Goal: Task Accomplishment & Management: Manage account settings

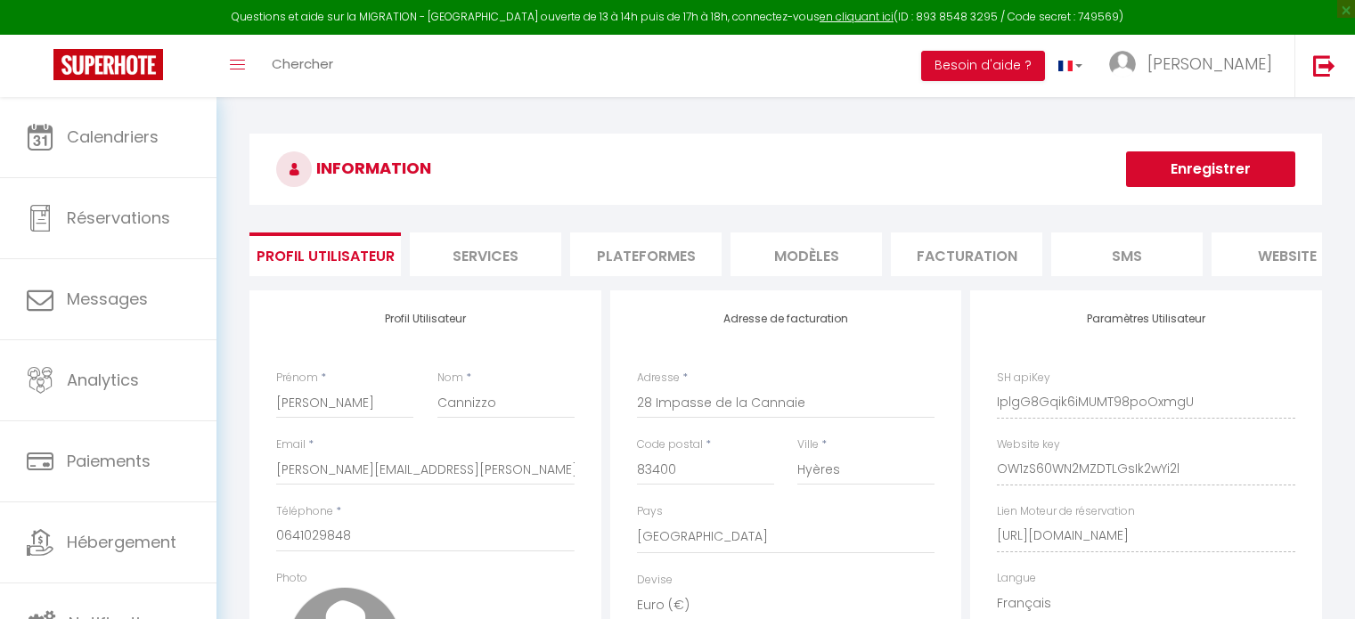
select select "28"
select select "fr"
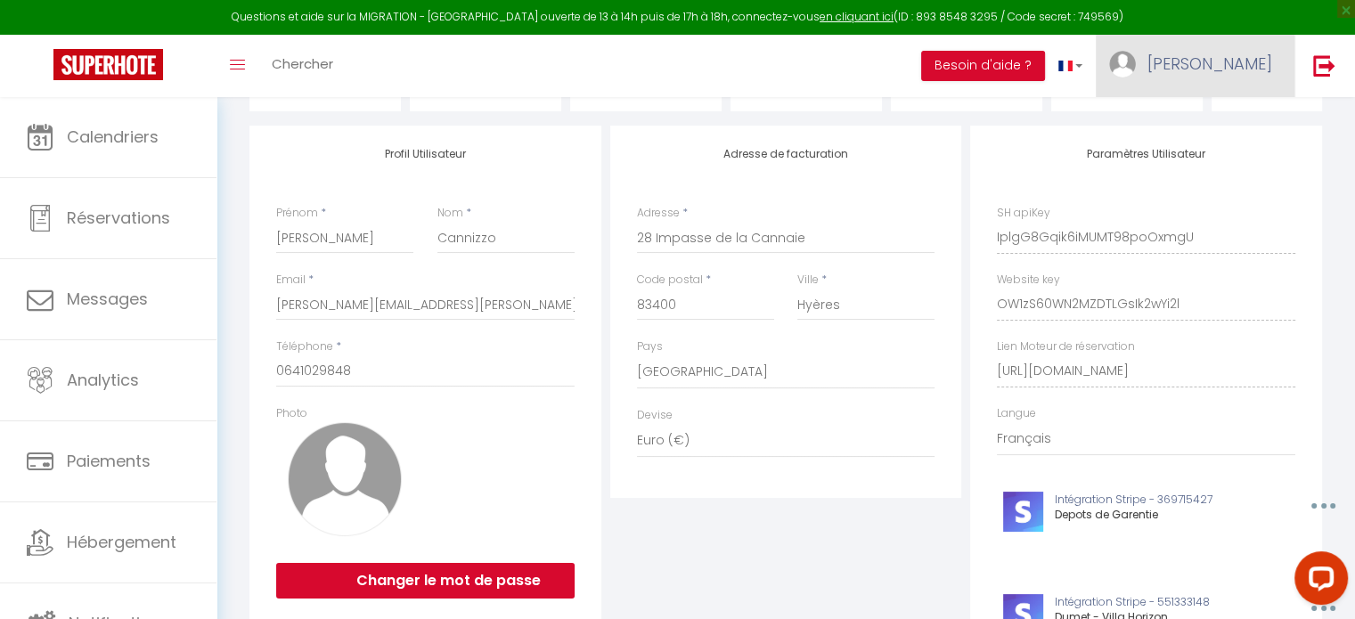
click at [1227, 67] on link "[PERSON_NAME]" at bounding box center [1195, 66] width 199 height 62
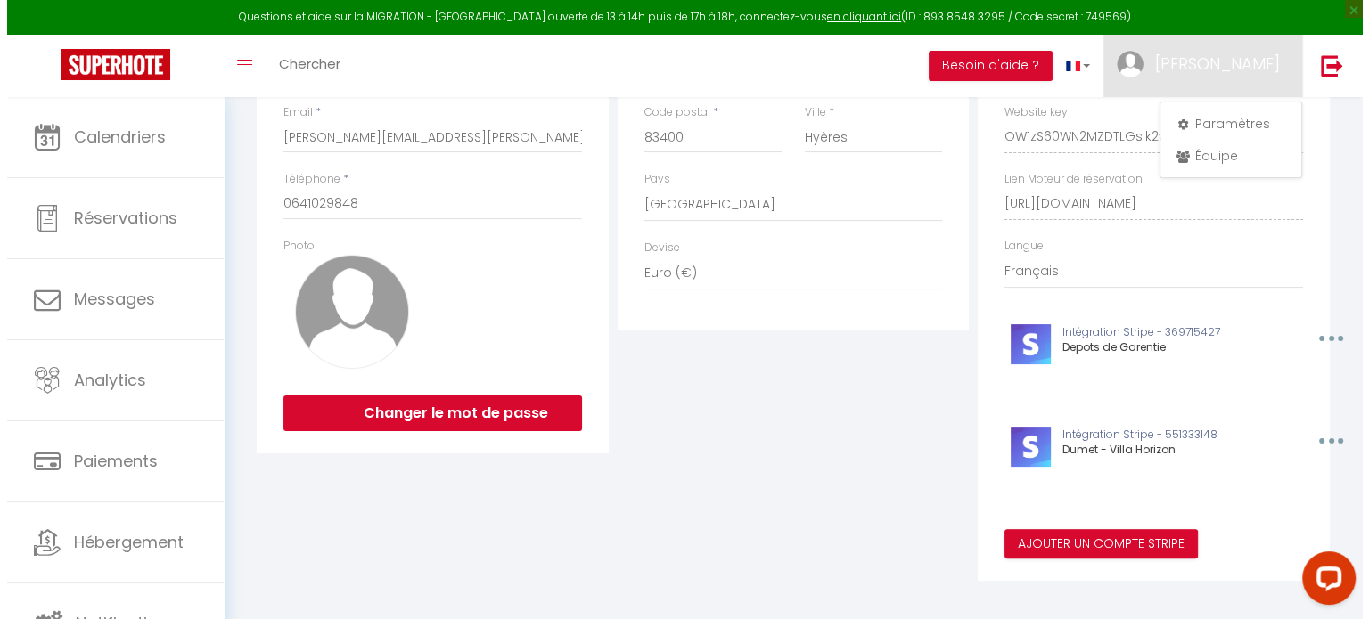
scroll to position [356, 0]
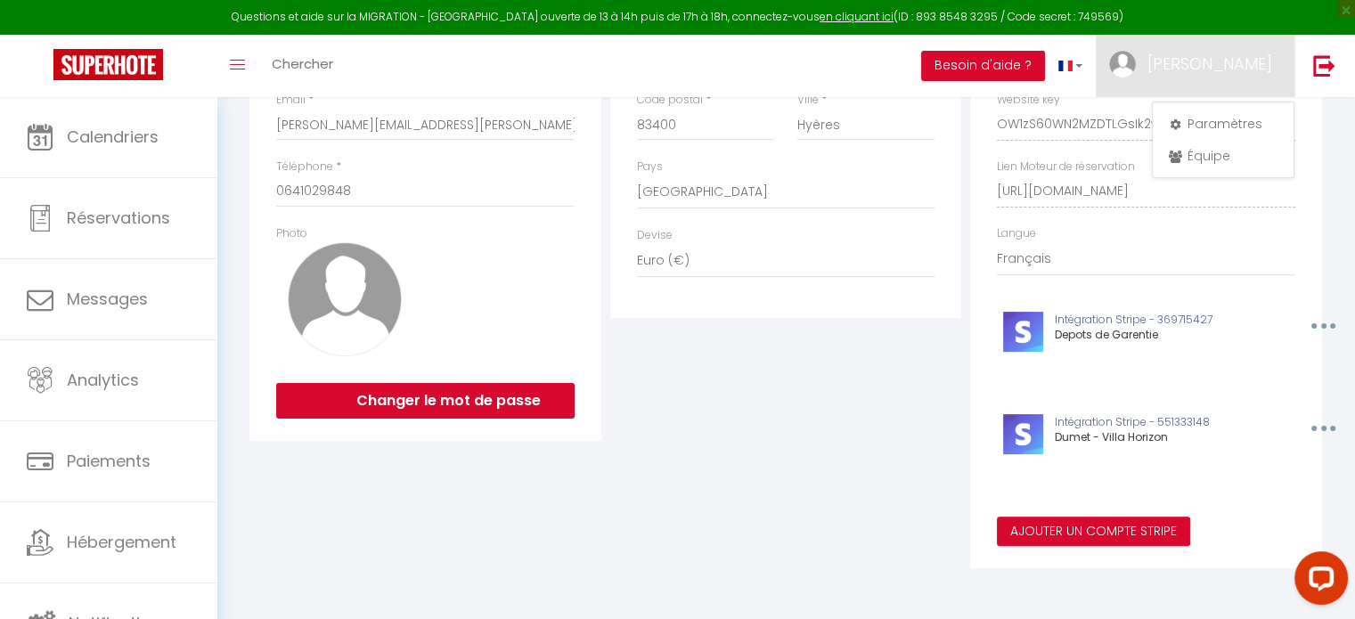
click at [1325, 329] on icon "button" at bounding box center [1323, 325] width 5 height 5
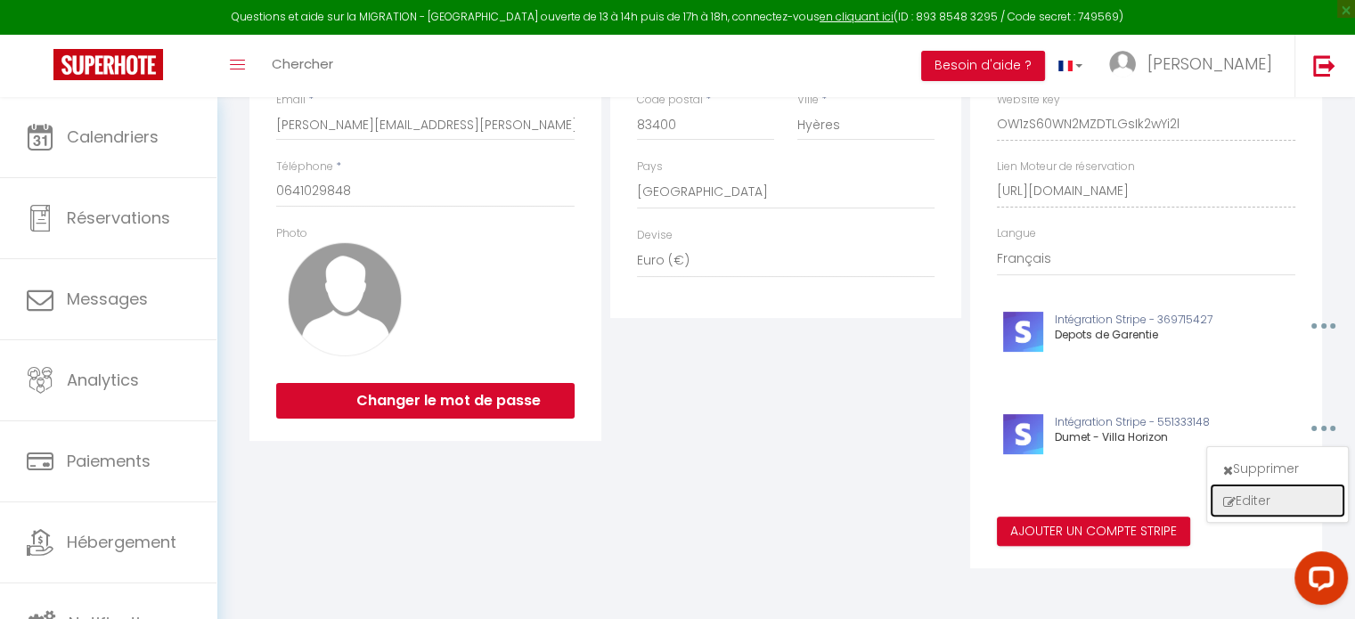
click at [1261, 498] on button "Editer" at bounding box center [1278, 501] width 132 height 30
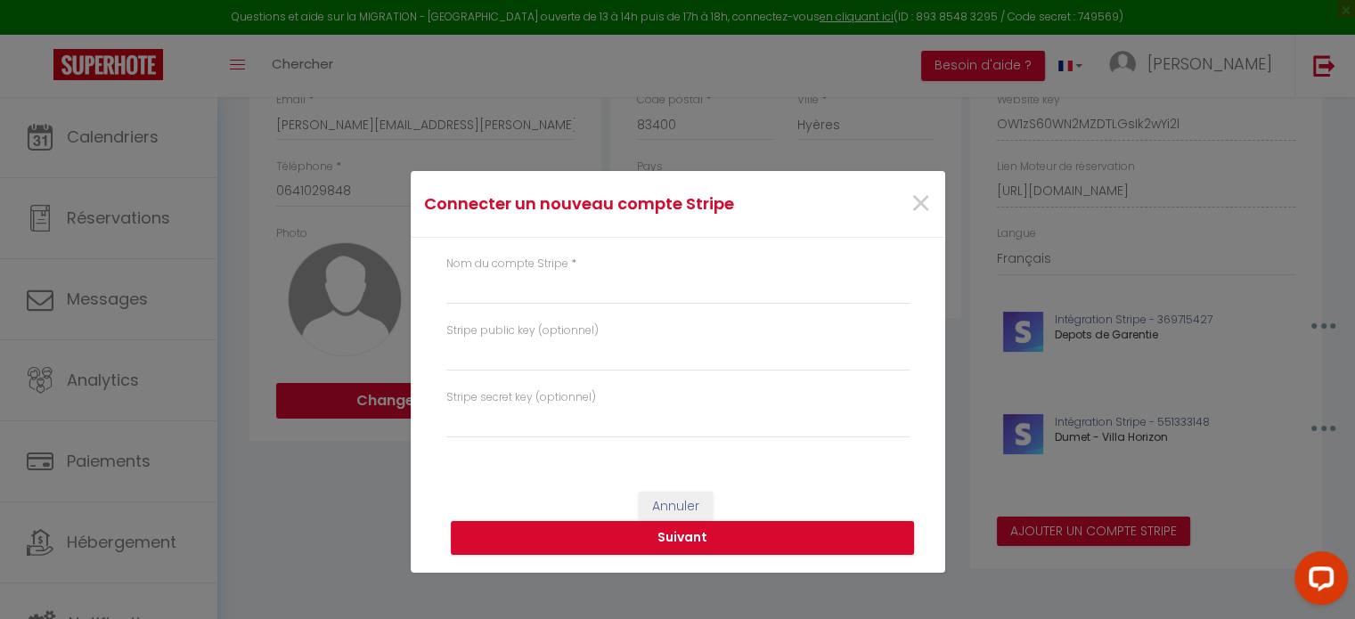
type input "Dumet - Villa Horizon"
type input "pk_live_51RsOPtCcVF5zy9ykwOBYgipQjnCIdHDZ8S6qfCTB424EiFVQpIjryeBui5r5ffQeTk5OW0…"
type input "sk_live_51RsOPtCcVF5zy9yk0JlGDTmYo3pHHLP0T3Xz5tsXZrdSrpaEn4fk6MvrTrfn6GJnqFY1Po…"
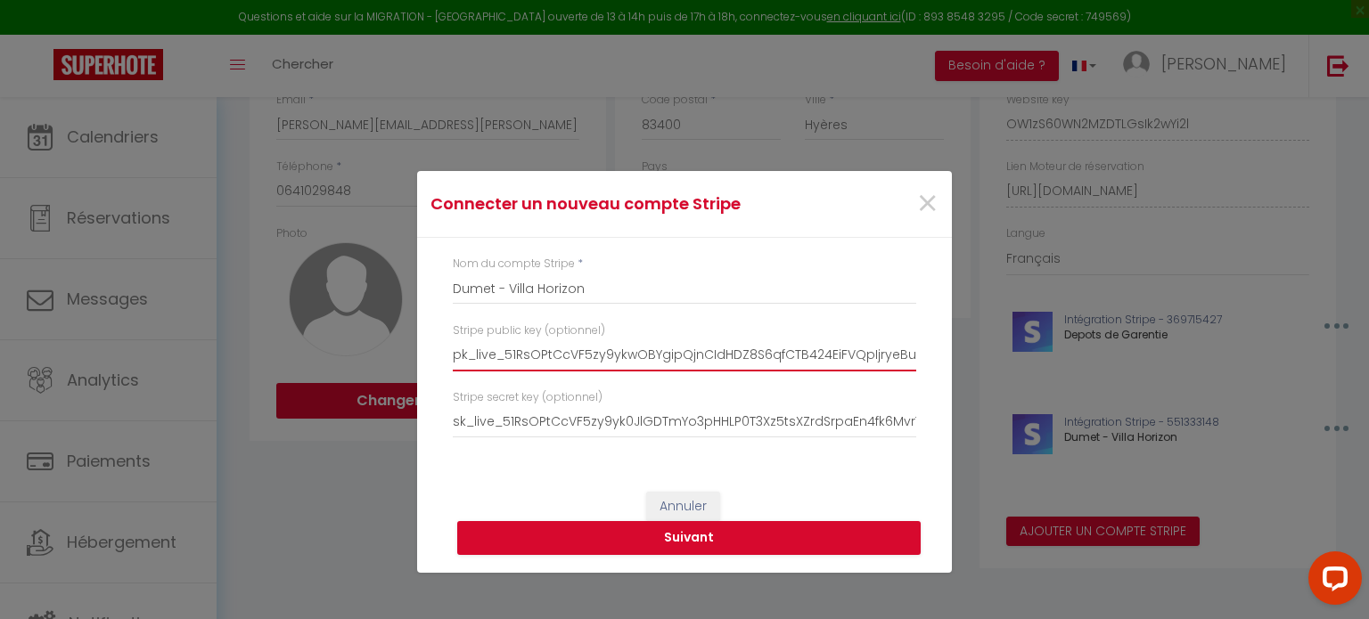
click at [577, 363] on input "pk_live_51RsOPtCcVF5zy9ykwOBYgipQjnCIdHDZ8S6qfCTB424EiFVQpIjryeBui5r5ffQeTk5OW0…" at bounding box center [684, 355] width 463 height 32
click at [578, 360] on input "pk_live_51RsOPtCcVF5zy9ykwOBYgipQjnCIdHDZ8S6qfCTB424EiFVQpIjryeBui5r5ffQeTk5OW0…" at bounding box center [684, 355] width 463 height 32
click at [577, 360] on input "pk_live_51RsOPtCcVF5zy9ykwOBYgipQjnCIdHDZ8S6qfCTB424EiFVQpIjryeBui5r5ffQeTk5OW0…" at bounding box center [684, 355] width 463 height 32
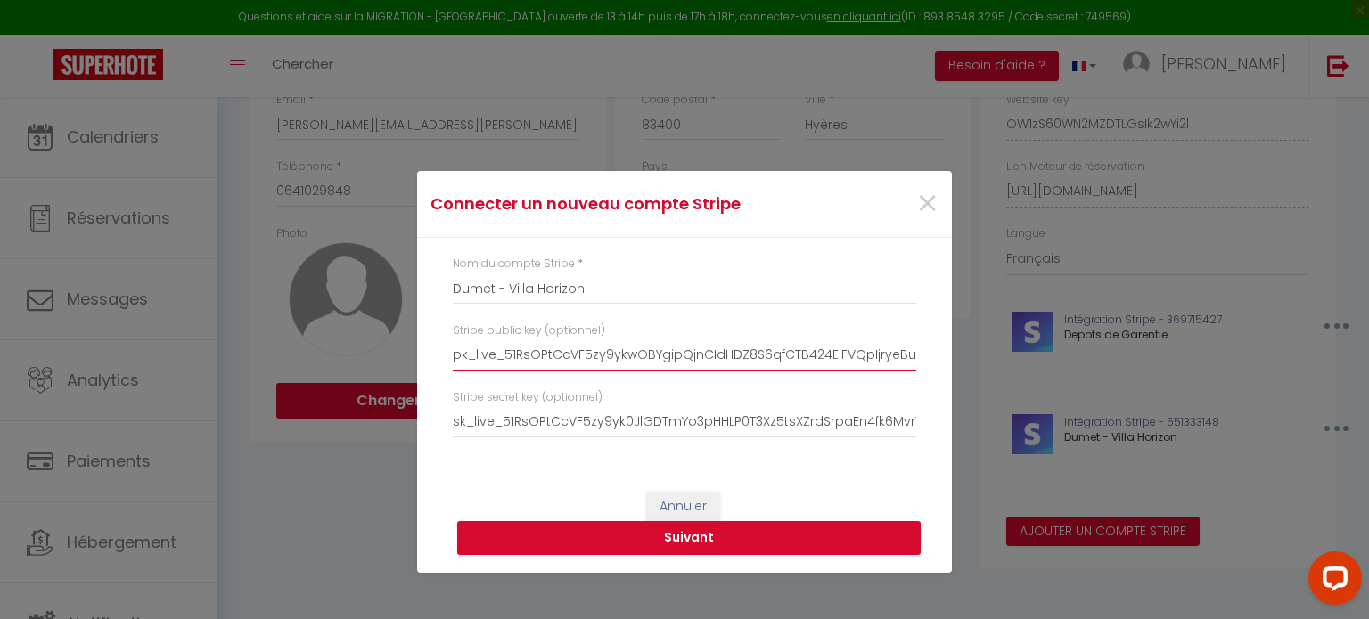
drag, startPoint x: 574, startPoint y: 363, endPoint x: 331, endPoint y: 364, distance: 243.3
click at [331, 364] on div "Connecter un nouveau compte Stripe × Nom du compte Stripe * Dumet - Villa Horiz…" at bounding box center [684, 309] width 1369 height 619
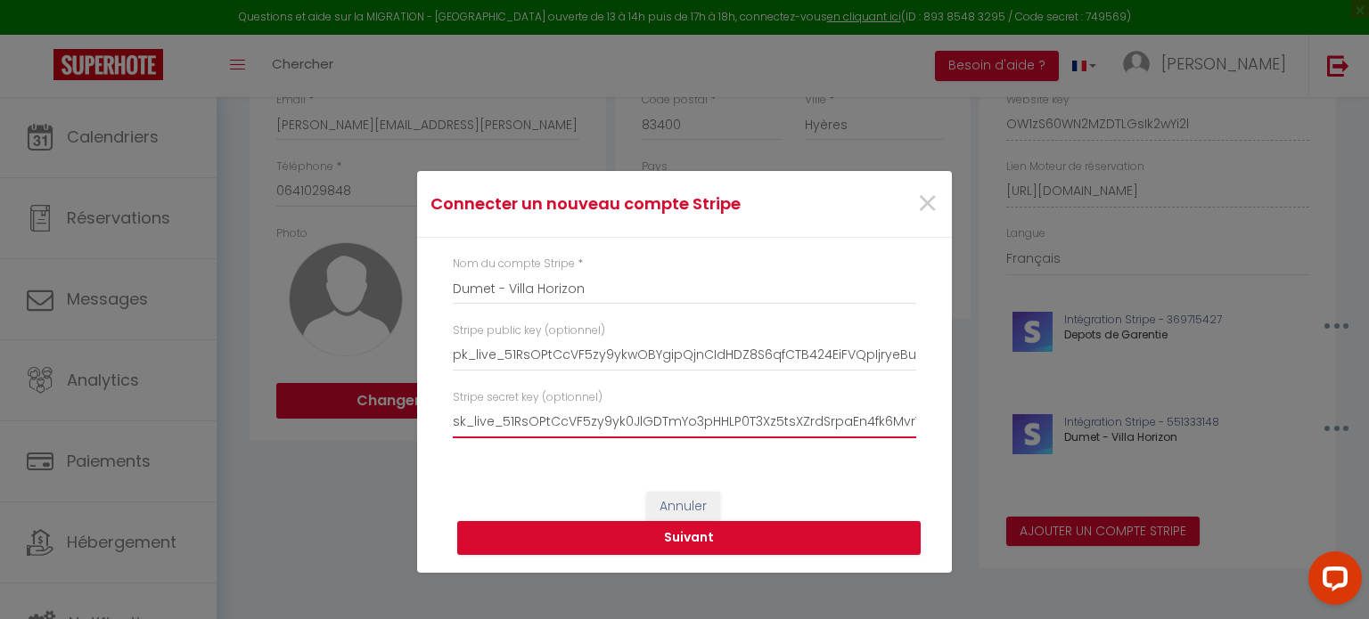
click at [609, 421] on input "sk_live_51RsOPtCcVF5zy9yk0JlGDTmYo3pHHLP0T3Xz5tsXZrdSrpaEn4fk6MvrTrfn6GJnqFY1Po…" at bounding box center [684, 422] width 463 height 32
paste input "sk_live_51RsOPtCcVF5zy9yk5qNs8htYXjGWprW9rey5rBGcVgC1m1VV1dwABOaIF5Nt7qiENuLv6b…"
drag, startPoint x: 496, startPoint y: 415, endPoint x: 307, endPoint y: 366, distance: 196.0
click at [308, 366] on div "Connecter un nouveau compte Stripe × Nom du compte Stripe * Dumet - Villa Horiz…" at bounding box center [684, 309] width 1369 height 619
click at [610, 416] on input "sk_live_51RsOPtCcVF5zy9yk5qNs8htYXjGWprW9rey5rBGcVgC1m1VV1dwABOaIF5Nt7qiENuLv6b…" at bounding box center [684, 422] width 463 height 32
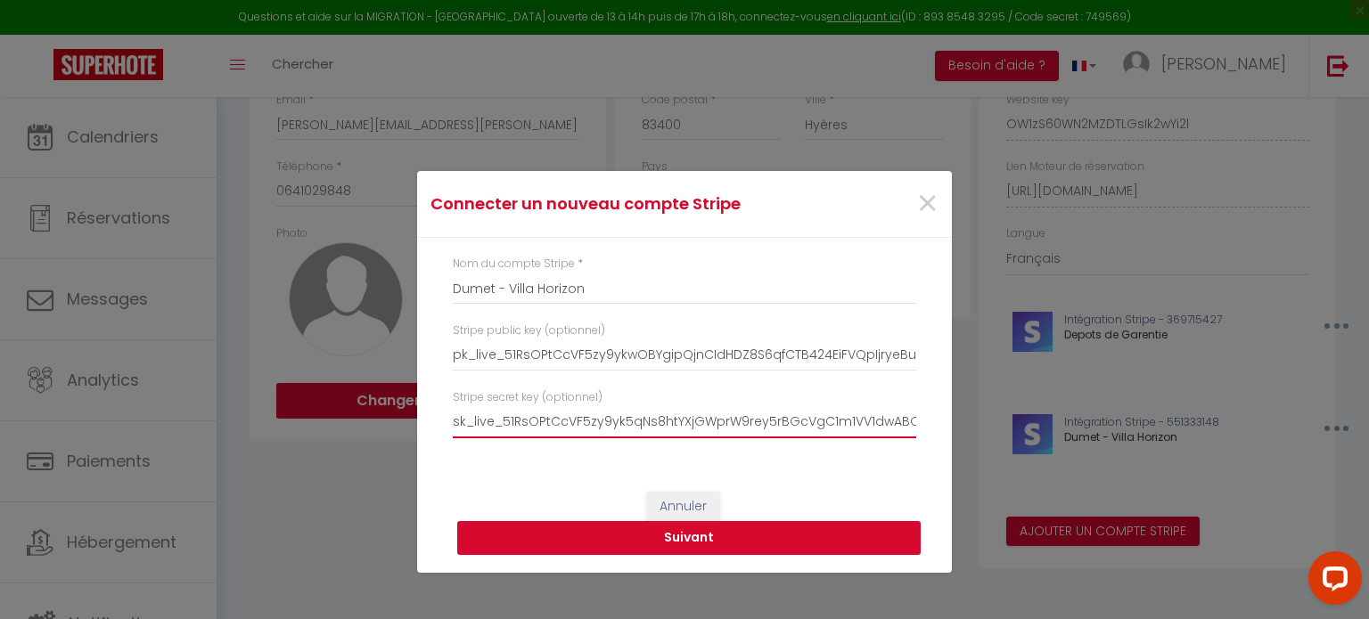
type input "sk_live_51RsOPtCcVF5zy9yk5qNs8htYXjGWprW9rey5rBGcVgC1m1VV1dwABOaIF5Nt7qiENuLv6b…"
click at [681, 538] on button "Suivant" at bounding box center [688, 538] width 463 height 34
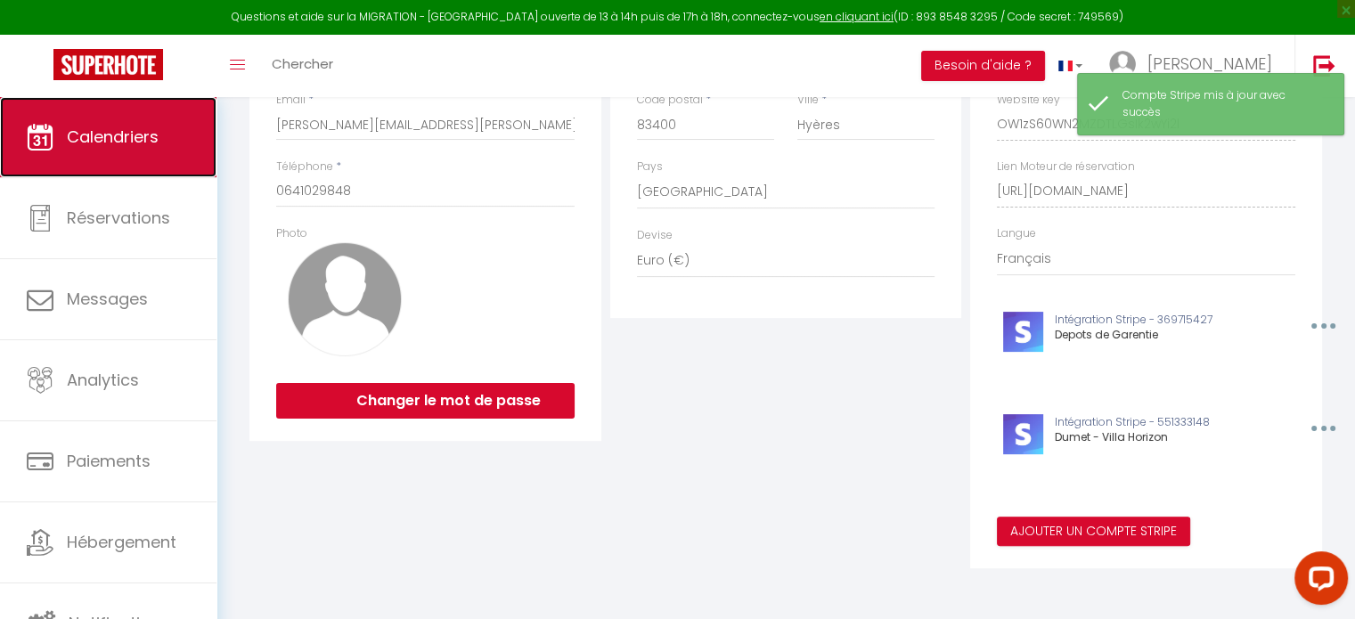
click at [134, 124] on link "Calendriers" at bounding box center [108, 137] width 217 height 80
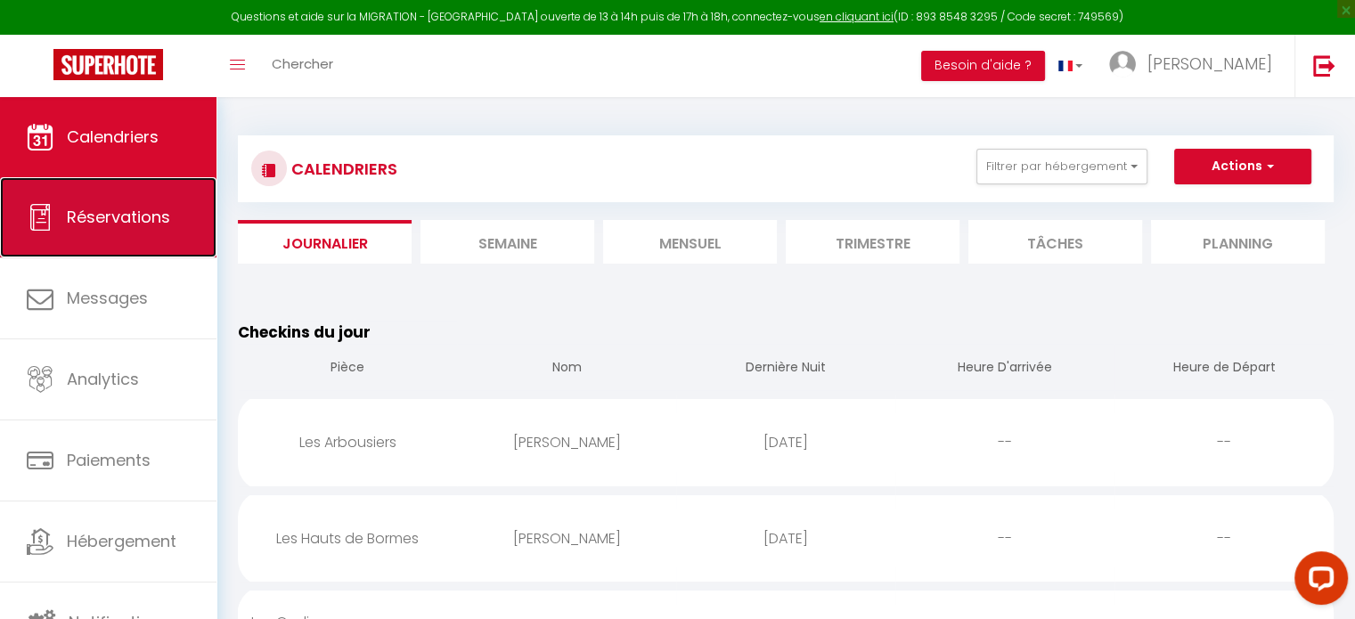
click at [103, 204] on link "Réservations" at bounding box center [108, 217] width 217 height 80
select select "not_cancelled"
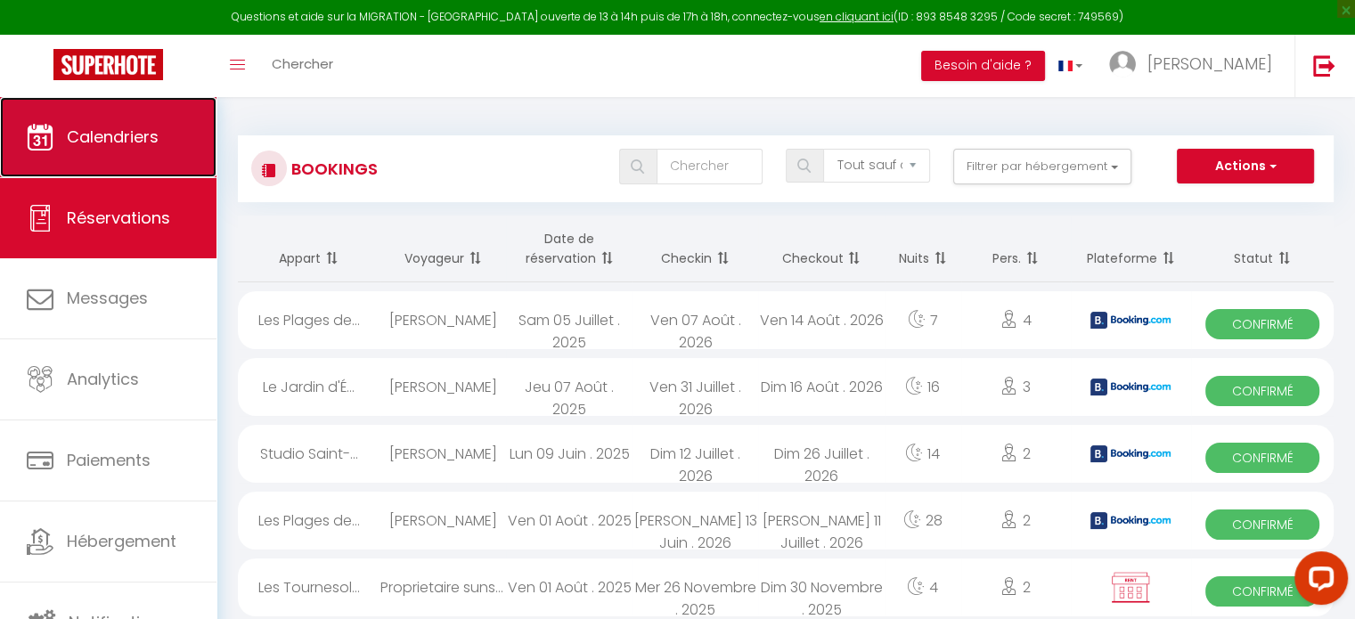
click at [114, 127] on span "Calendriers" at bounding box center [113, 137] width 92 height 22
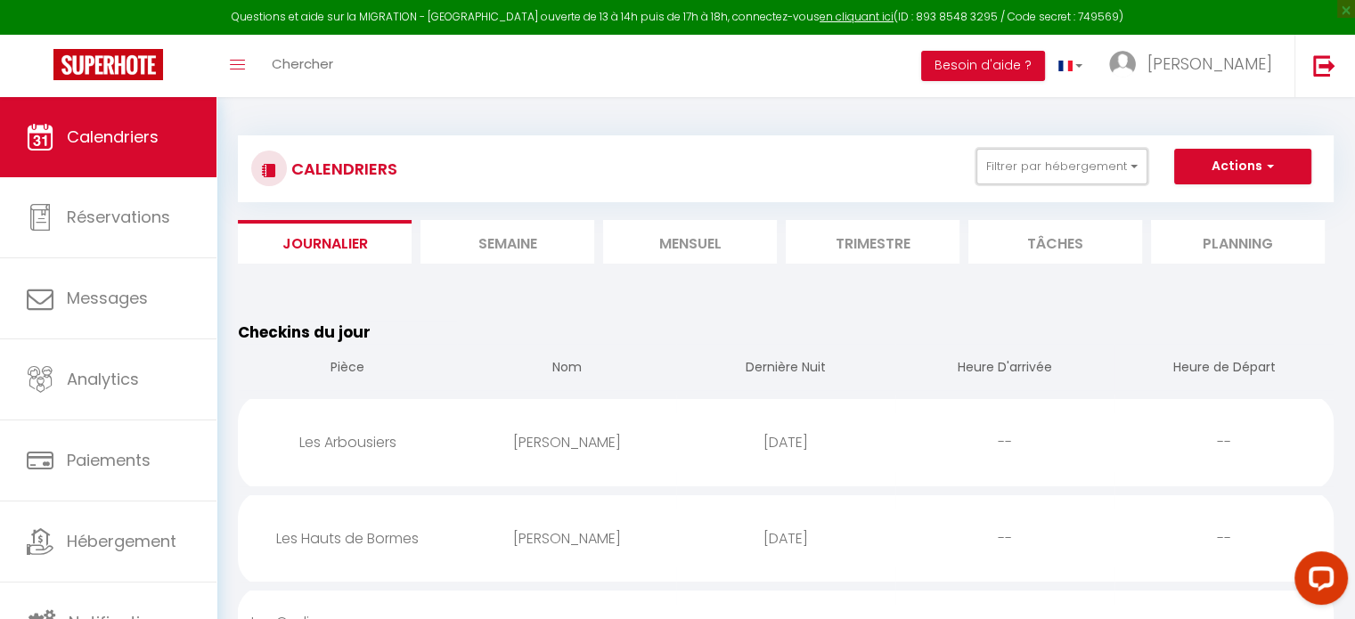
click at [1090, 183] on button "Filtrer par hébergement" at bounding box center [1062, 167] width 171 height 36
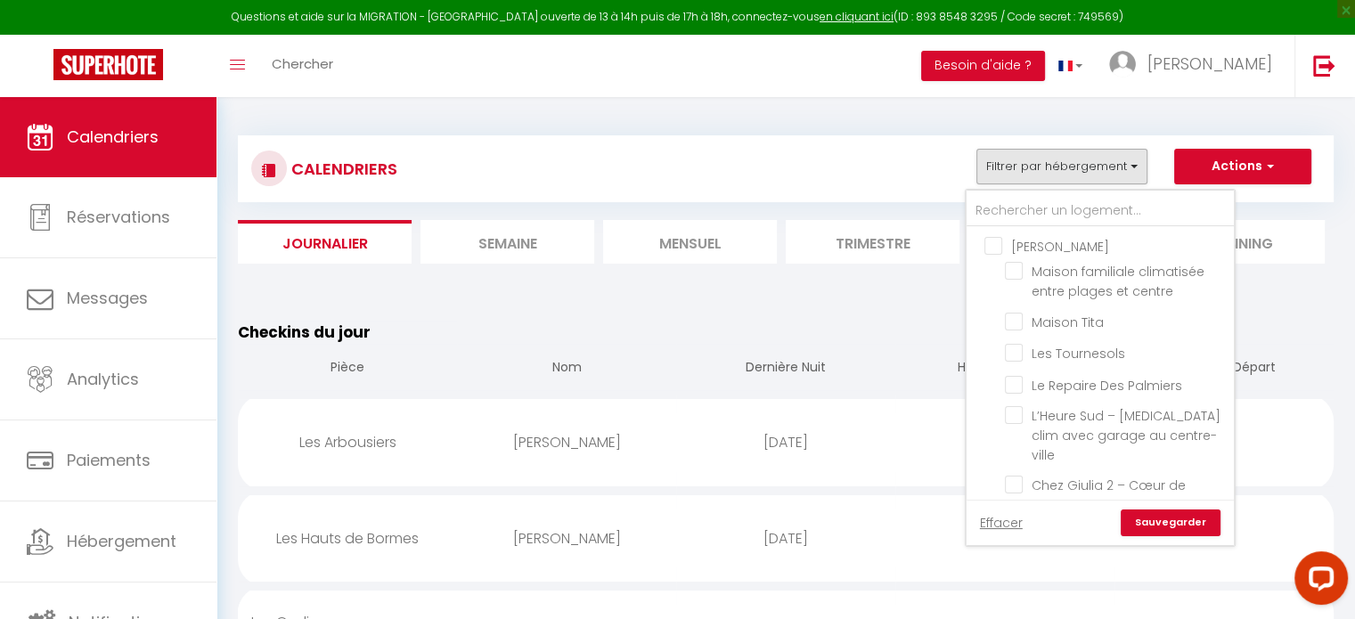
click at [720, 245] on li "Mensuel" at bounding box center [690, 242] width 174 height 44
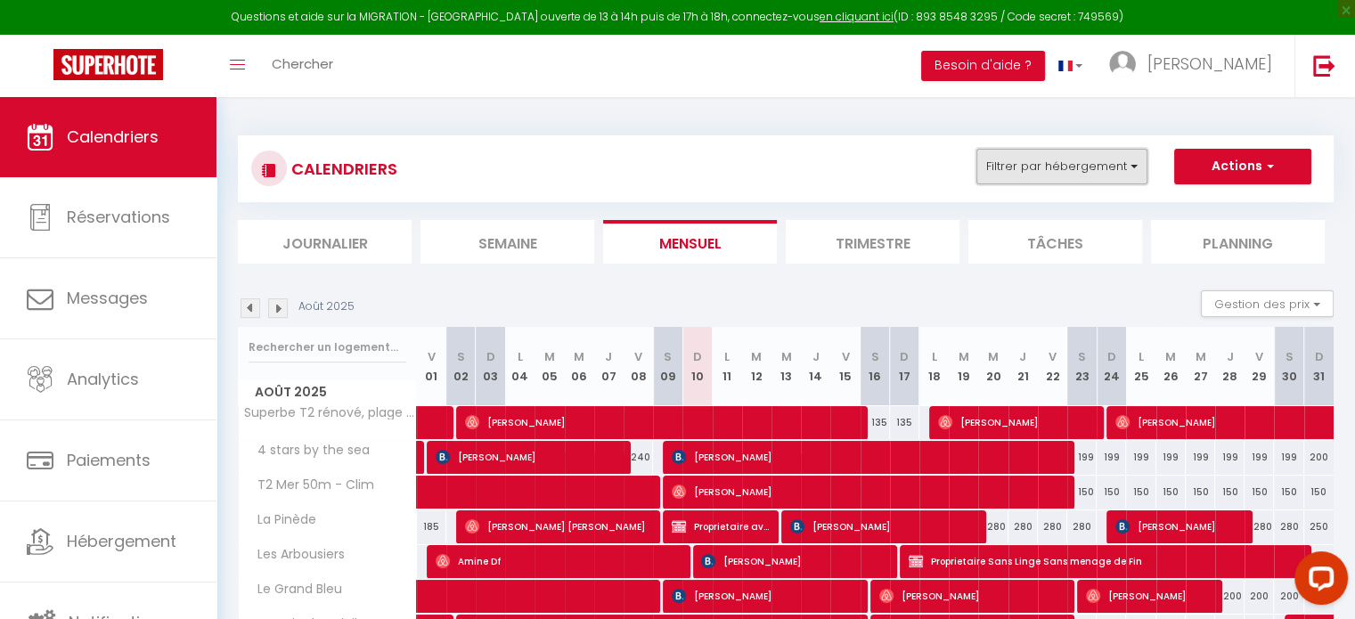
click at [1058, 159] on button "Filtrer par hébergement" at bounding box center [1062, 167] width 171 height 36
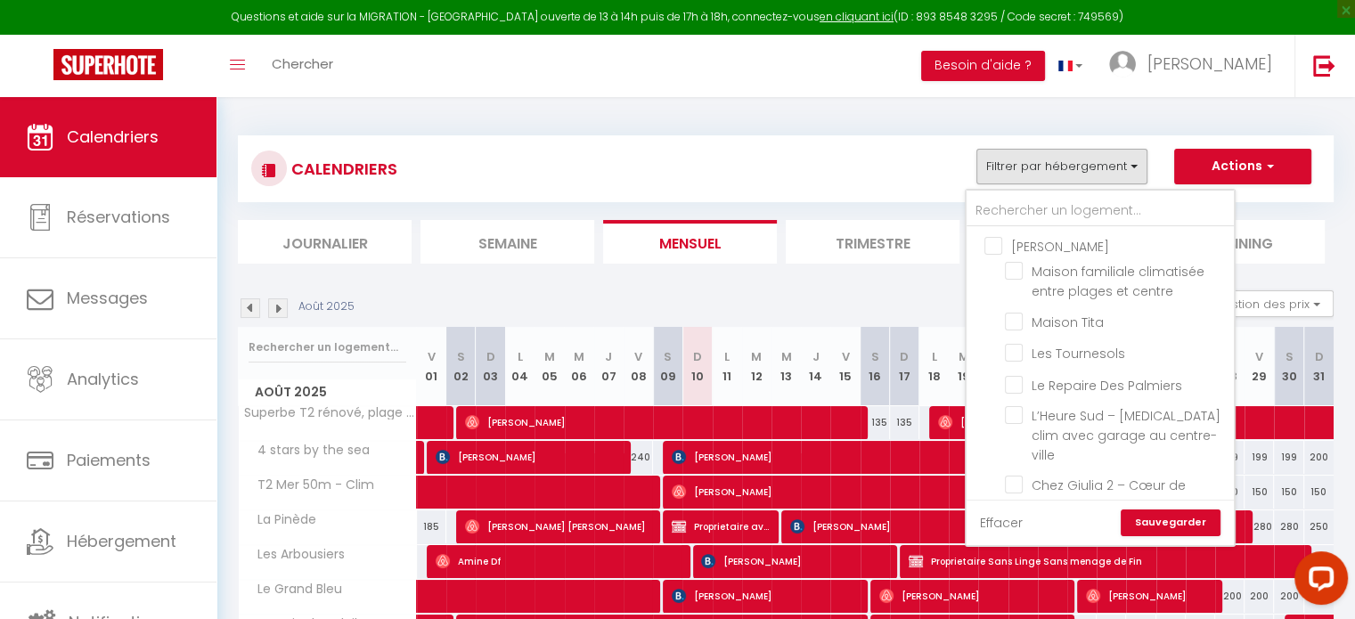
click at [991, 528] on link "Effacer" at bounding box center [1001, 523] width 43 height 20
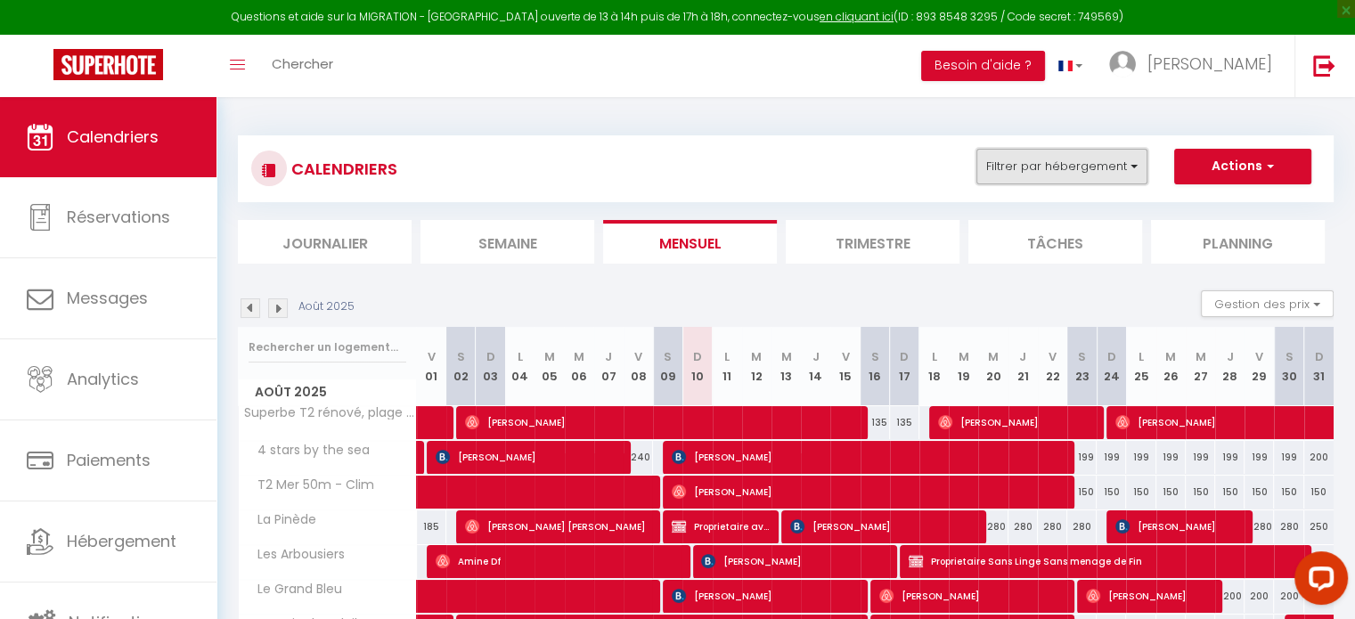
click at [1015, 182] on button "Filtrer par hébergement" at bounding box center [1062, 167] width 171 height 36
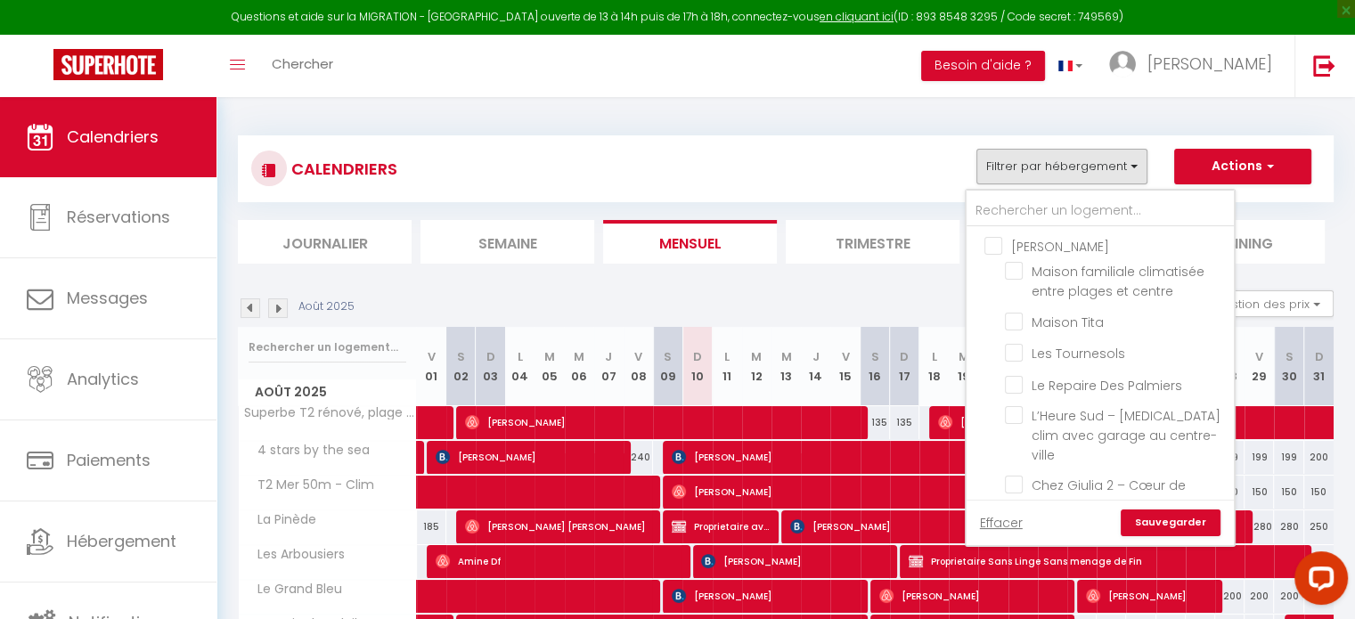
click at [1018, 192] on div at bounding box center [1100, 209] width 267 height 37
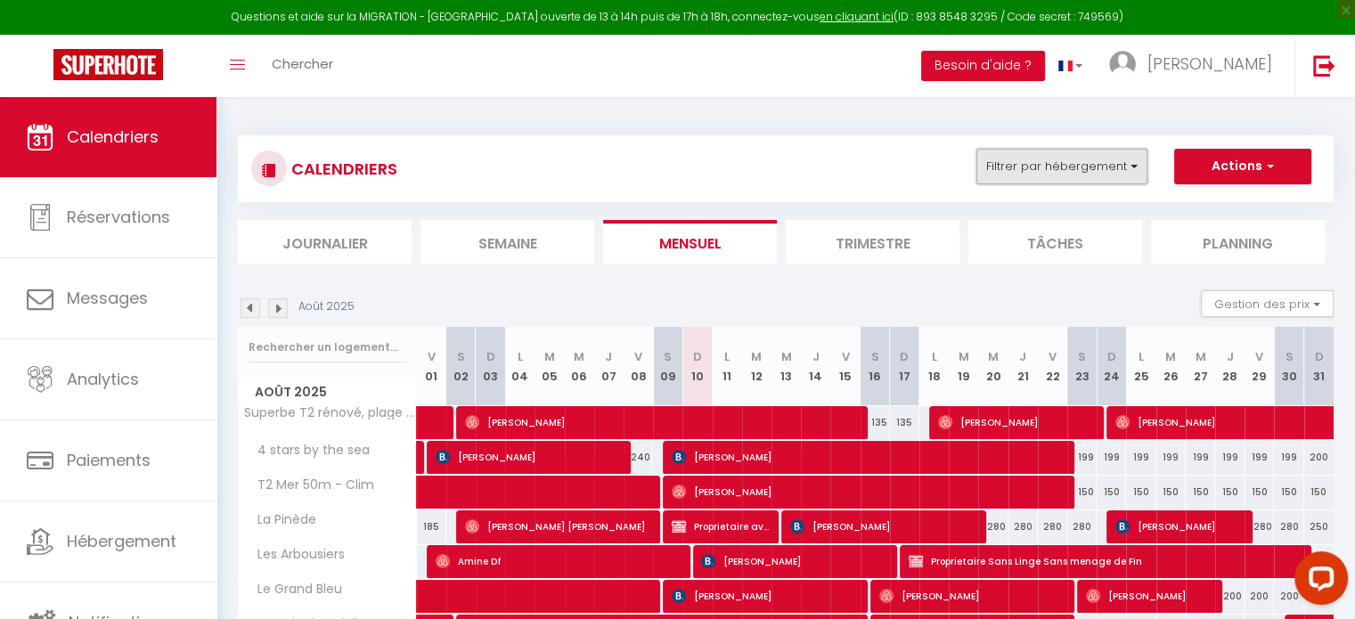
click at [1024, 170] on button "Filtrer par hébergement" at bounding box center [1062, 167] width 171 height 36
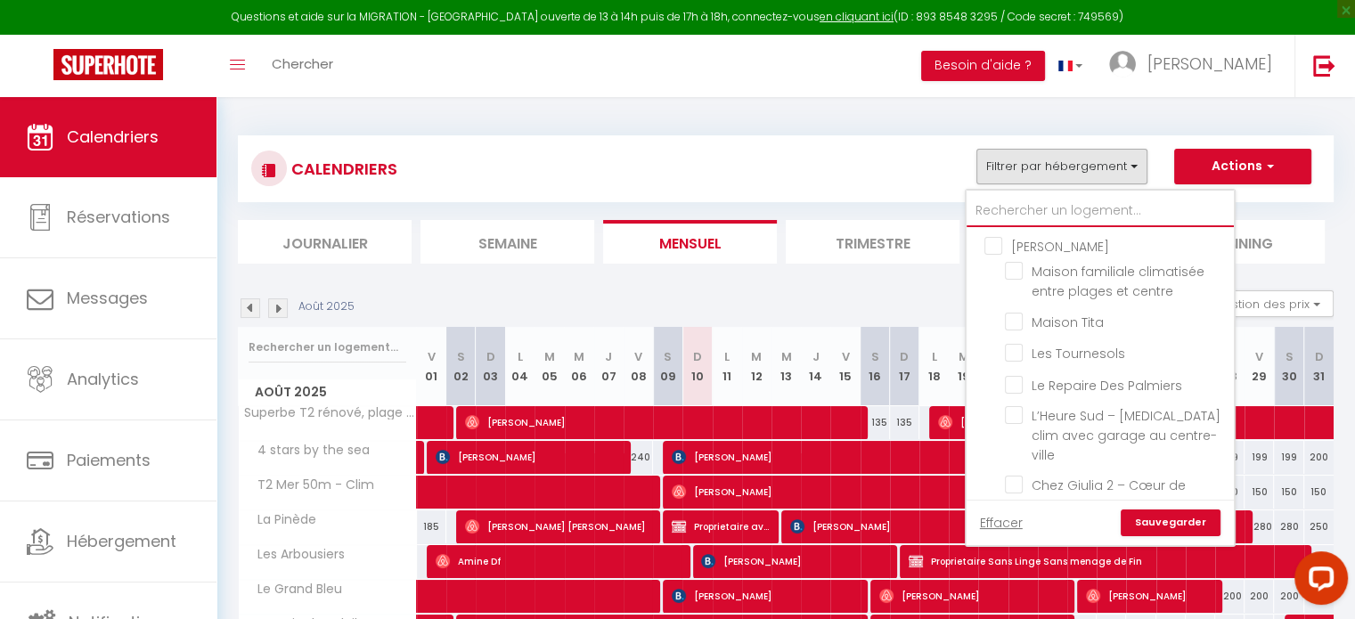
click at [1012, 210] on input "text" at bounding box center [1100, 211] width 267 height 32
type input "ho"
checkbox input "false"
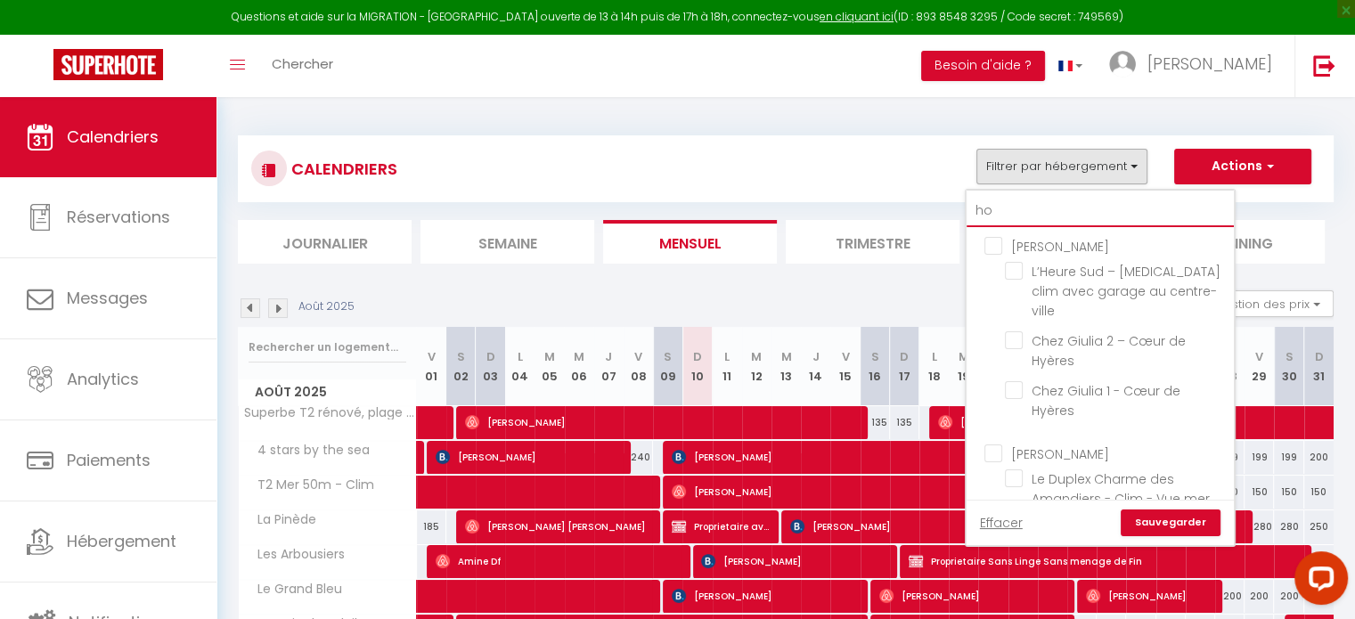
type input "hor"
checkbox input "false"
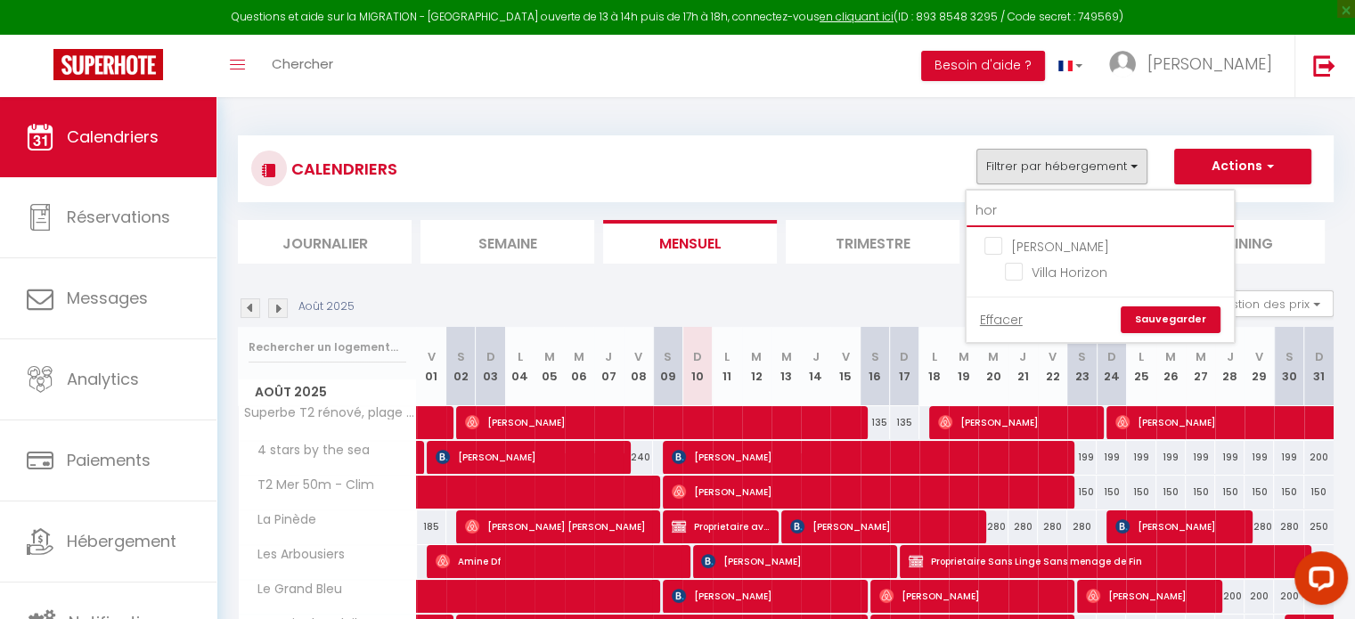
checkbox input "false"
type input "hor"
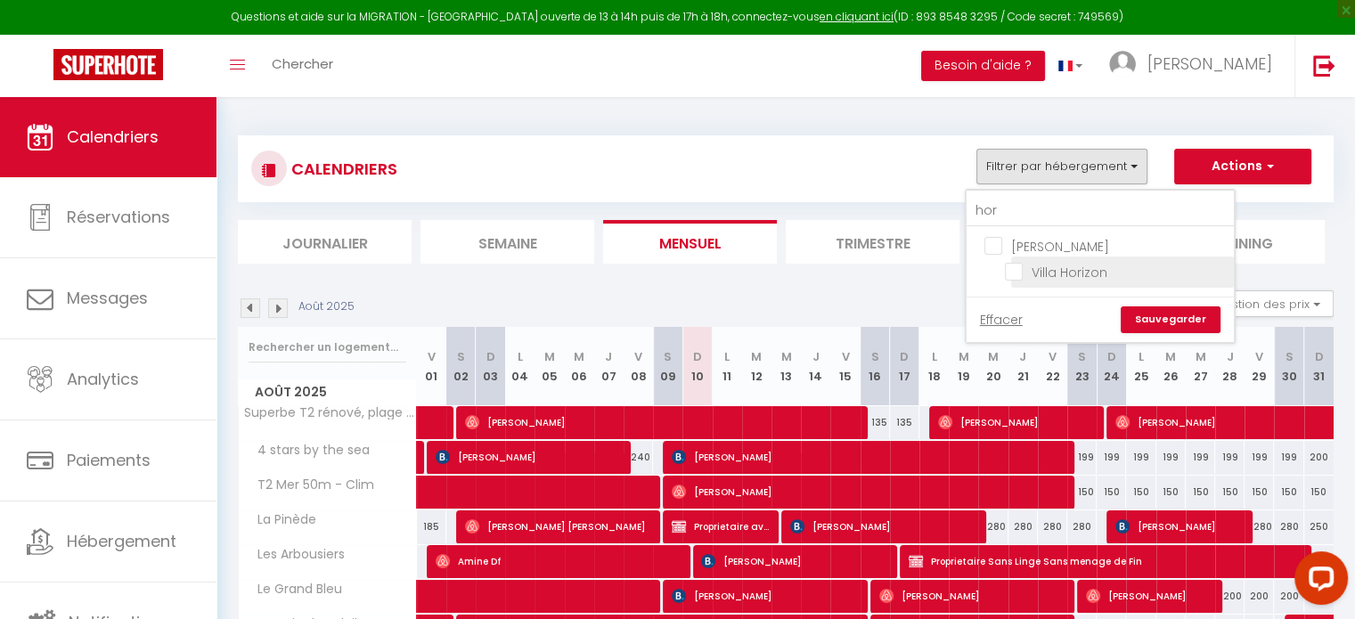
click at [1014, 275] on input "Villa Horizon" at bounding box center [1116, 271] width 223 height 18
checkbox input "true"
click at [1148, 318] on link "Sauvegarder" at bounding box center [1171, 320] width 100 height 27
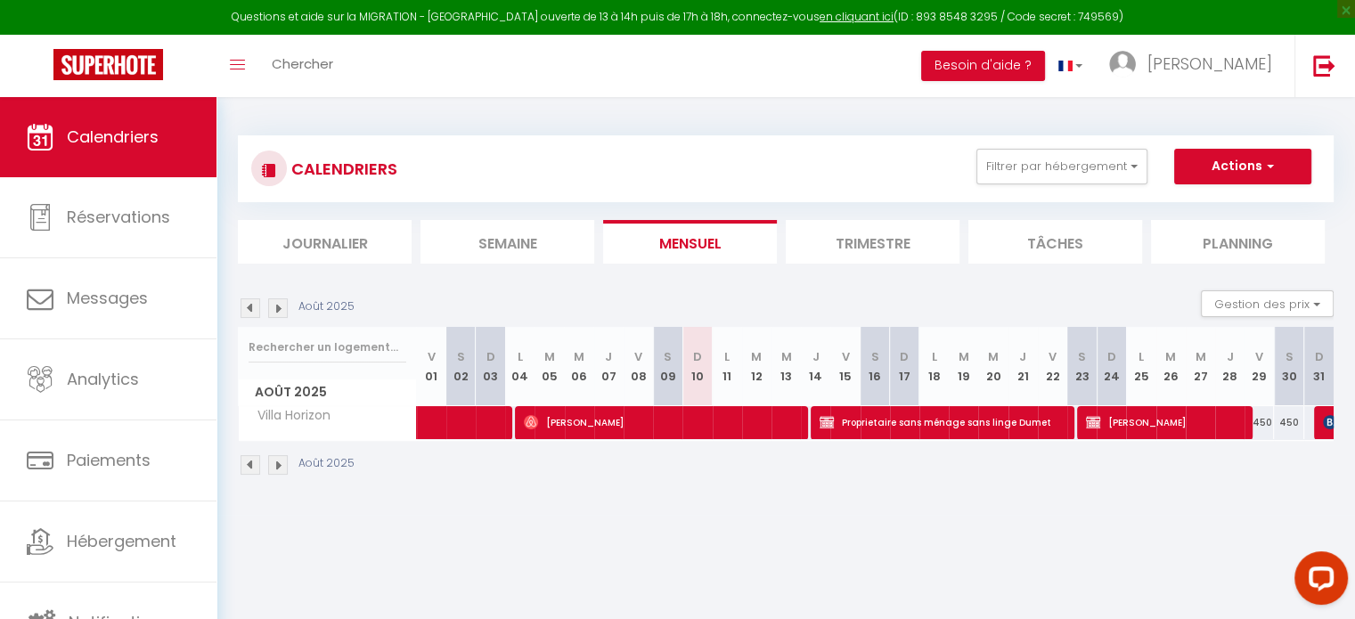
click at [279, 311] on img at bounding box center [278, 308] width 20 height 20
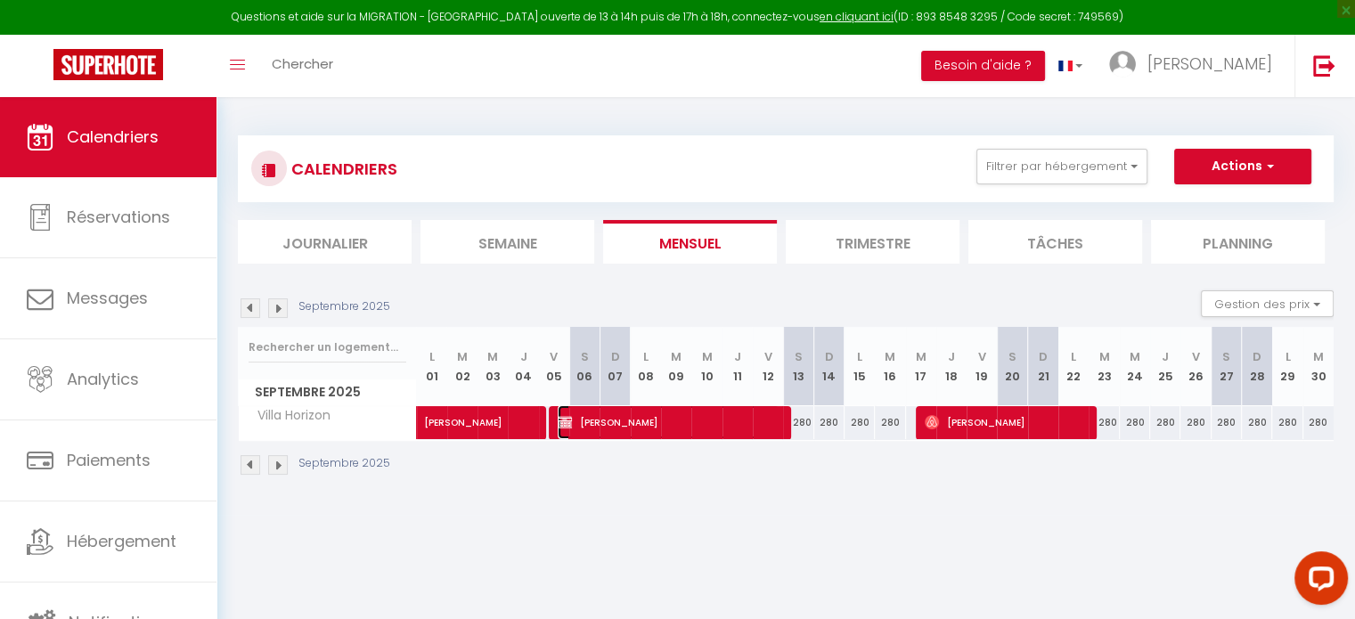
click at [659, 421] on span "[PERSON_NAME]" at bounding box center [669, 422] width 222 height 34
select select "KO"
select select "0"
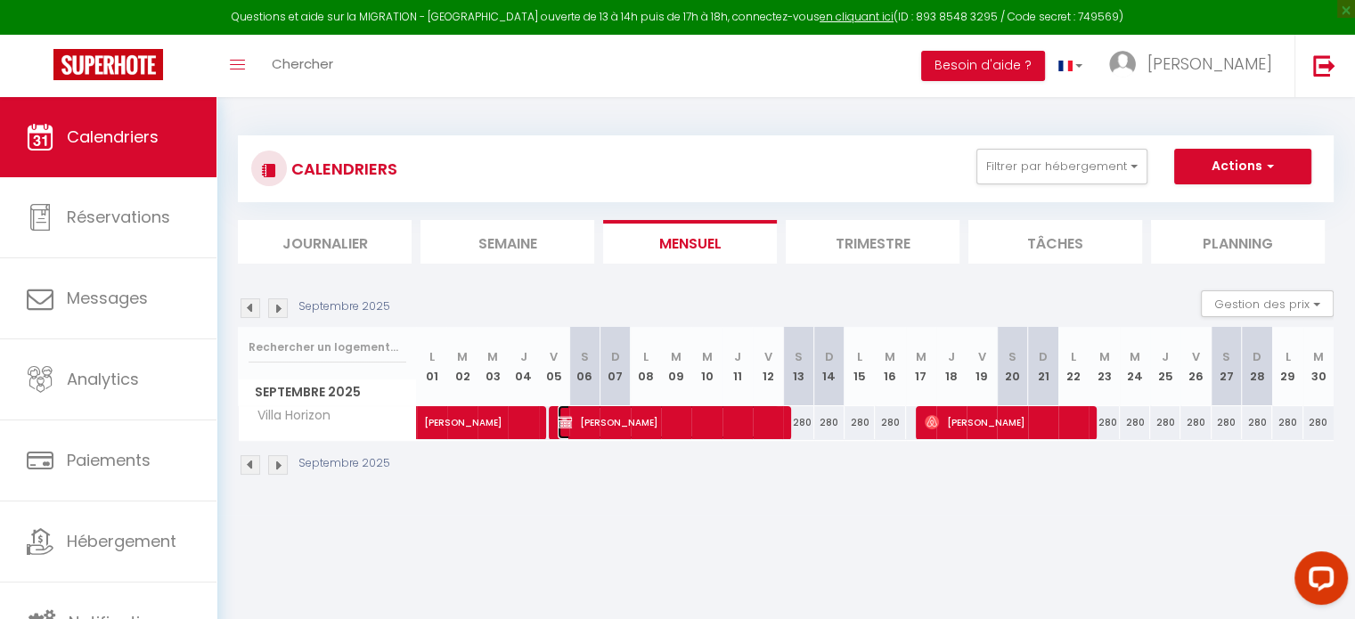
select select "1"
select select
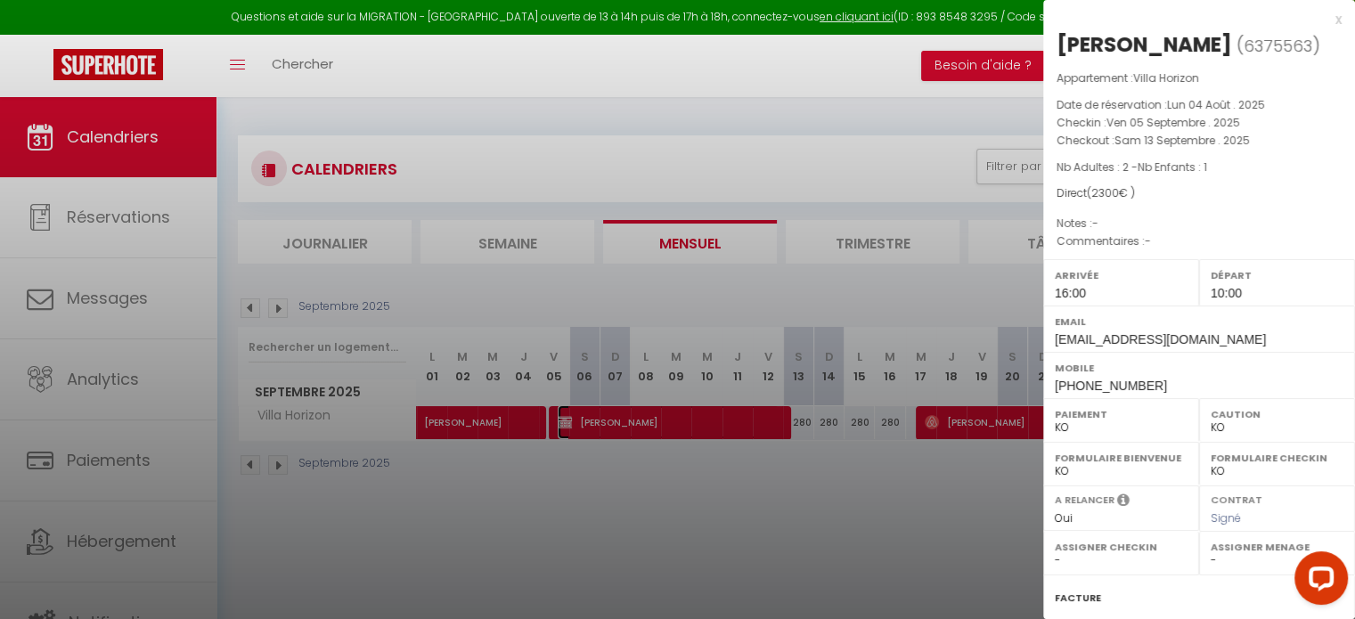
scroll to position [208, 0]
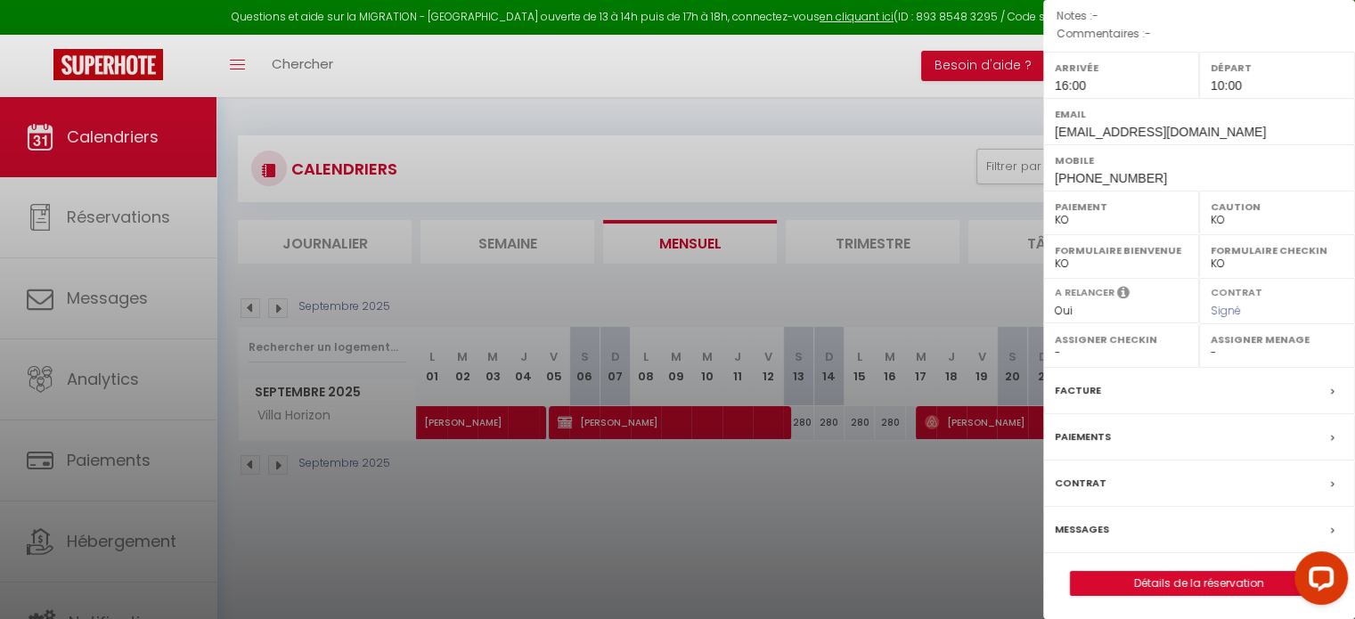
click at [1087, 429] on label "Paiements" at bounding box center [1083, 437] width 56 height 19
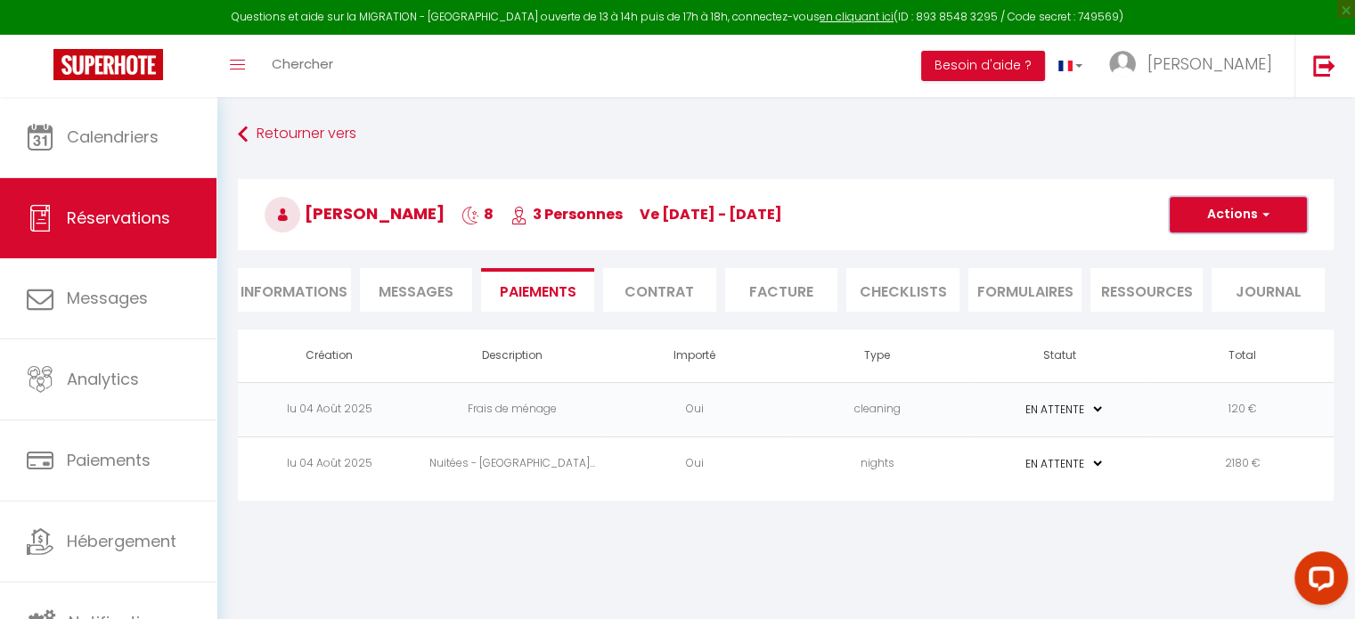
click at [1244, 200] on button "Actions" at bounding box center [1238, 215] width 137 height 36
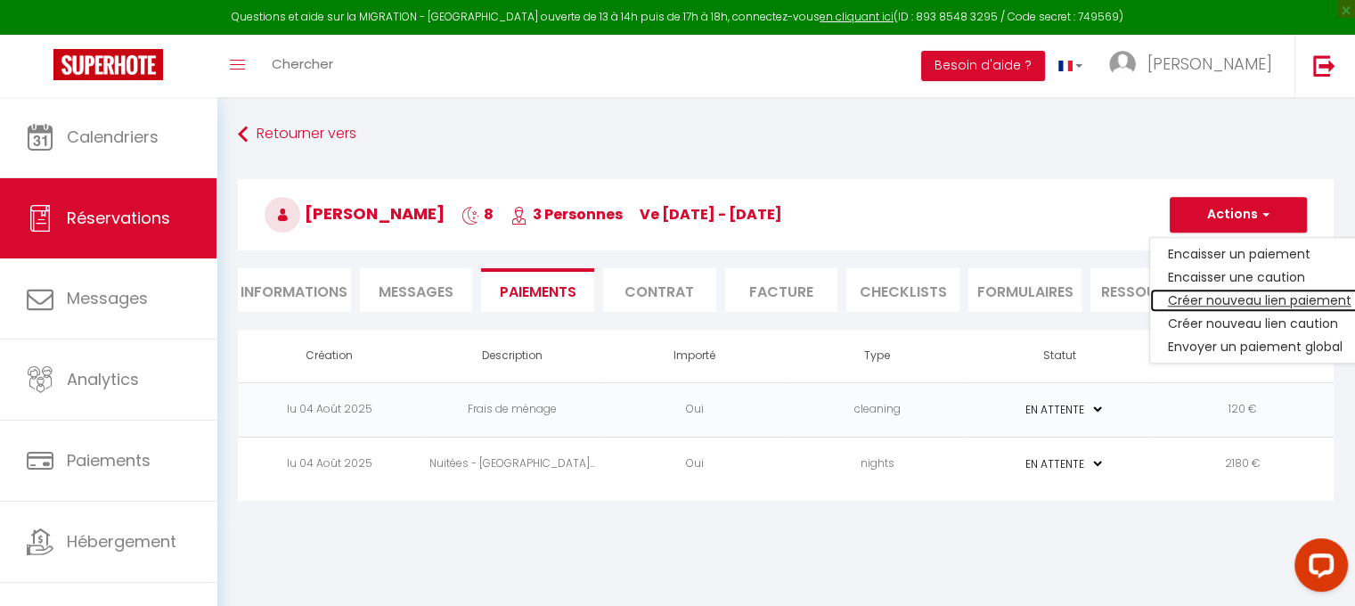
click at [1269, 307] on link "Créer nouveau lien paiement" at bounding box center [1259, 300] width 219 height 23
select select "nights"
type input "[EMAIL_ADDRESS][DOMAIN_NAME]"
select select "15602"
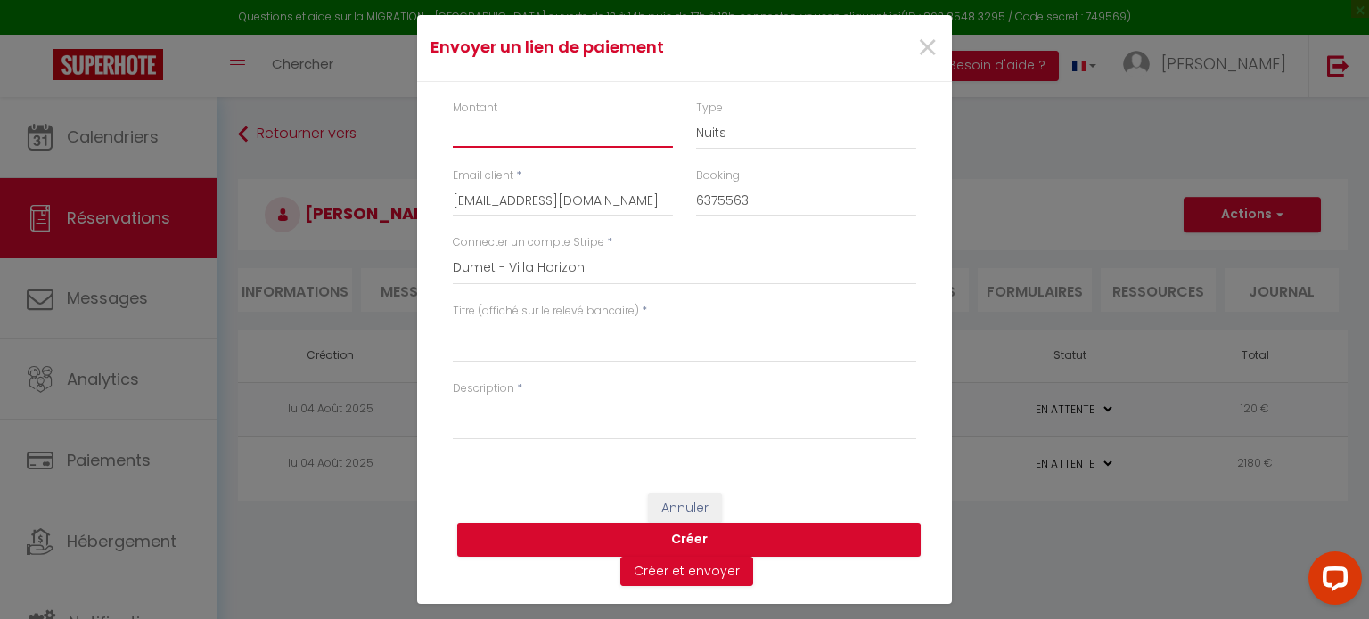
click at [603, 144] on input "Montant" at bounding box center [563, 132] width 220 height 32
type input "2300"
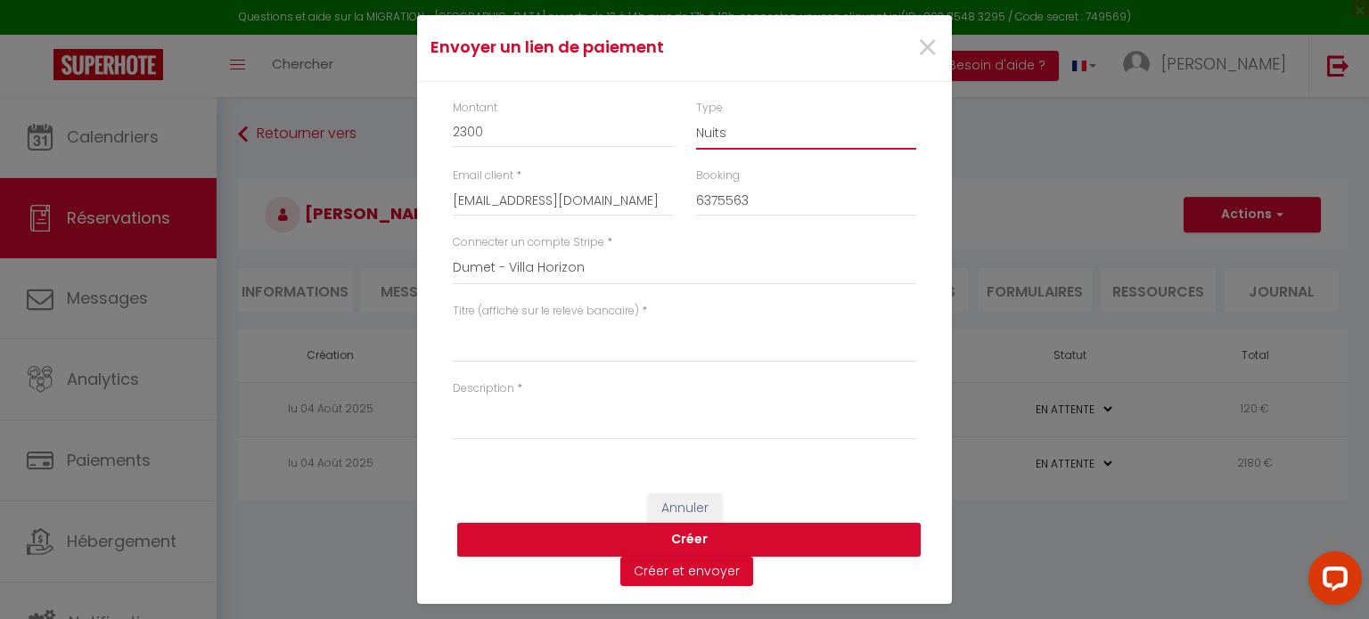
click at [724, 141] on select "Nuits Frais de ménage Taxe de séjour [GEOGRAPHIC_DATA]" at bounding box center [806, 133] width 220 height 34
click at [696, 116] on select "Nuits Frais de ménage Taxe de séjour [GEOGRAPHIC_DATA]" at bounding box center [806, 133] width 220 height 34
click at [750, 124] on select "Nuits Frais de ménage Taxe de séjour [GEOGRAPHIC_DATA]" at bounding box center [806, 133] width 220 height 34
click at [750, 127] on select "Nuits Frais de ménage Taxe de séjour [GEOGRAPHIC_DATA]" at bounding box center [806, 133] width 220 height 34
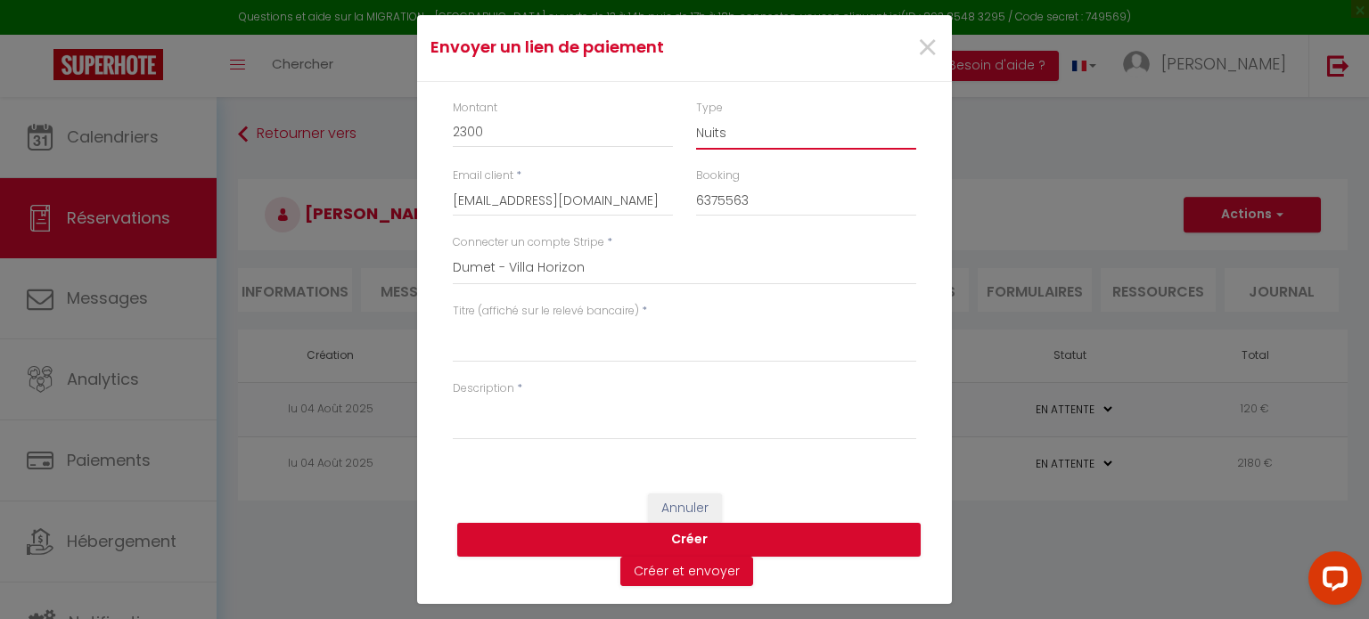
click at [696, 116] on select "Nuits Frais de ménage Taxe de séjour [GEOGRAPHIC_DATA]" at bounding box center [806, 133] width 220 height 34
click at [748, 143] on select "Nuits Frais de ménage Taxe de séjour [GEOGRAPHIC_DATA]" at bounding box center [806, 133] width 220 height 34
click at [696, 116] on select "Nuits Frais de ménage Taxe de séjour [GEOGRAPHIC_DATA]" at bounding box center [806, 133] width 220 height 34
drag, startPoint x: 753, startPoint y: 132, endPoint x: 752, endPoint y: 141, distance: 9.0
click at [753, 132] on select "Nuits Frais de ménage Taxe de séjour [GEOGRAPHIC_DATA]" at bounding box center [806, 133] width 220 height 34
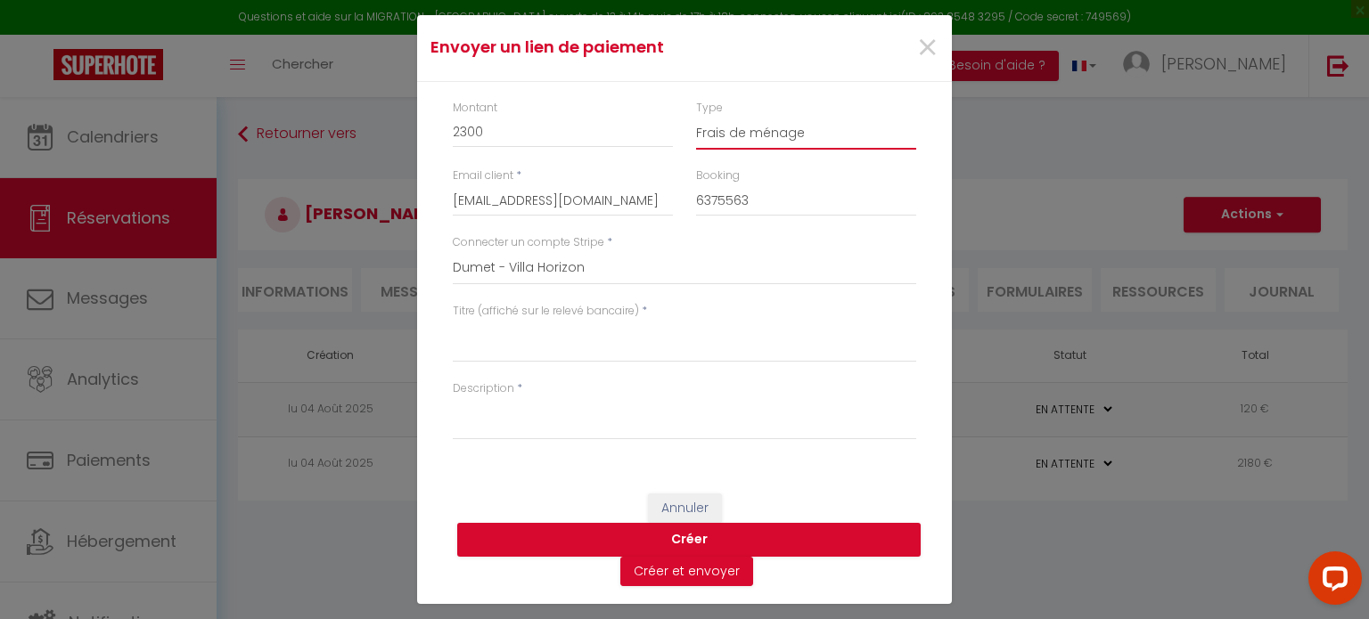
select select "other"
click at [696, 116] on select "Nuits Frais de ménage Taxe de séjour [GEOGRAPHIC_DATA]" at bounding box center [806, 133] width 220 height 34
click at [691, 541] on button "Créer" at bounding box center [688, 540] width 463 height 34
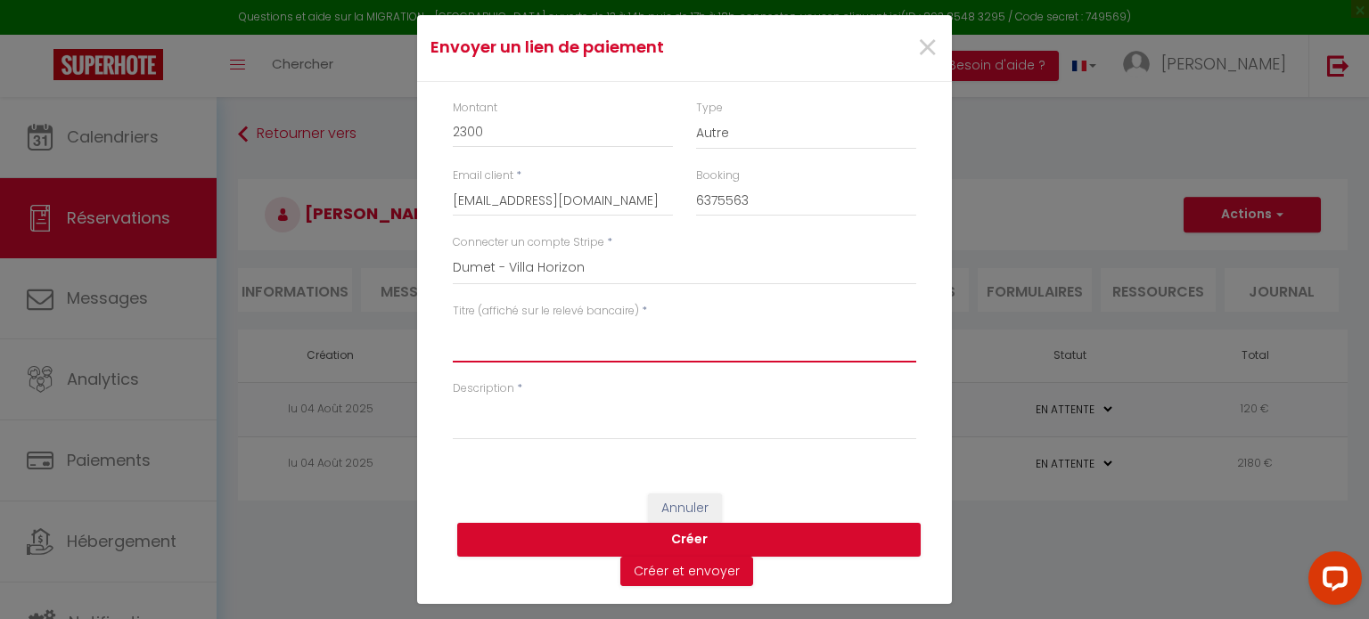
click at [649, 348] on textarea "Titre (affiché sur le relevé bancaire)" at bounding box center [684, 341] width 463 height 43
type textarea "v"
type textarea "Location [GEOGRAPHIC_DATA]"
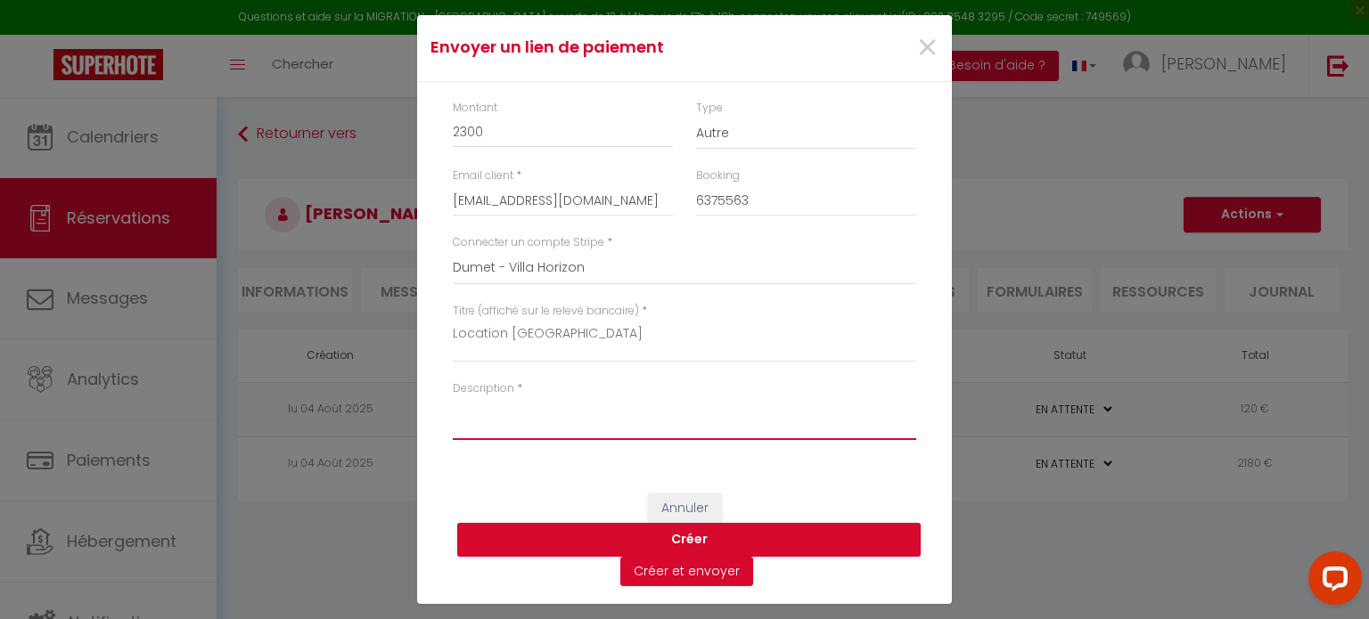
click at [651, 431] on textarea "Description" at bounding box center [684, 418] width 463 height 43
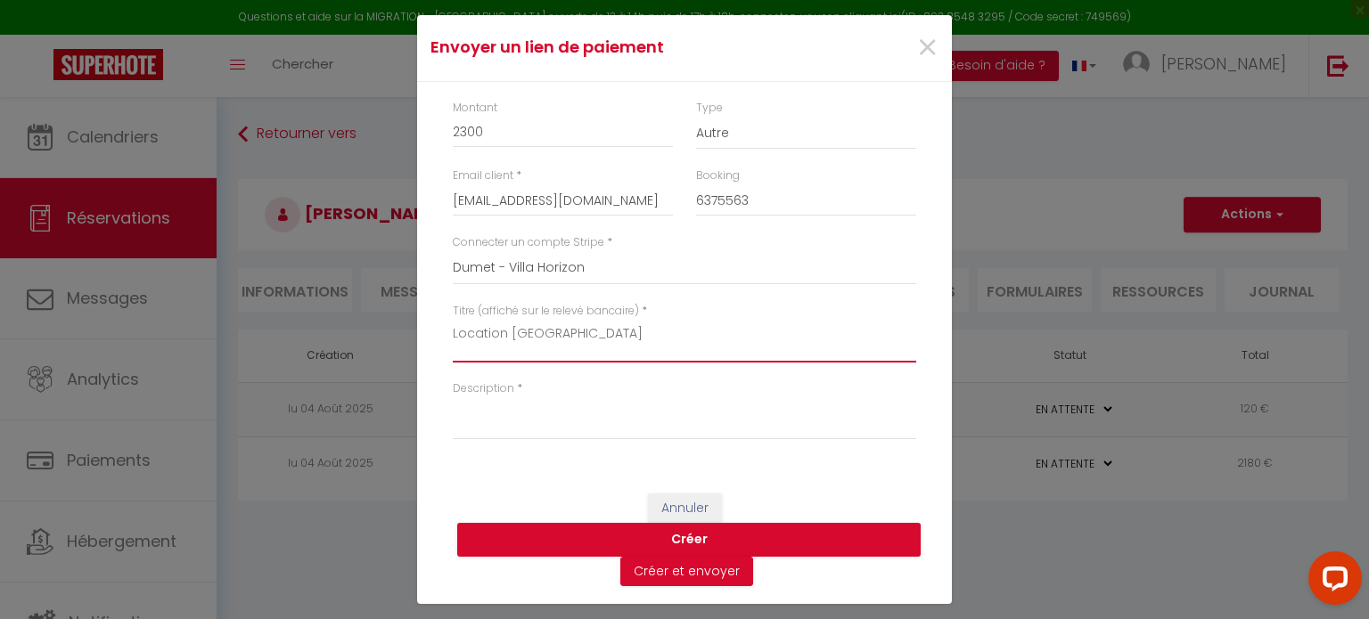
drag, startPoint x: 628, startPoint y: 336, endPoint x: 233, endPoint y: 316, distance: 395.2
click at [259, 317] on div "Envoyer un [PERSON_NAME] × Montant 2300 Type Nuits Frais de ménage Taxe de séjo…" at bounding box center [684, 309] width 1369 height 619
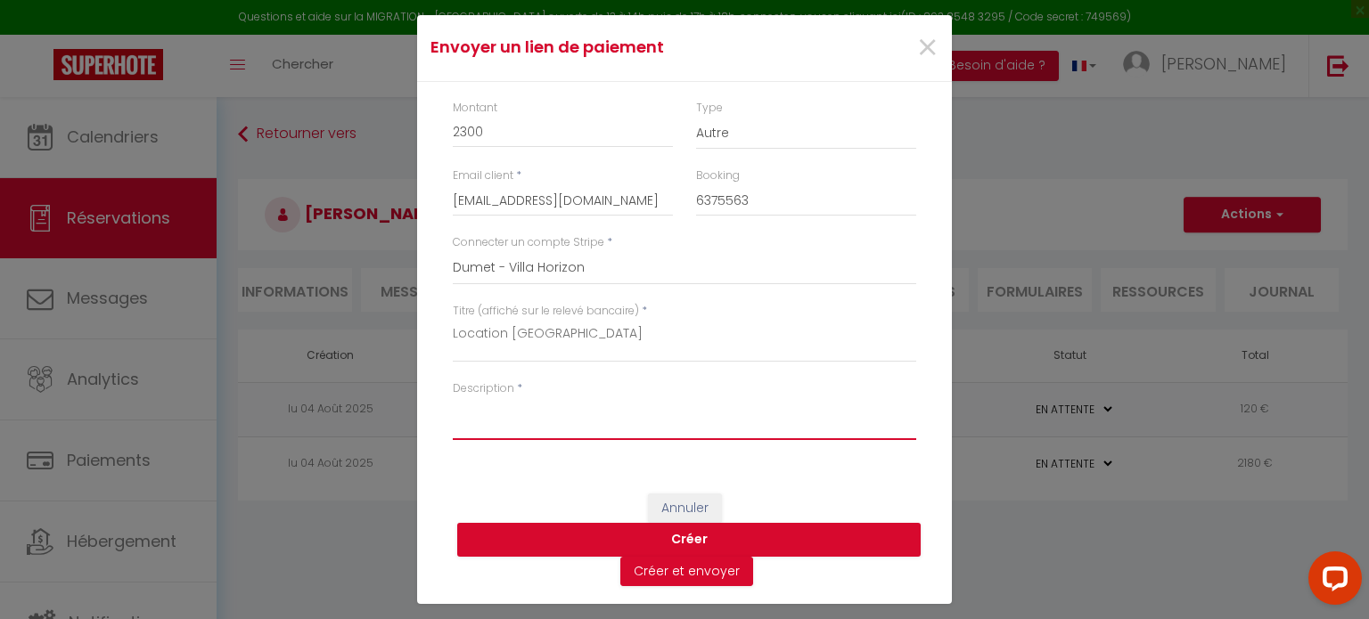
click at [615, 420] on textarea "Description" at bounding box center [684, 418] width 463 height 43
paste textarea "Location [GEOGRAPHIC_DATA]"
type textarea "Location [GEOGRAPHIC_DATA]"
click at [722, 547] on button "Créer" at bounding box center [688, 540] width 463 height 34
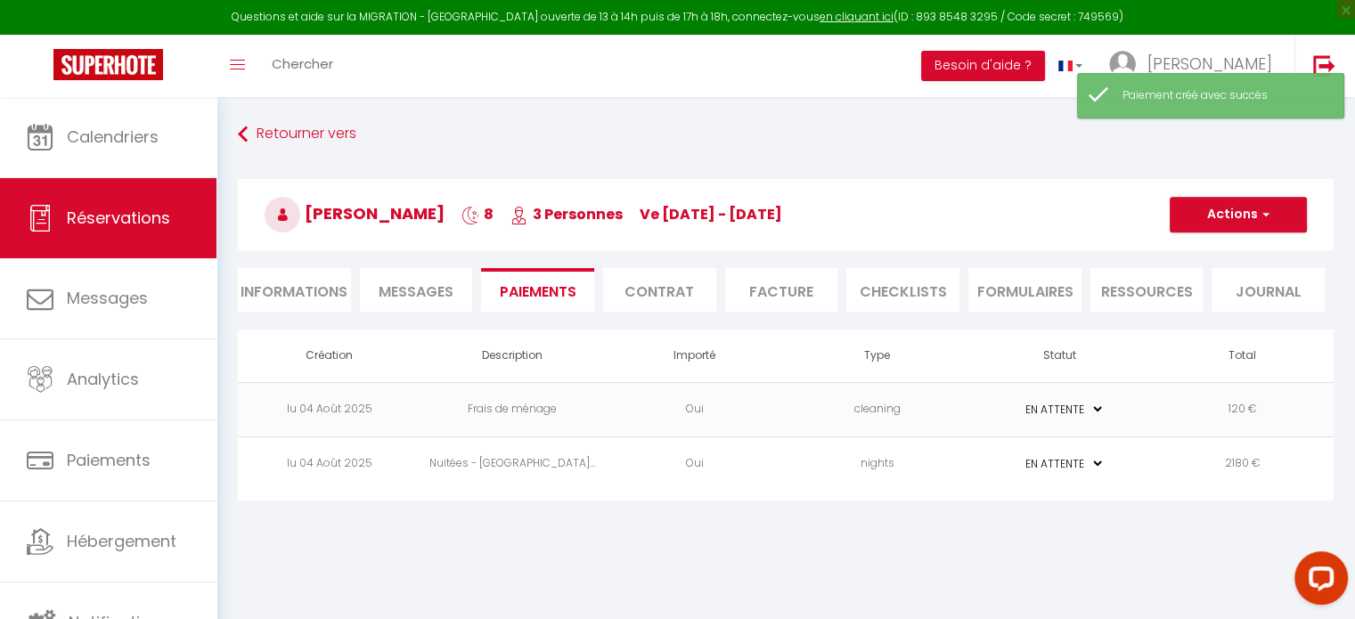
select select "0"
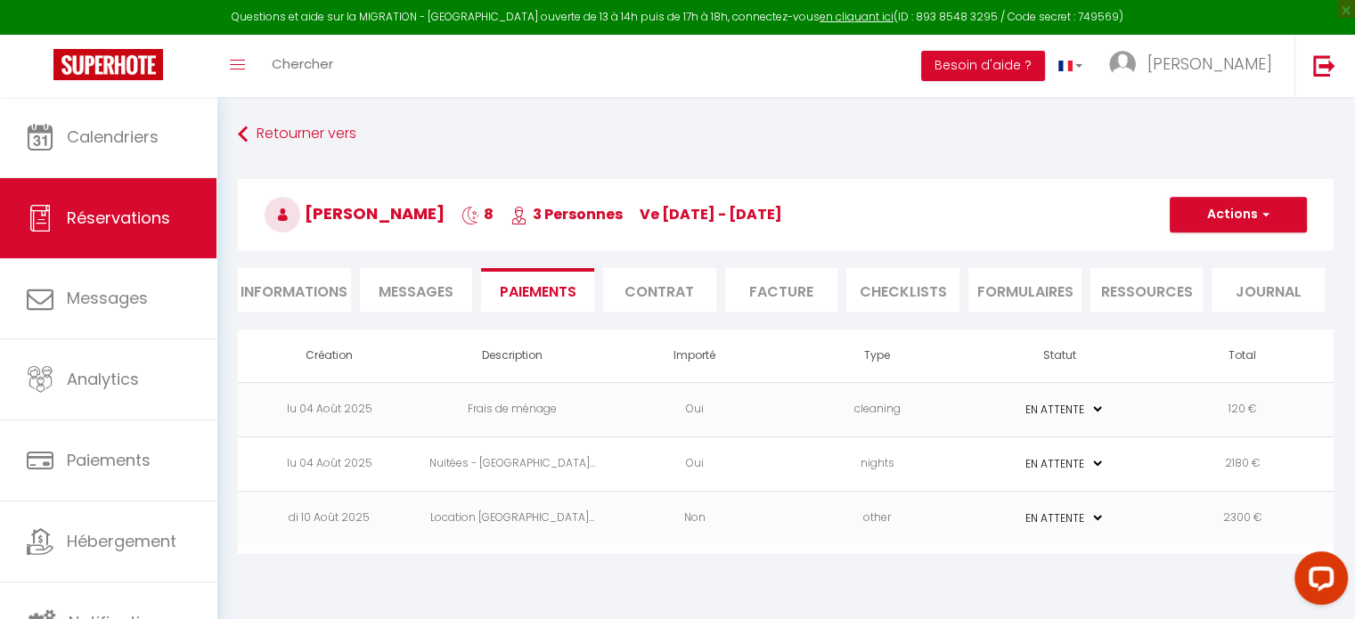
click at [1080, 516] on select "PAYÉ EN ATTENTE" at bounding box center [1060, 518] width 89 height 17
click at [1076, 519] on select "PAYÉ EN ATTENTE" at bounding box center [1060, 518] width 89 height 17
click at [1190, 500] on td "2300 €" at bounding box center [1242, 518] width 183 height 54
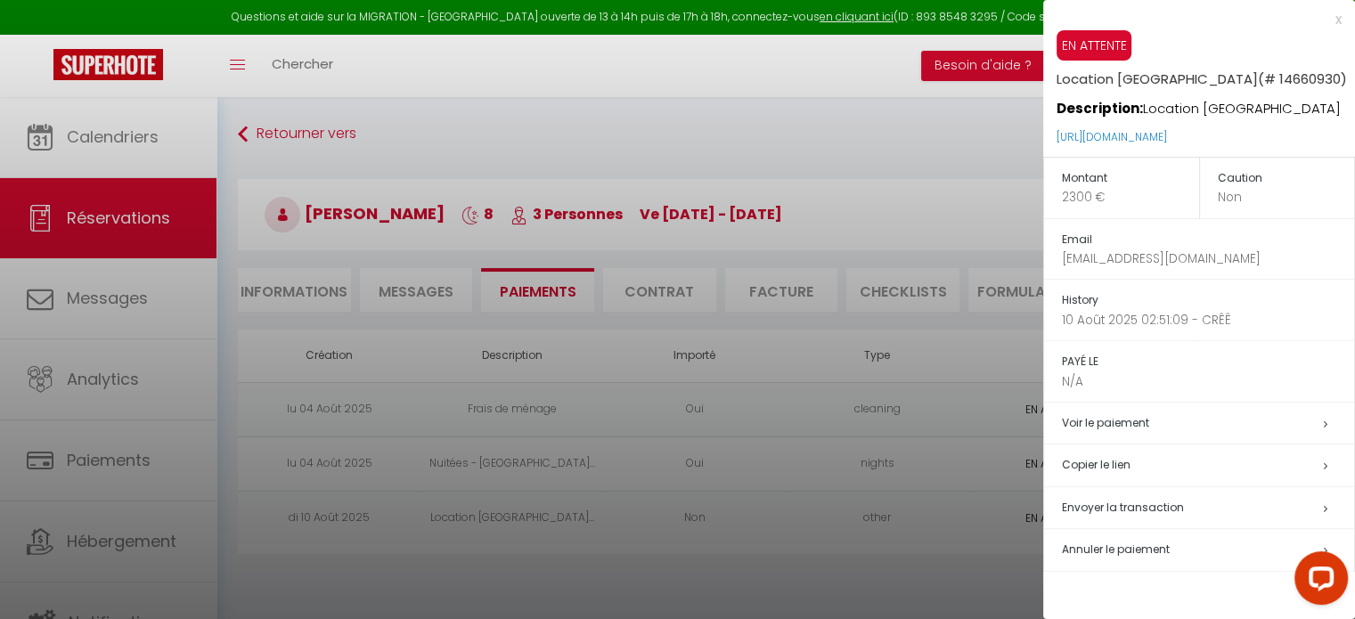
click at [1154, 551] on span "Annuler le paiement" at bounding box center [1116, 549] width 108 height 15
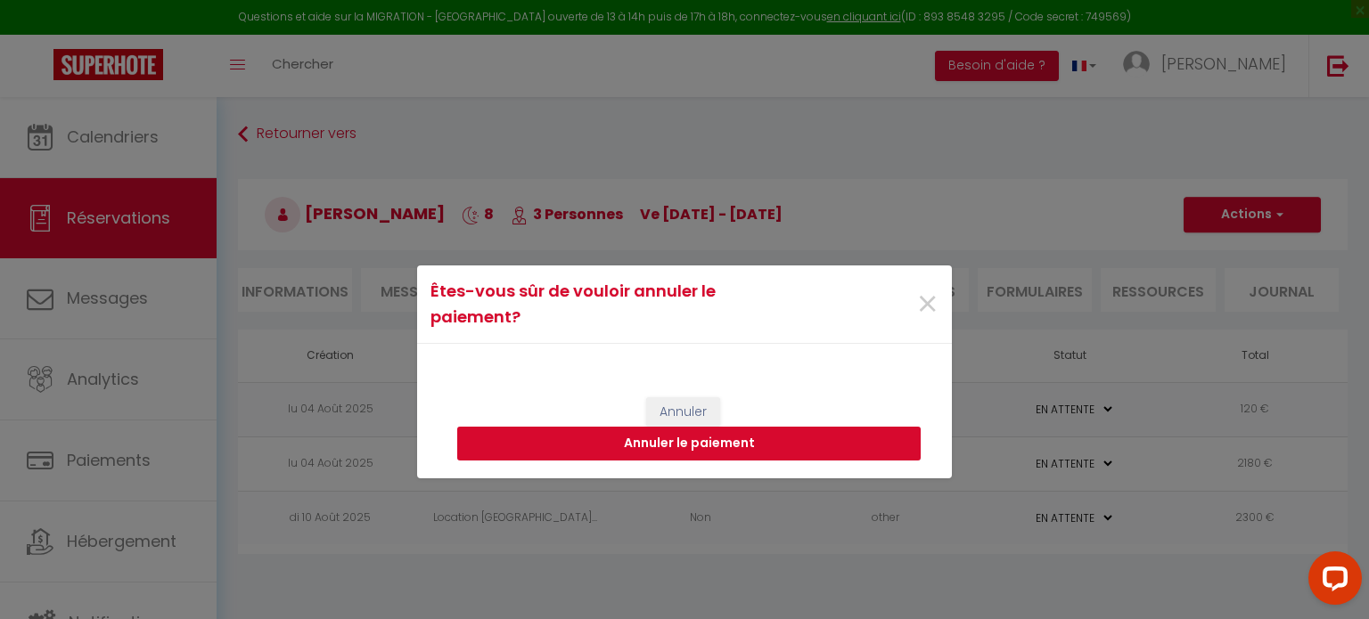
click at [779, 449] on button "Annuler le paiement" at bounding box center [688, 444] width 463 height 34
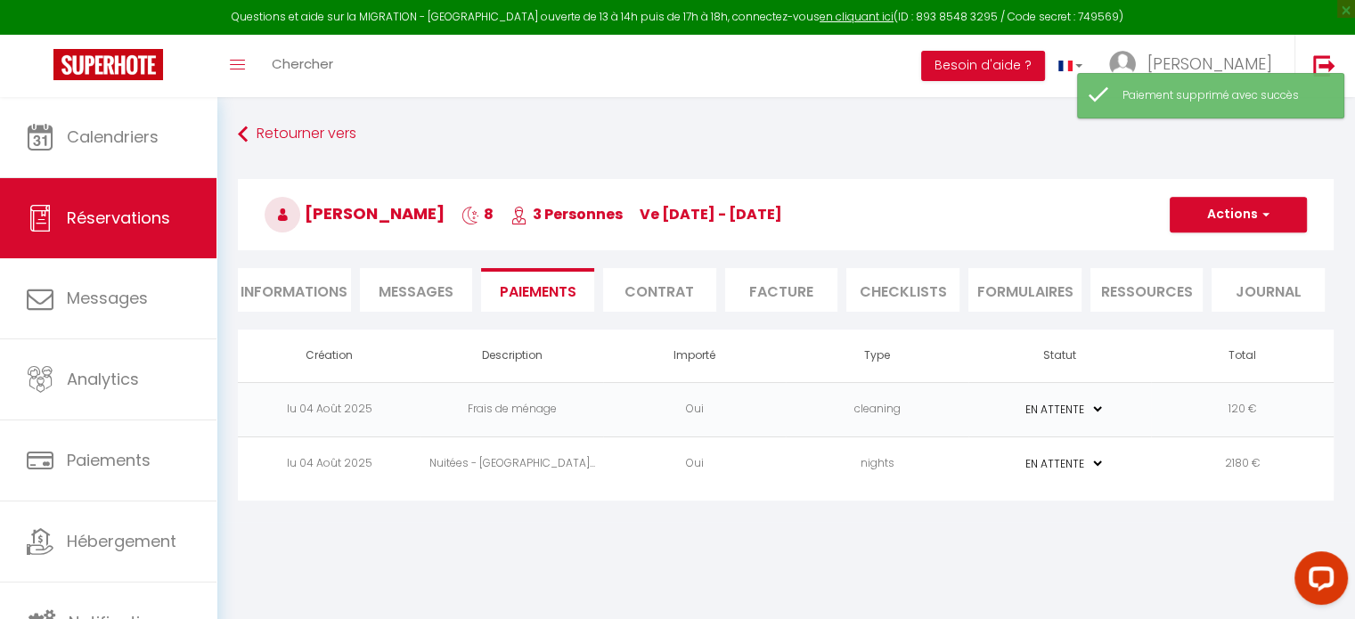
click at [1114, 456] on td "PAYÉ EN ATTENTE" at bounding box center [1060, 464] width 183 height 54
click at [1130, 467] on td "PAYÉ EN ATTENTE" at bounding box center [1060, 464] width 183 height 54
click at [863, 452] on td "nights" at bounding box center [877, 464] width 183 height 54
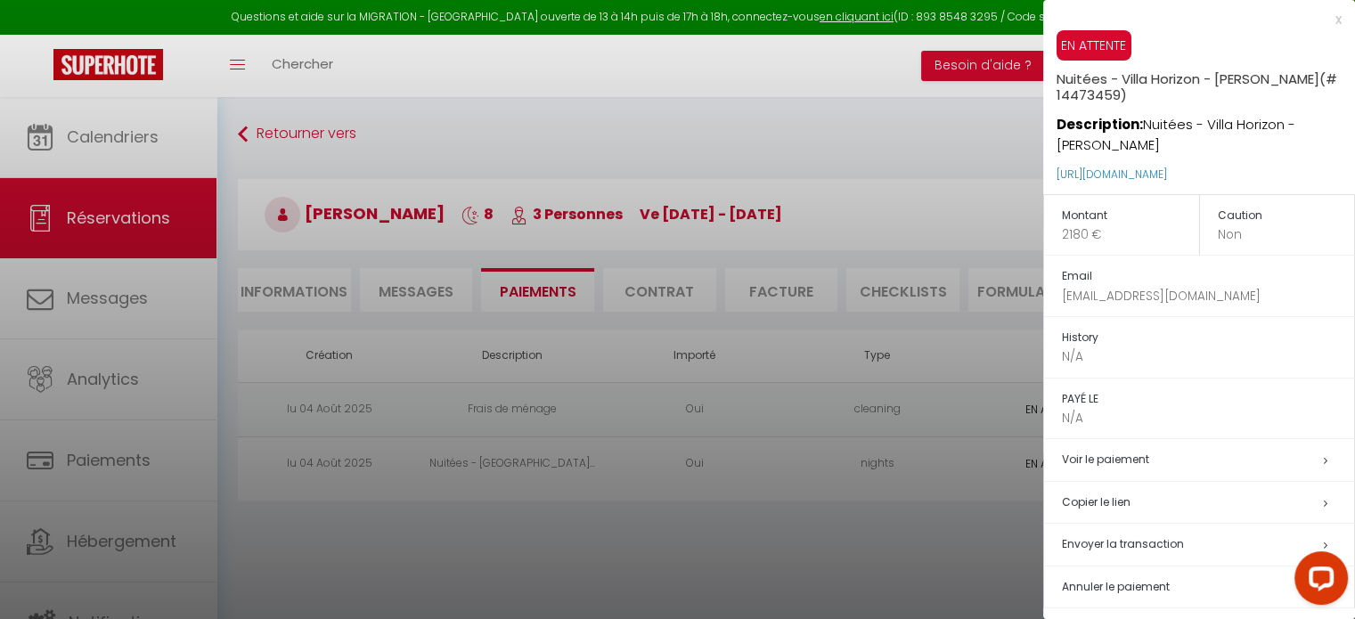
scroll to position [9, 0]
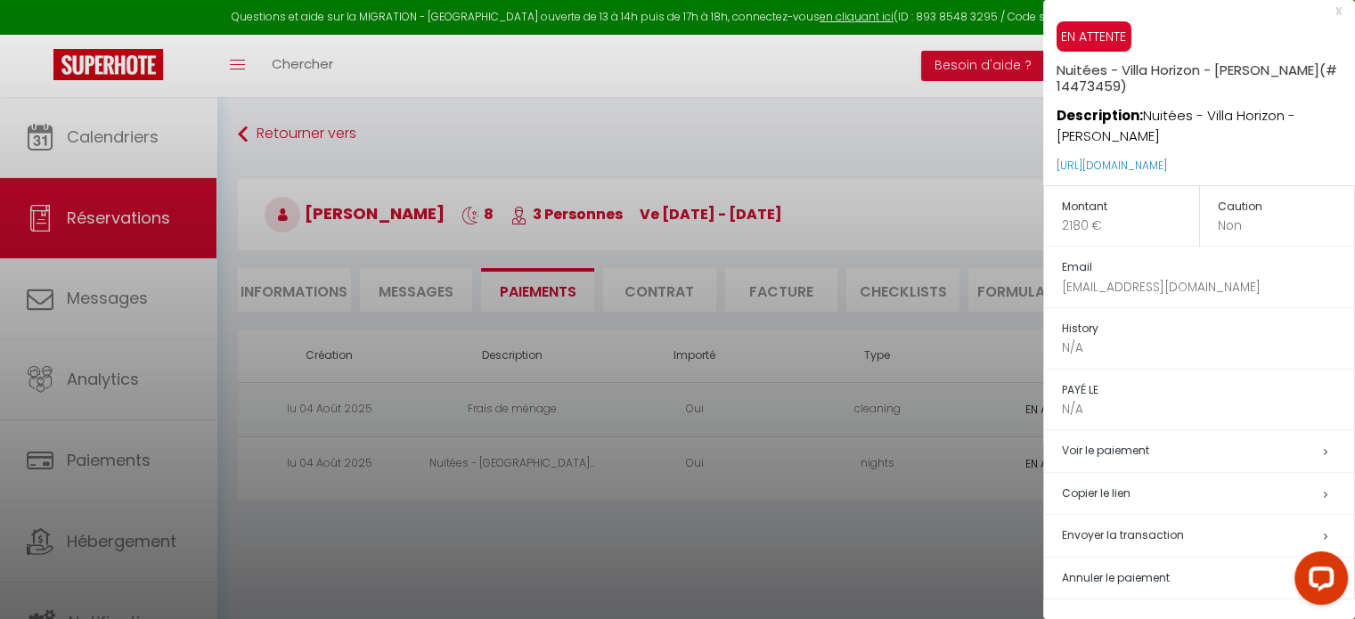
click at [1116, 491] on h5 "Copier le lien" at bounding box center [1208, 494] width 292 height 20
click at [962, 156] on div at bounding box center [677, 309] width 1355 height 619
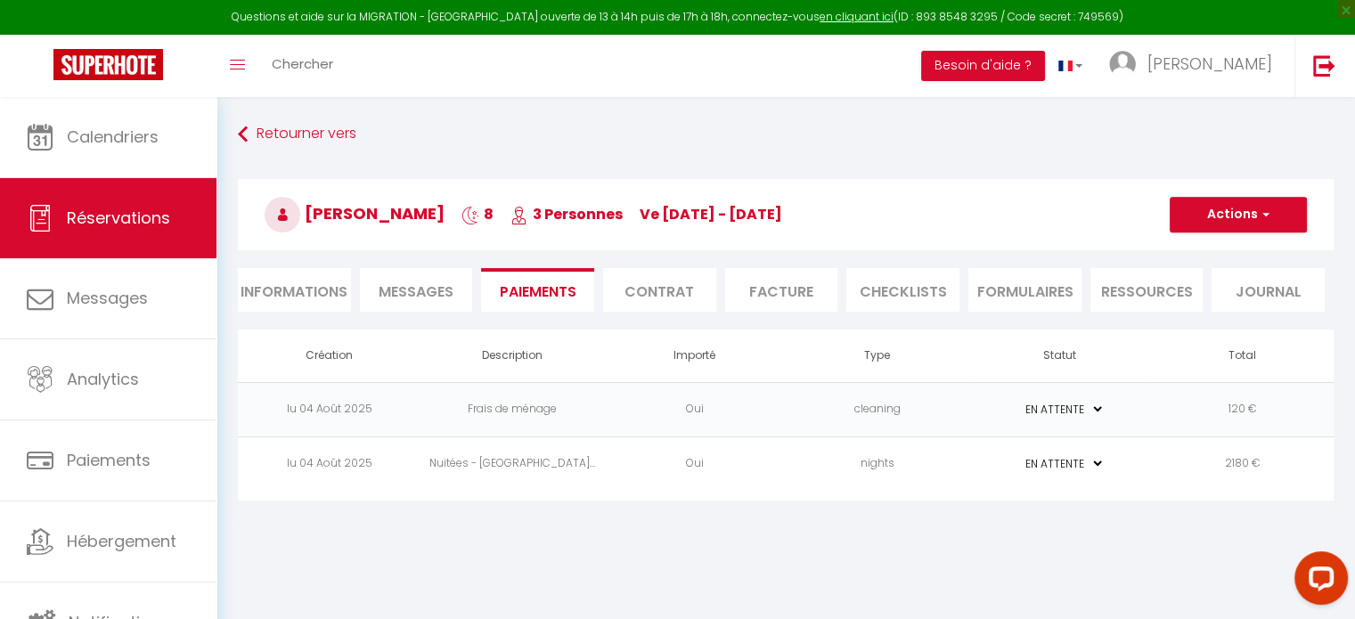
click at [954, 408] on td "cleaning" at bounding box center [877, 409] width 183 height 54
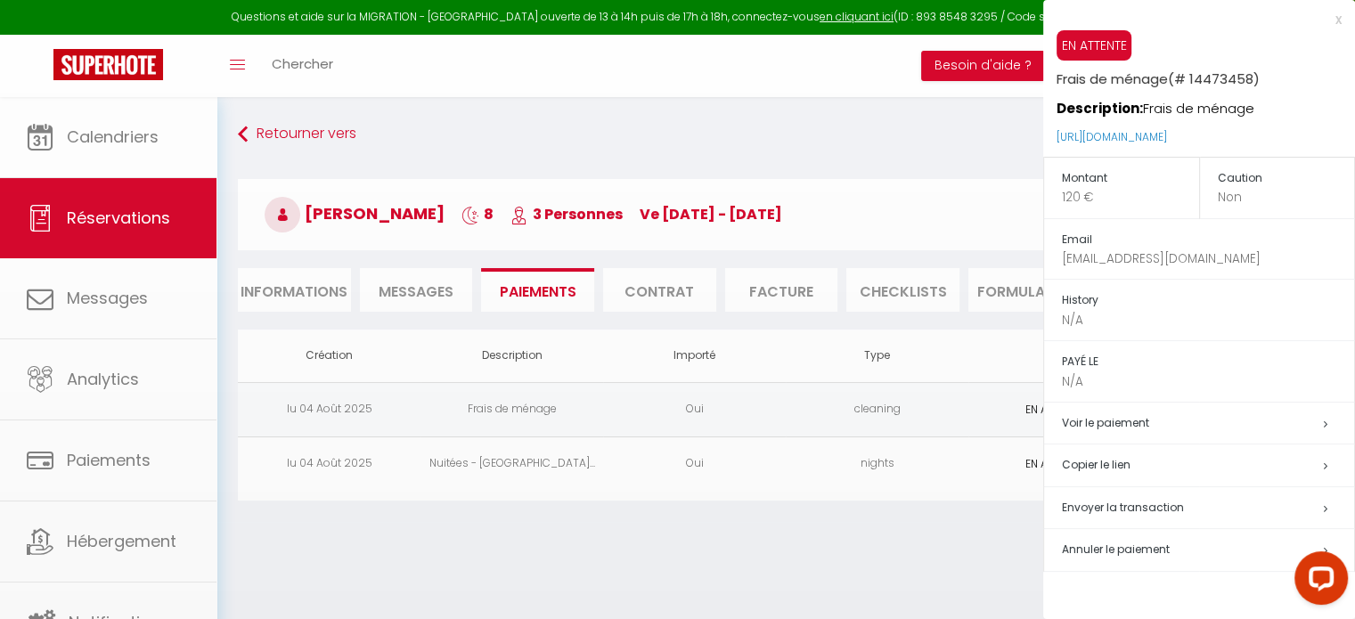
scroll to position [0, 0]
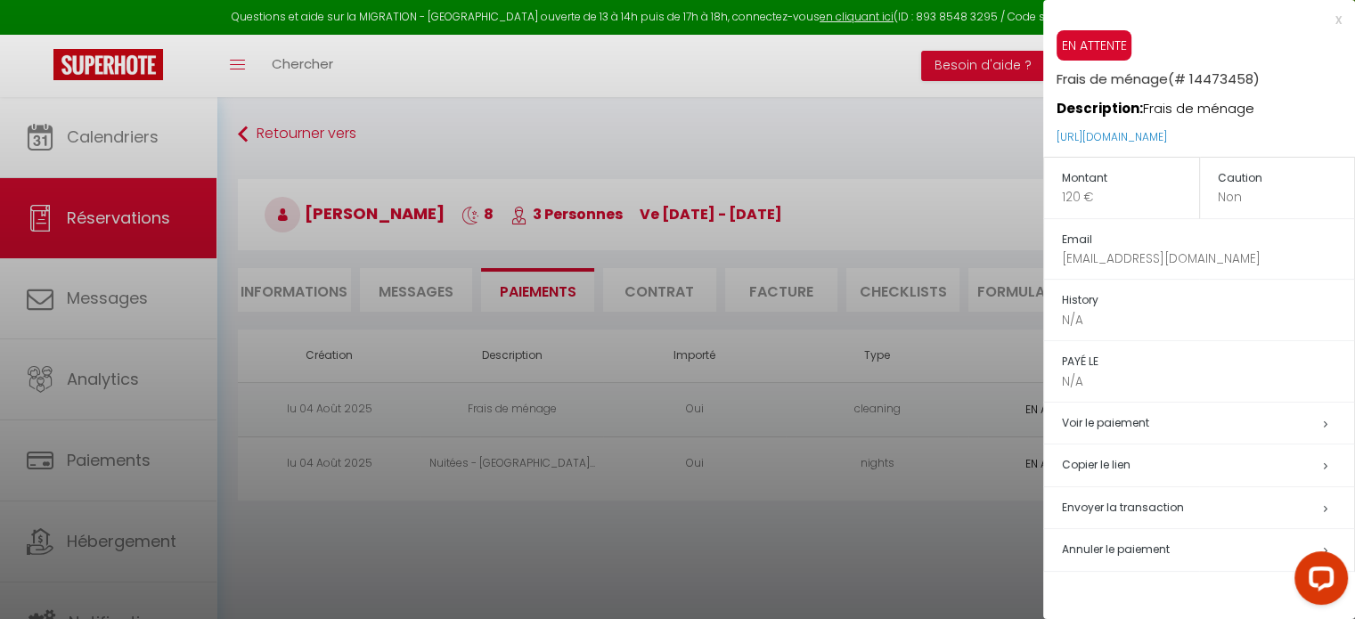
click at [871, 543] on div at bounding box center [677, 309] width 1355 height 619
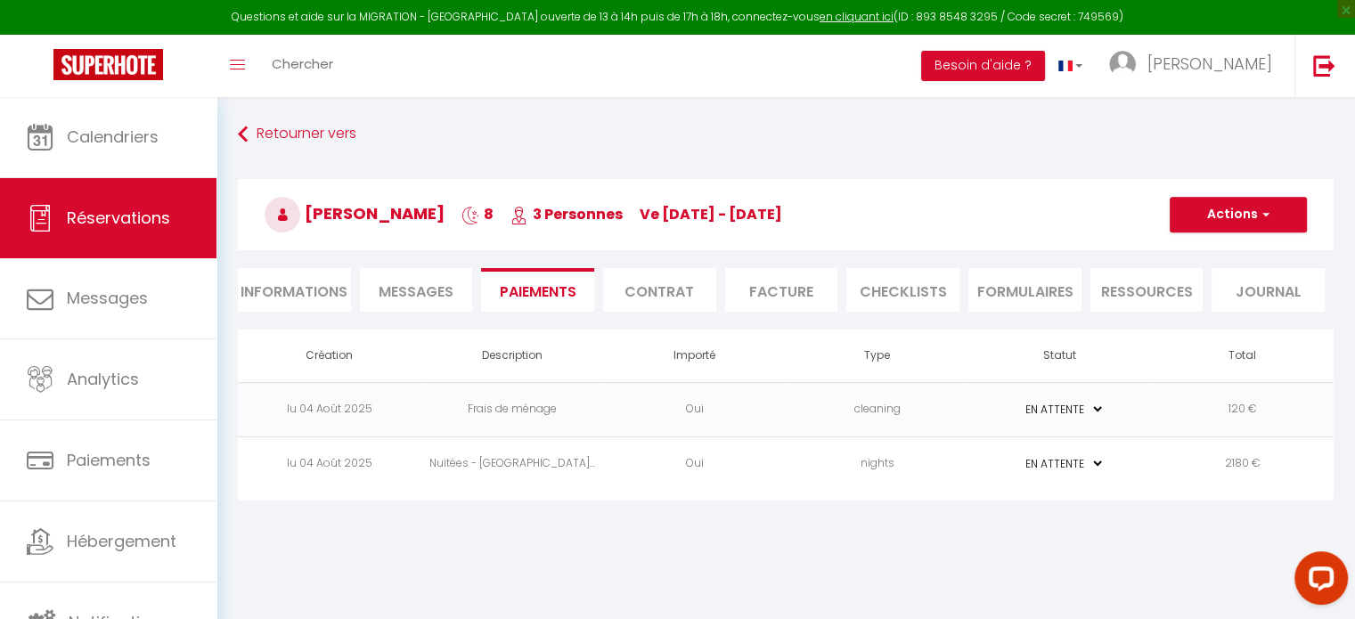
click at [931, 408] on td "cleaning" at bounding box center [877, 409] width 183 height 54
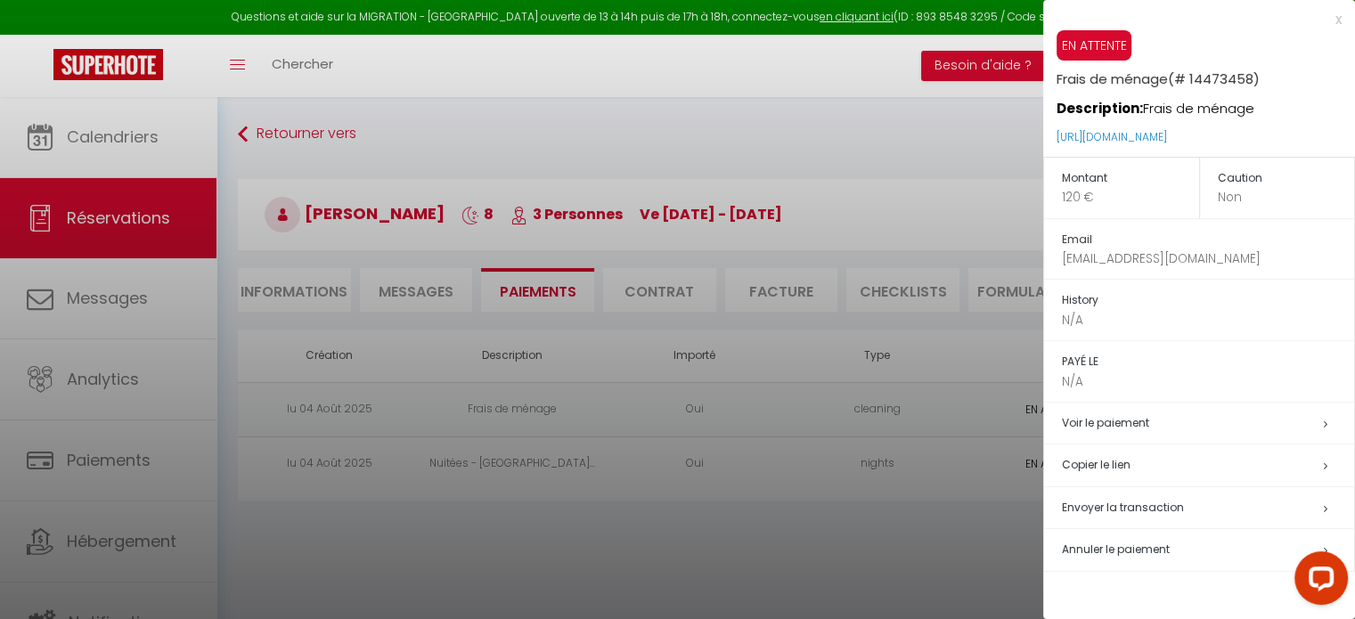
click at [1124, 472] on h5 "Copier le lien" at bounding box center [1208, 465] width 292 height 20
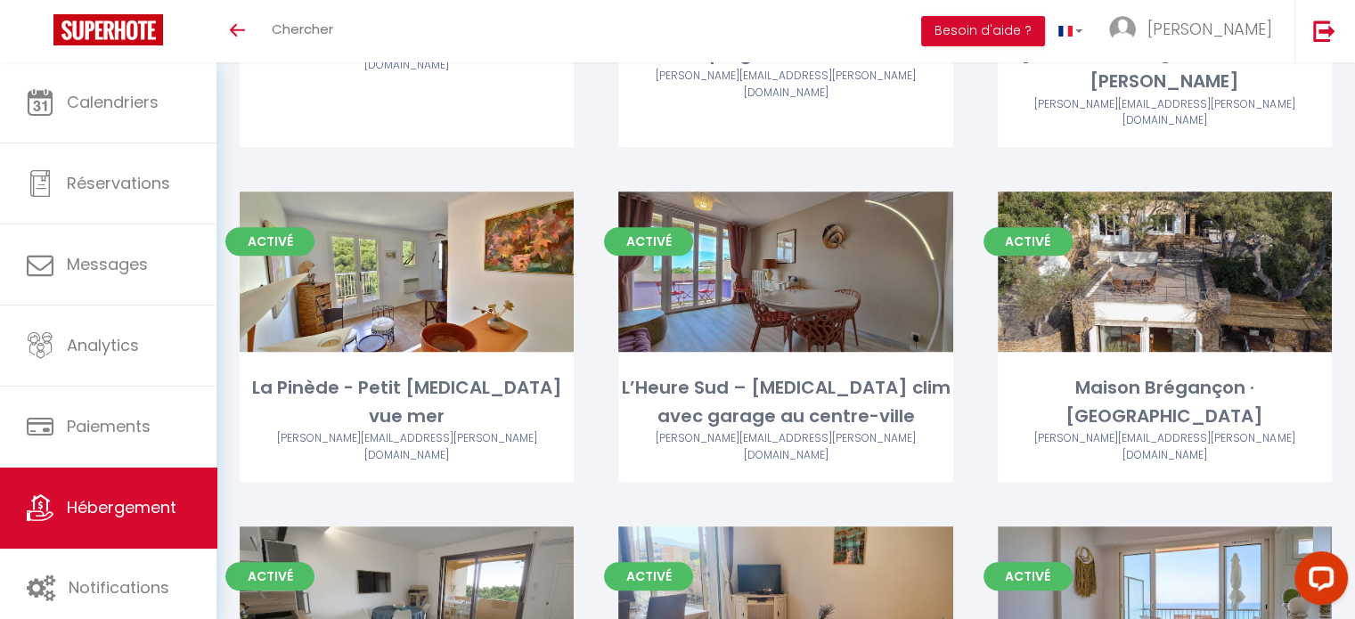
scroll to position [2858, 0]
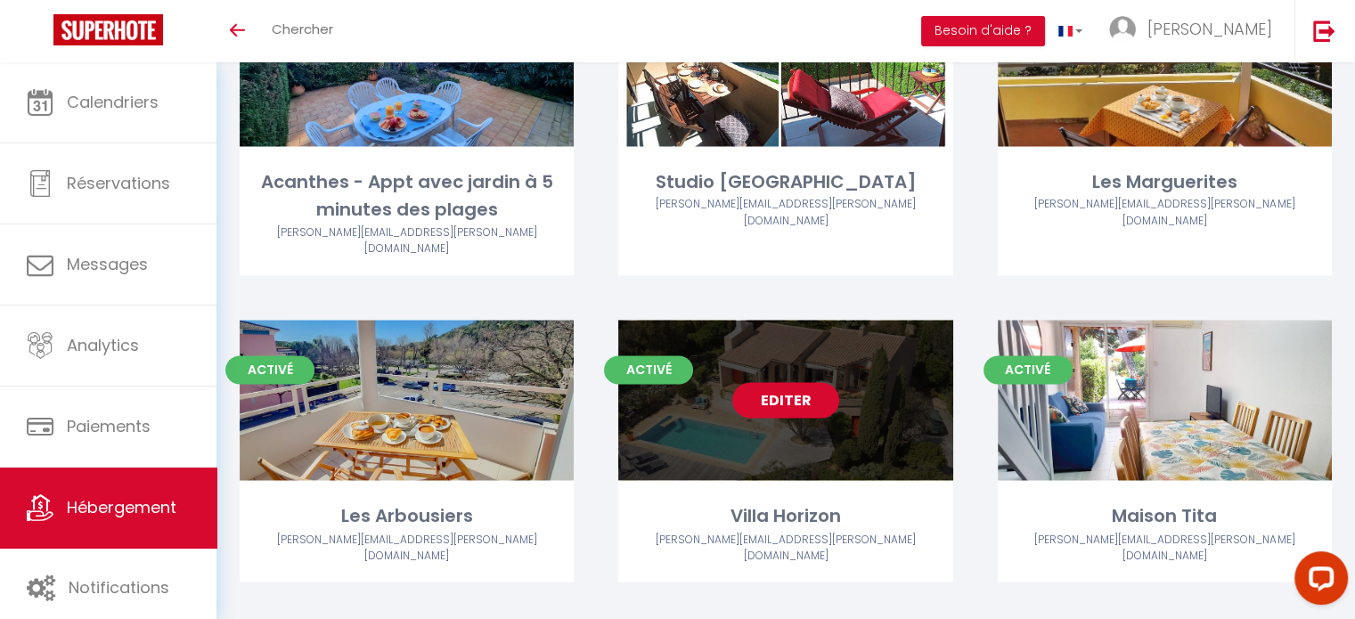
click at [822, 382] on link "Editer" at bounding box center [785, 400] width 107 height 36
select select "3"
select select "2"
select select "1"
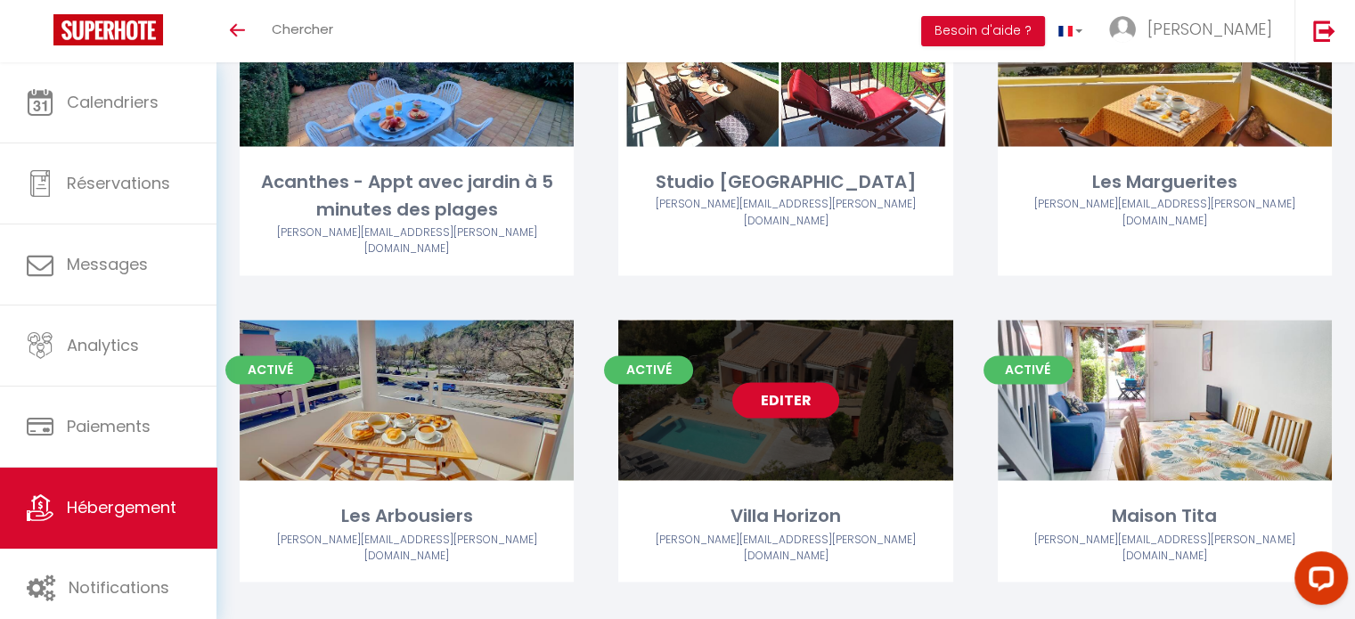
select select "1"
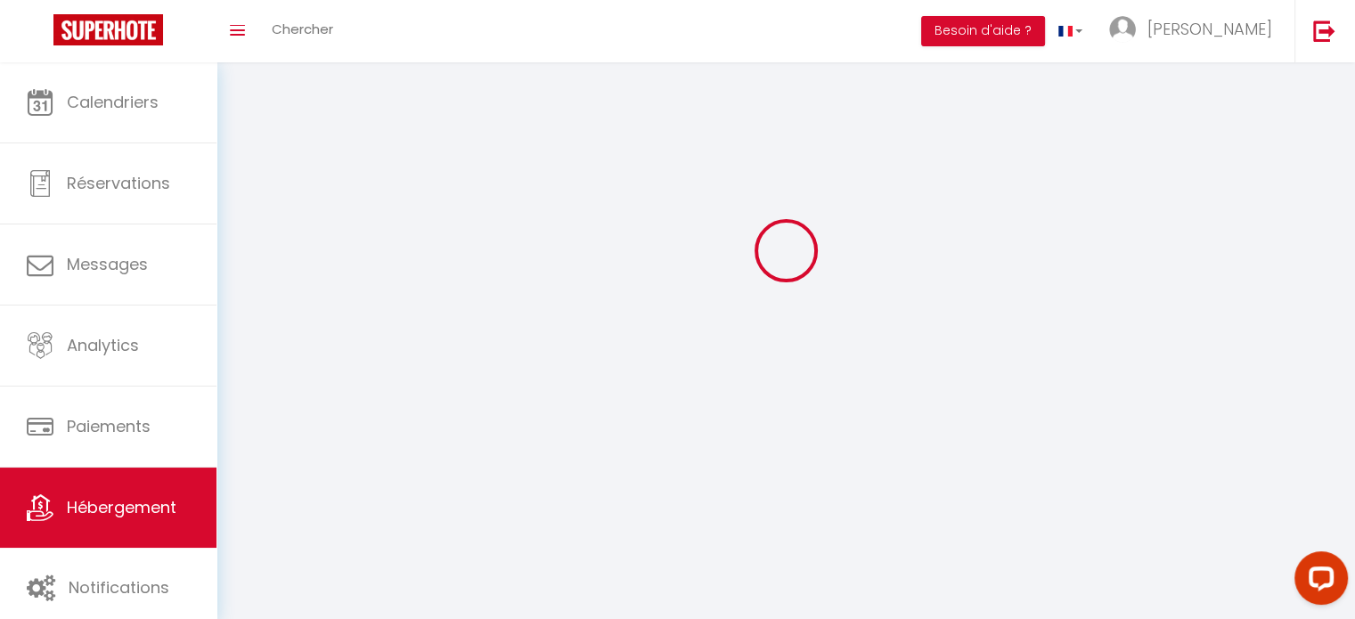
select select
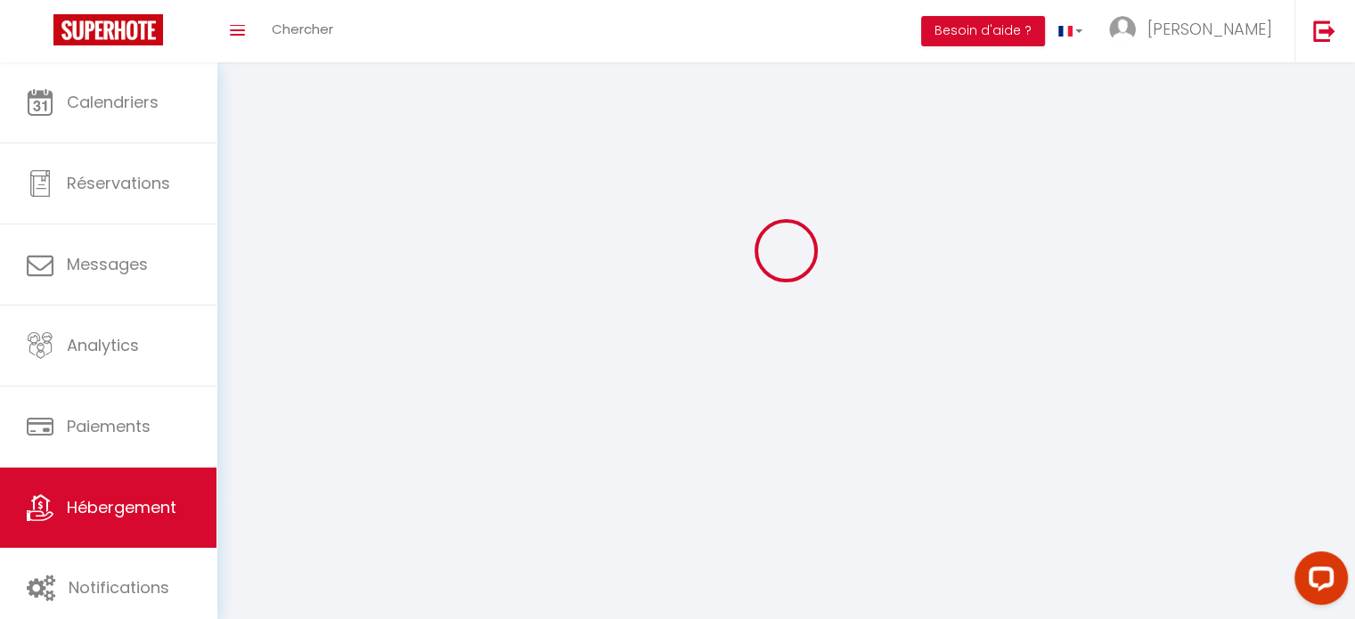
select select
checkbox input "false"
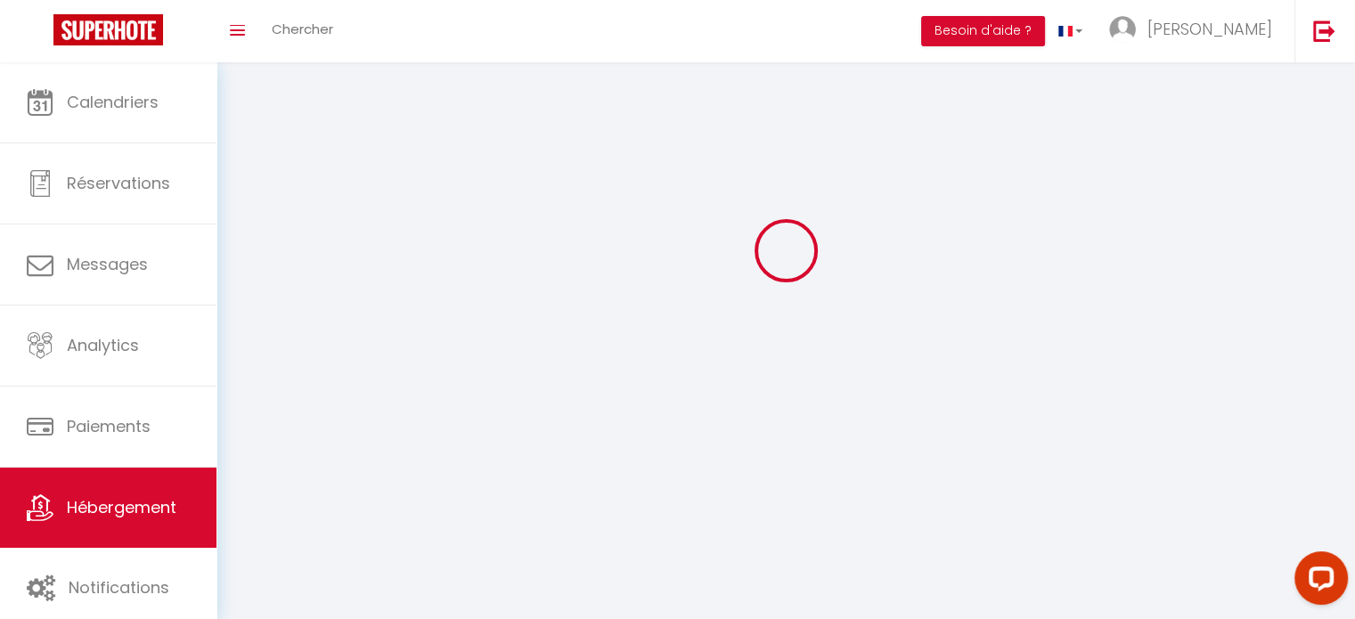
select select "28"
select select
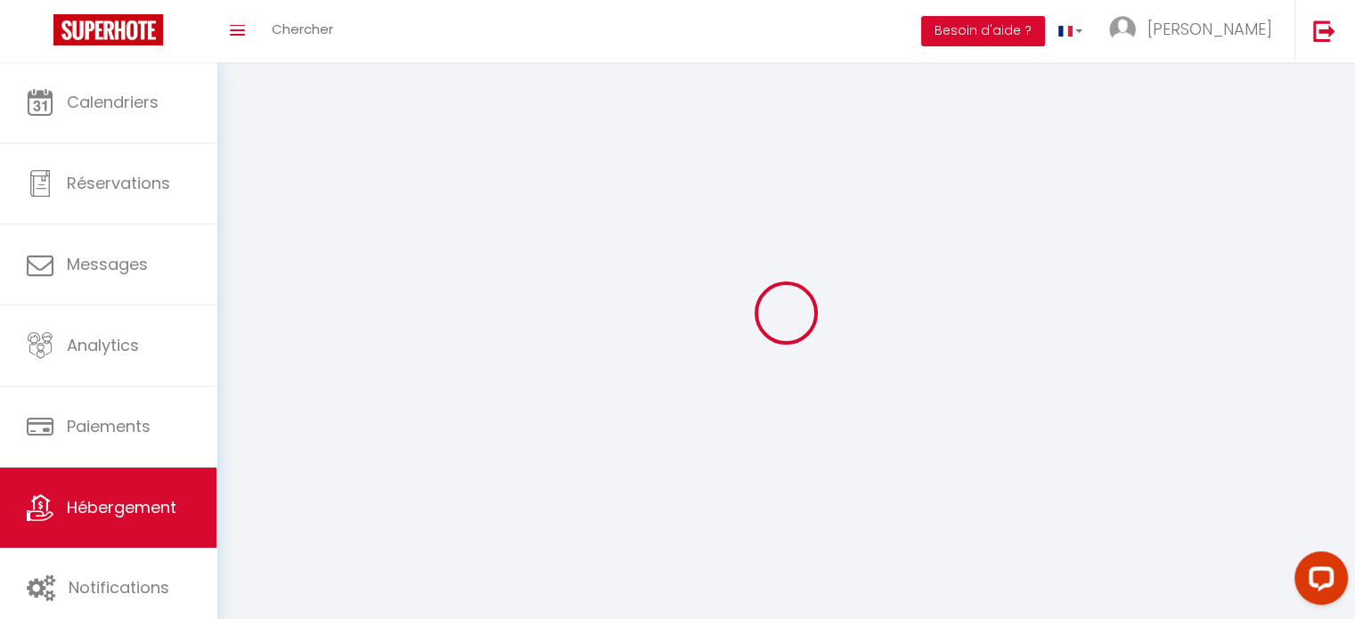
select select
checkbox input "false"
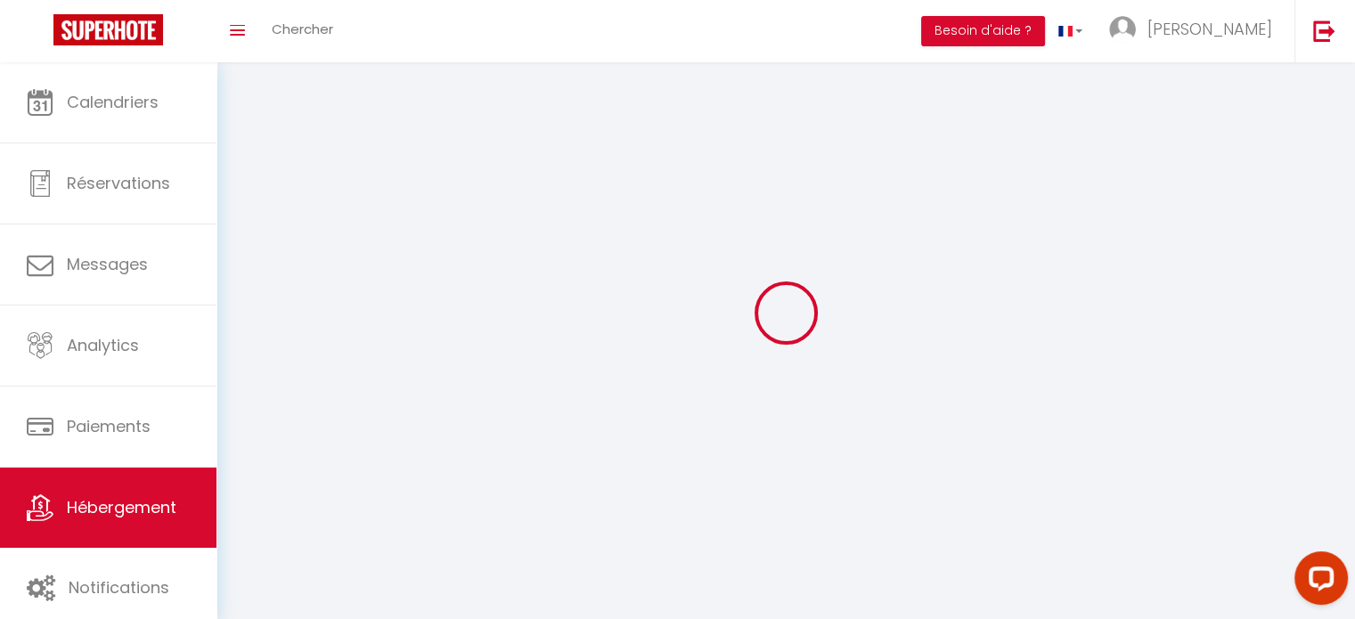
checkbox input "false"
select select
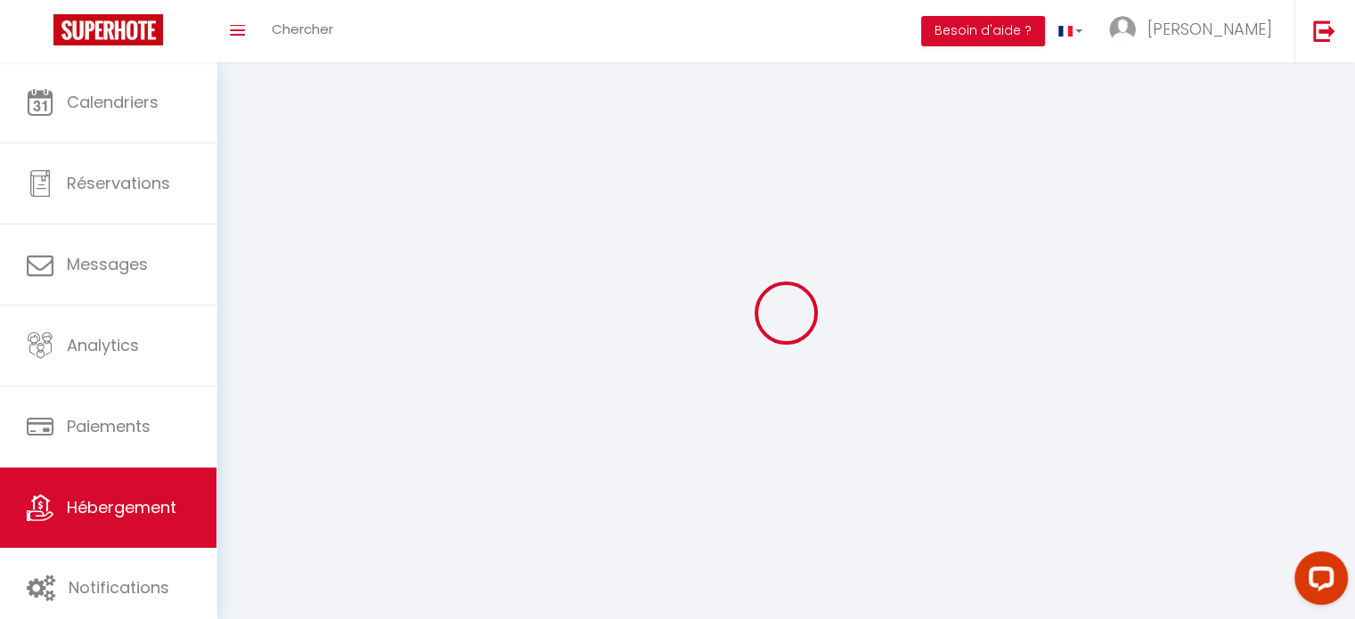
select select "1"
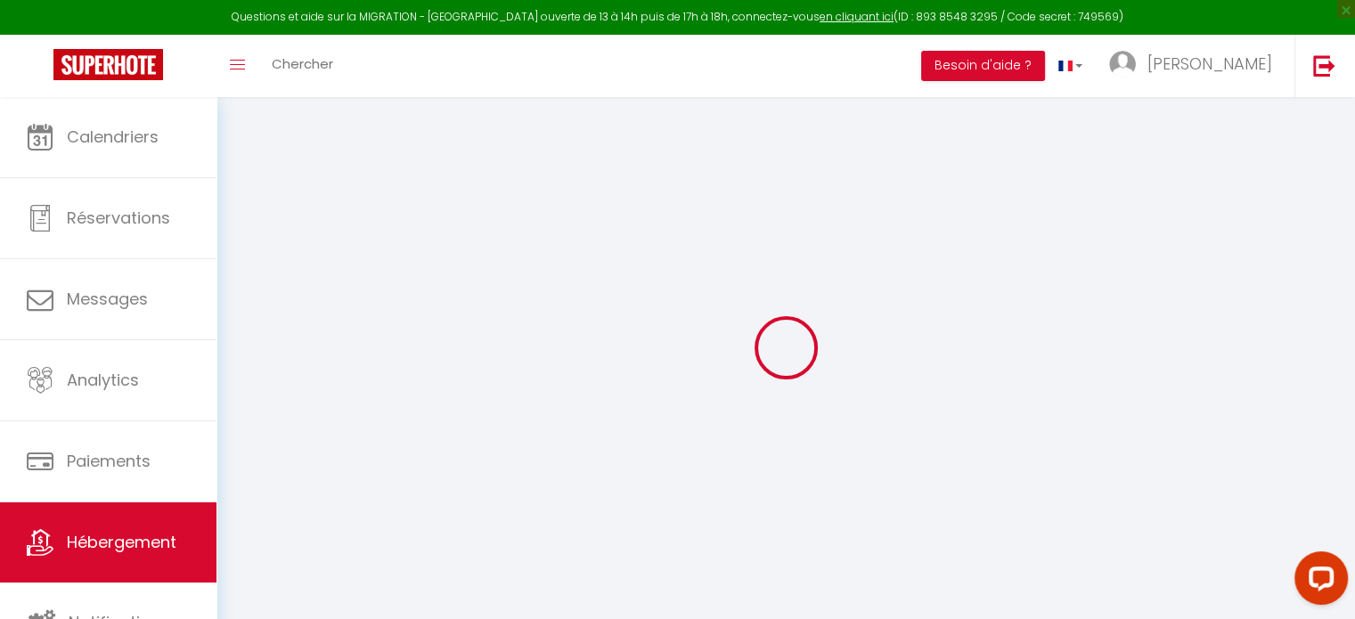
select select
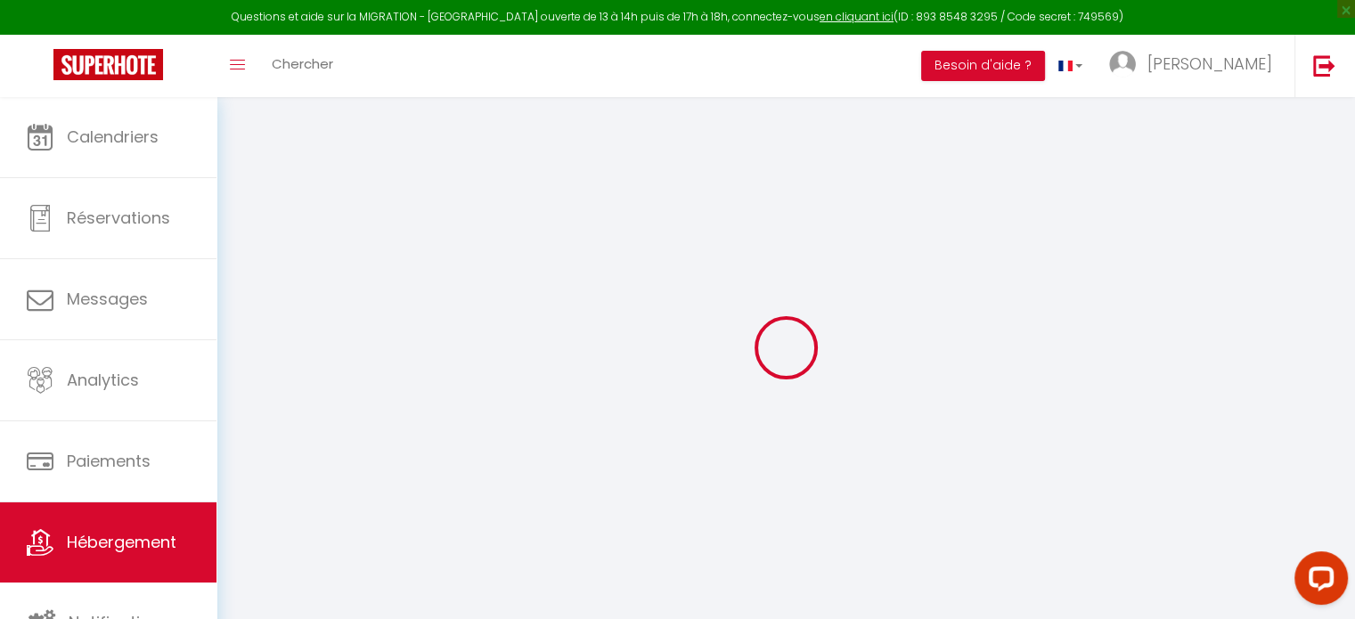
select select
checkbox input "false"
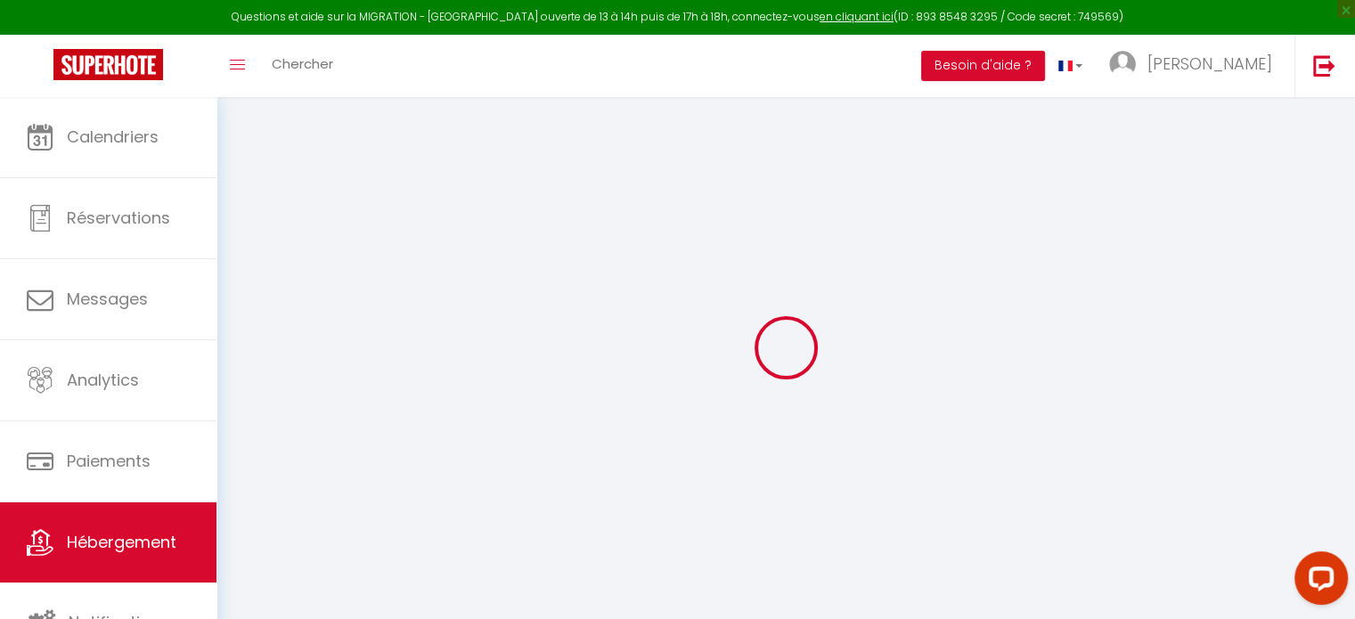
select select
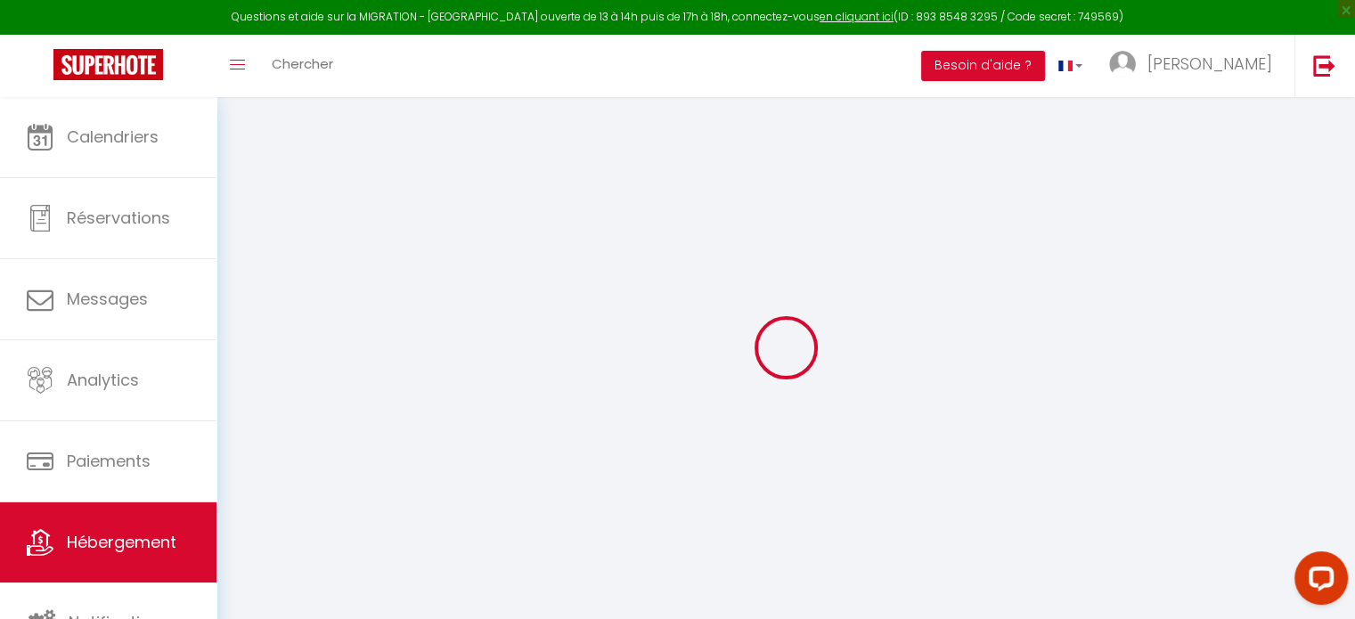
select select
checkbox input "false"
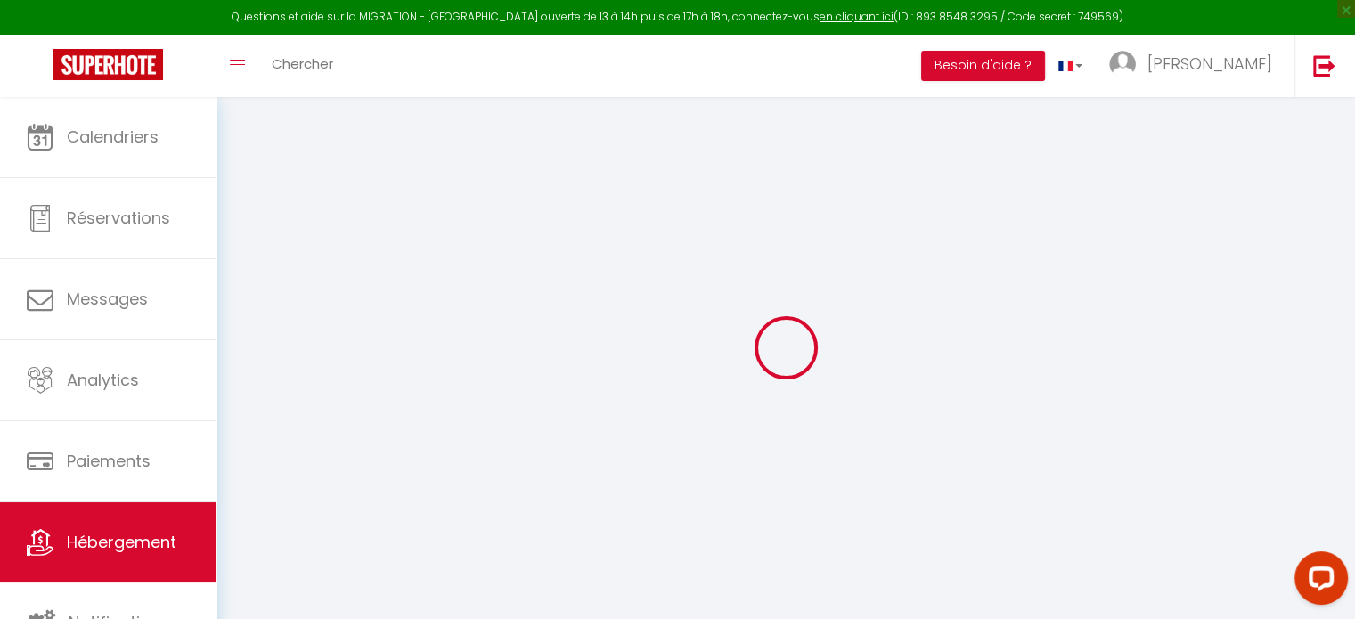
checkbox input "false"
select select
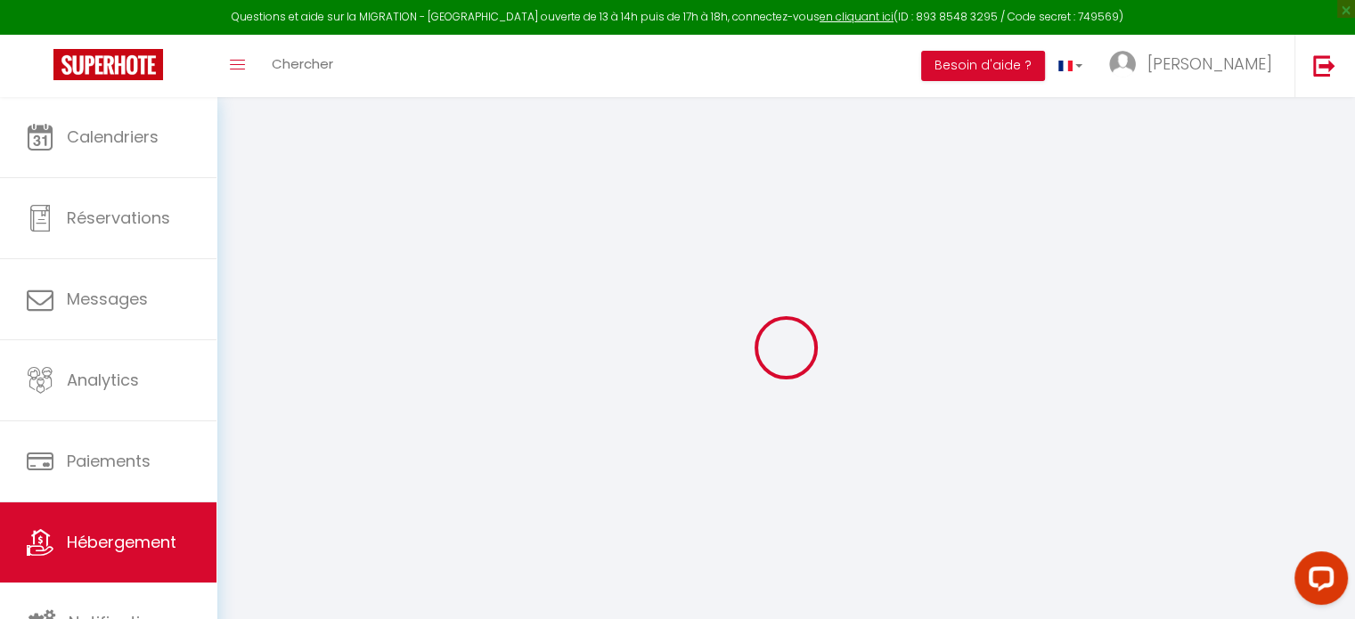
select select
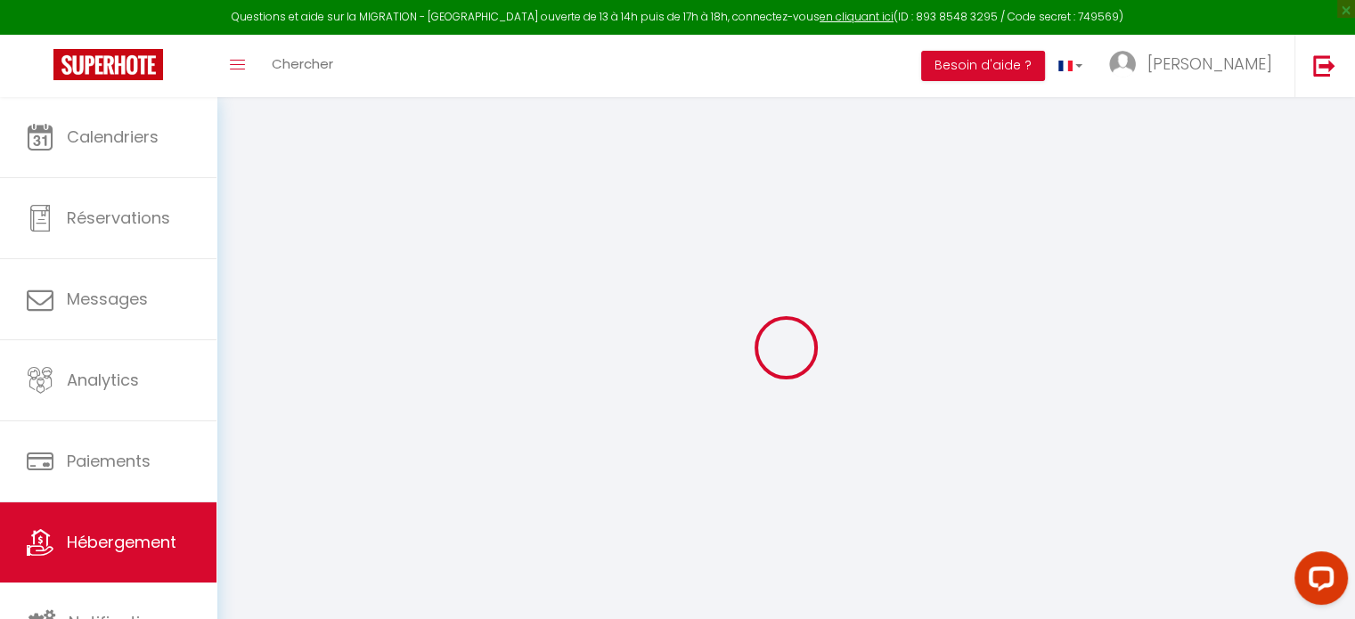
checkbox input "false"
select select
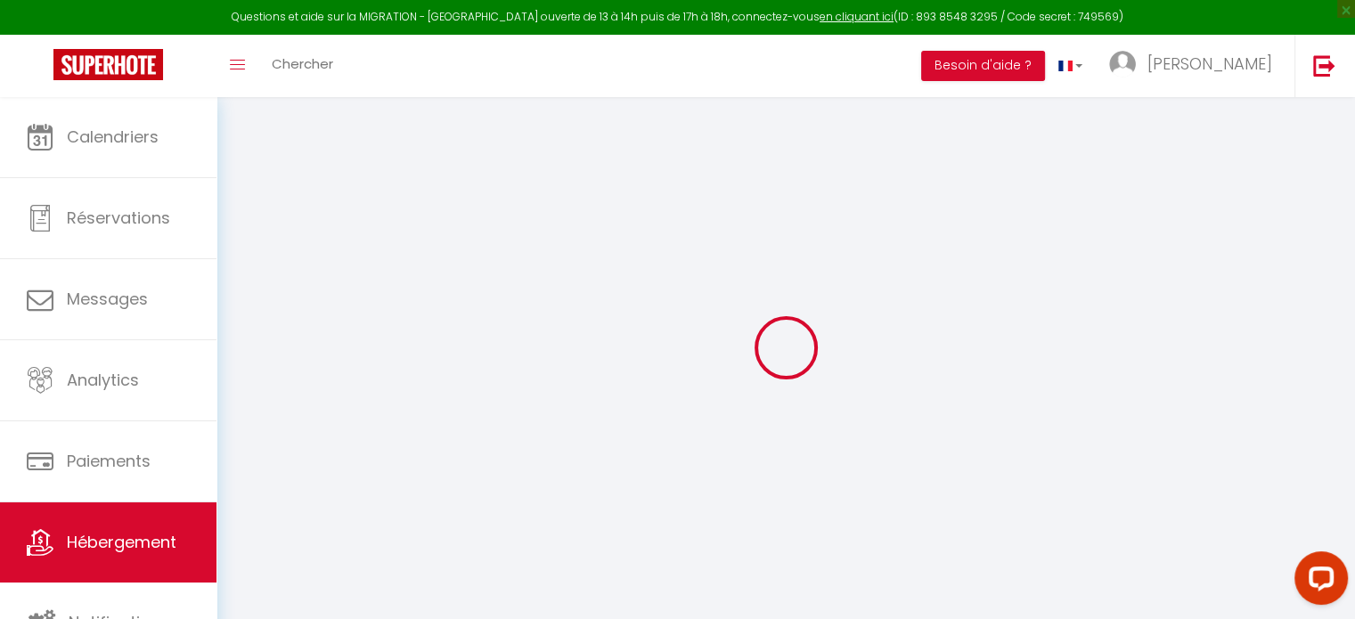
select select
type input "Villa Horizon"
type input "Frederic"
type input "DUMET"
select select "2"
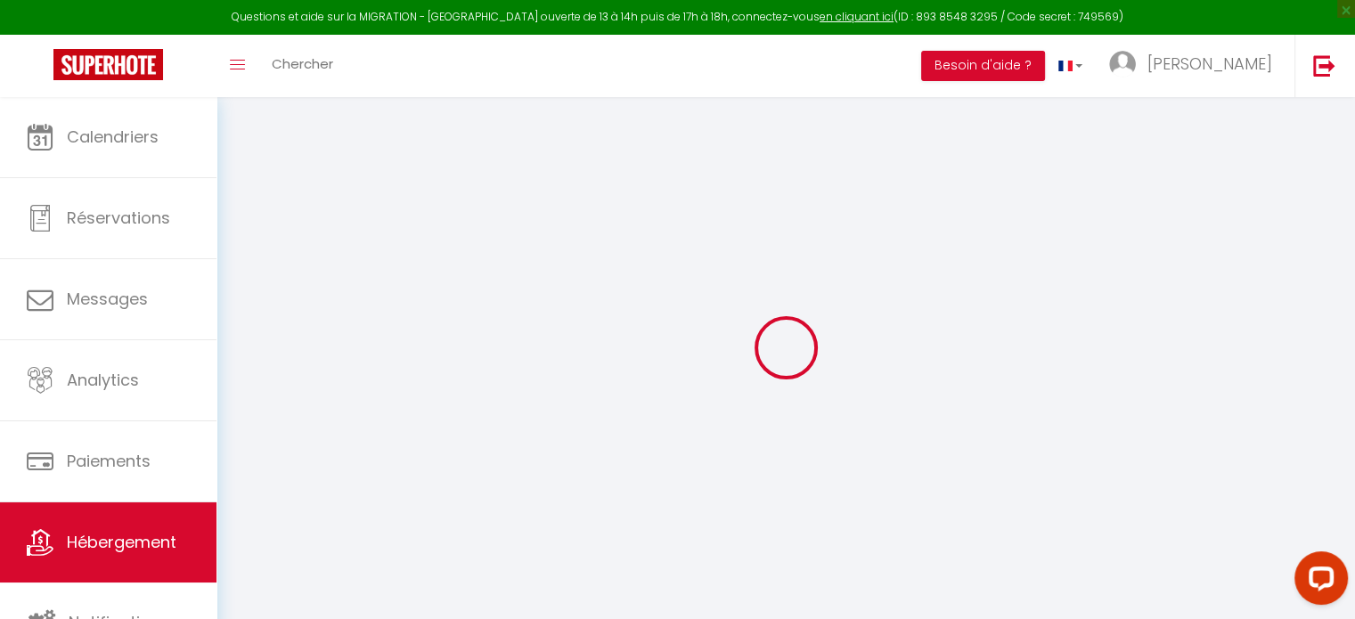
select select "2"
type input "250"
type input "120"
type input "500"
select select
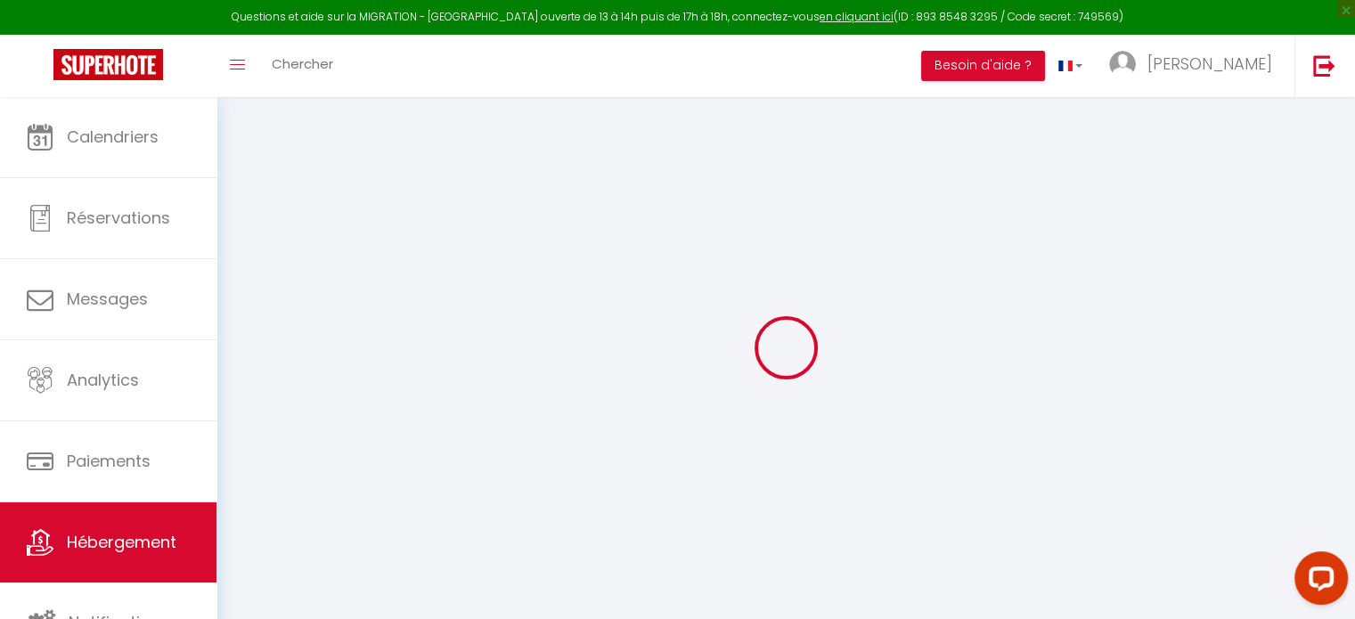
select select
type input "13 bld des pecheurs"
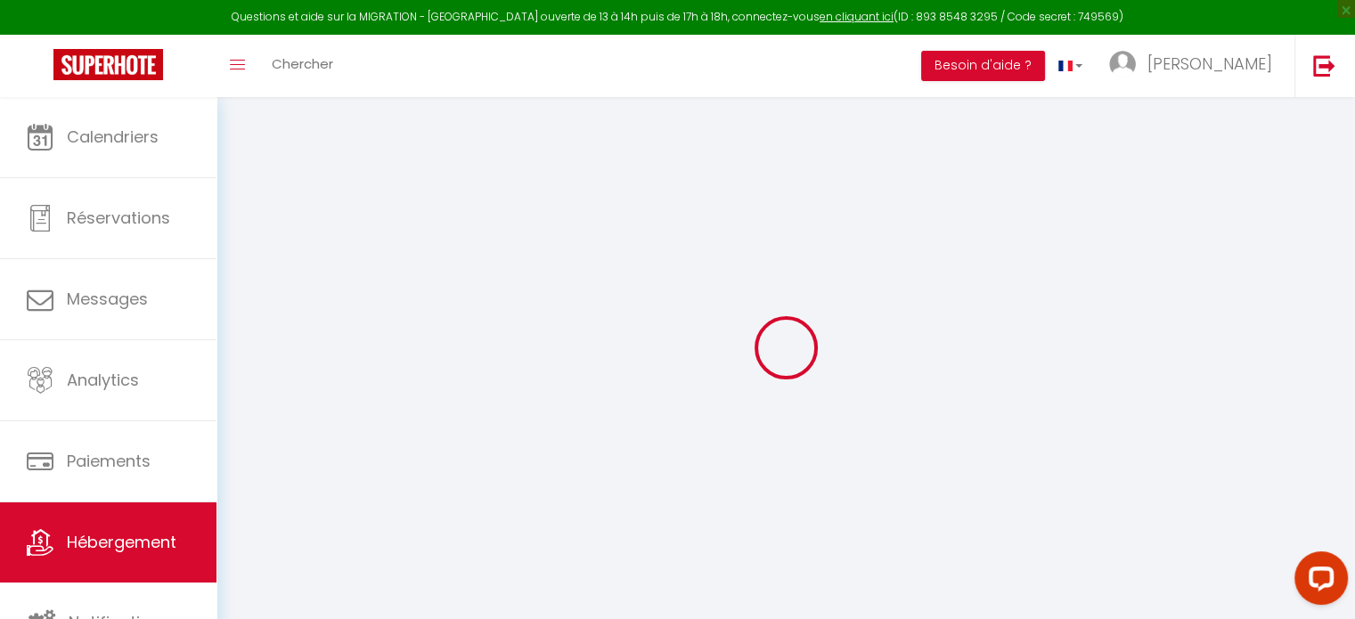
type input "83980"
type input "Le Lavandou"
type input "[EMAIL_ADDRESS][DOMAIN_NAME]"
select select "15602"
checkbox input "false"
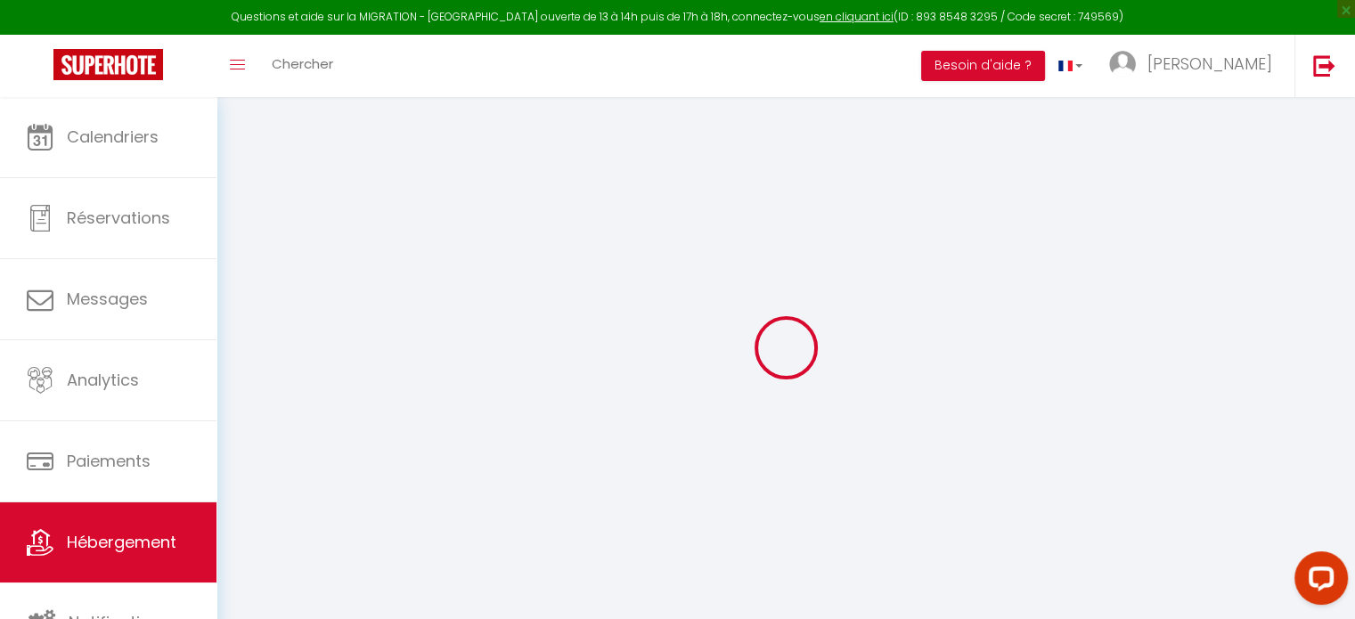
checkbox input "false"
type input "120"
type input "0"
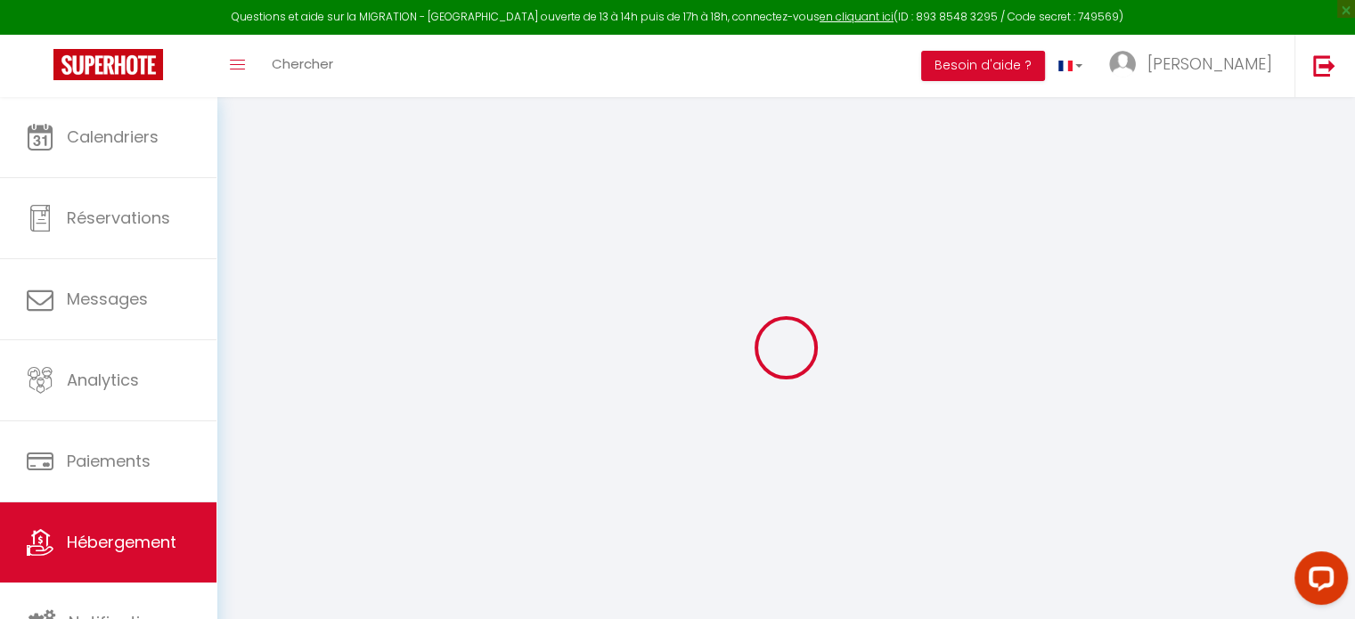
type input "0"
select select
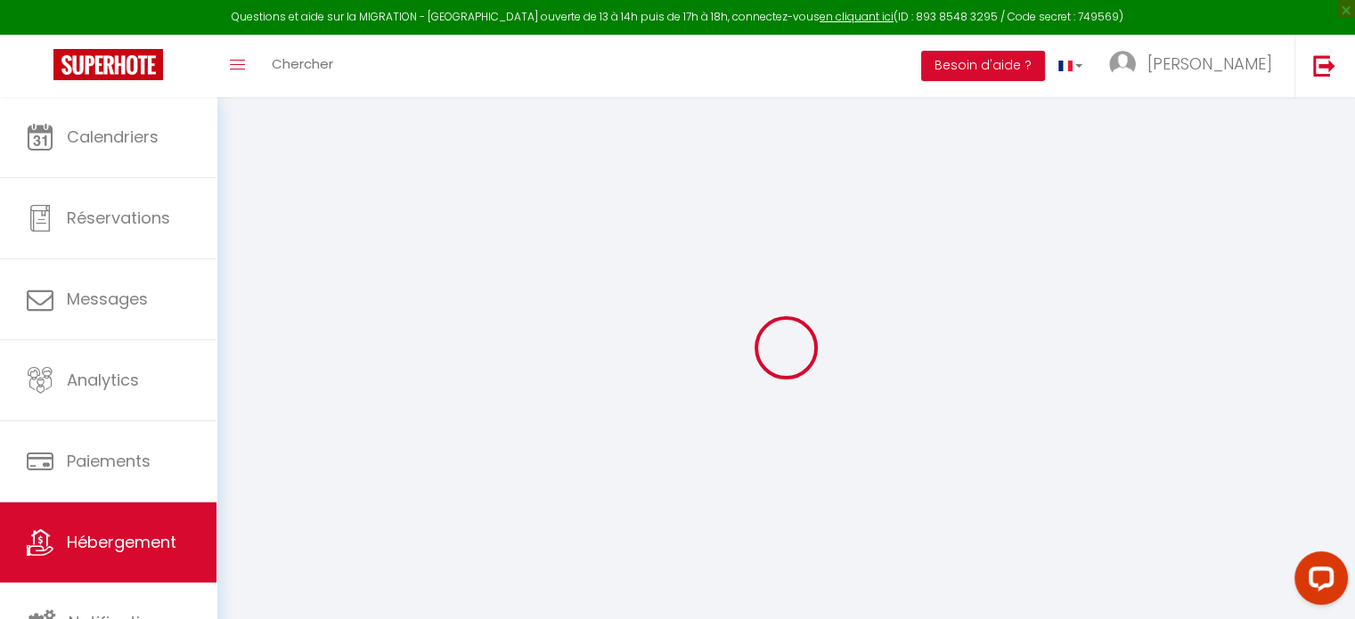
select select
checkbox input "false"
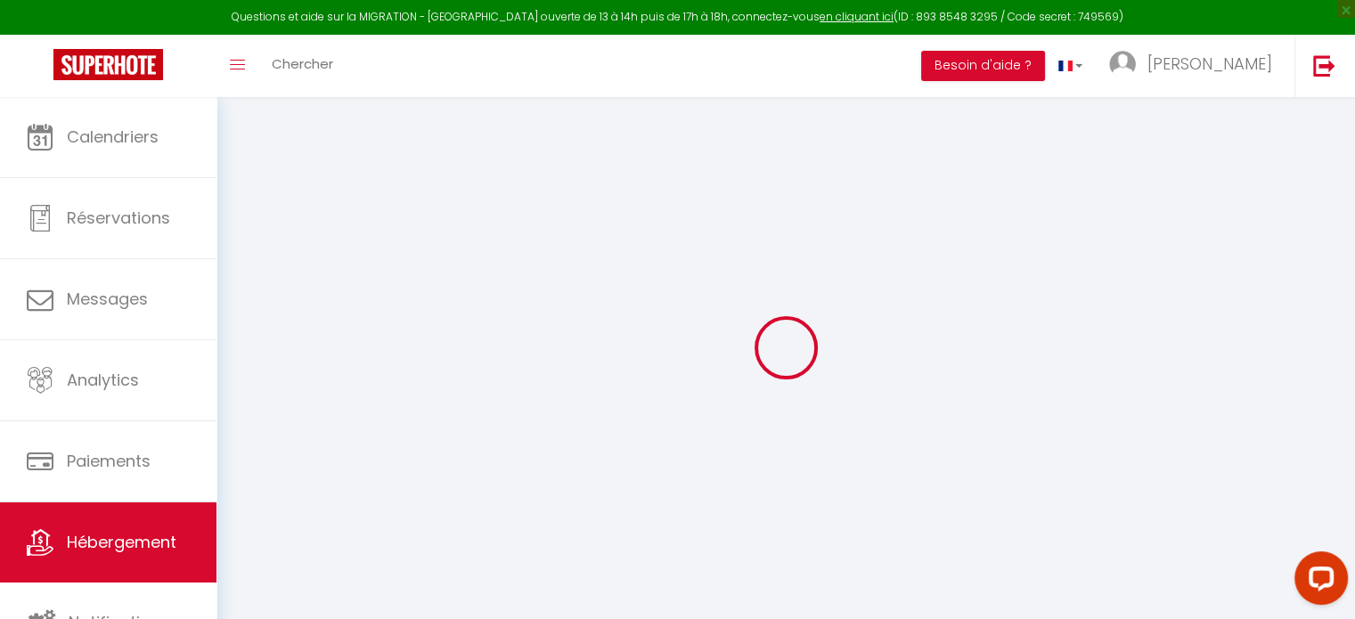
checkbox input "false"
select select
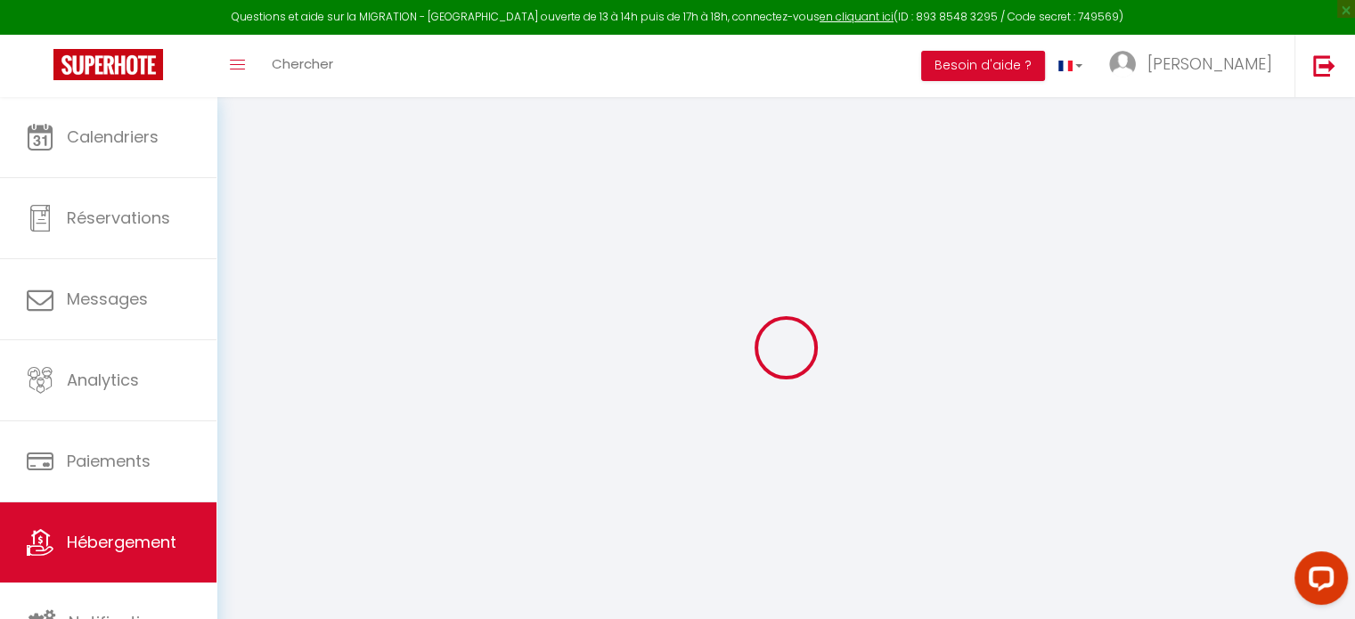
select select
checkbox input "false"
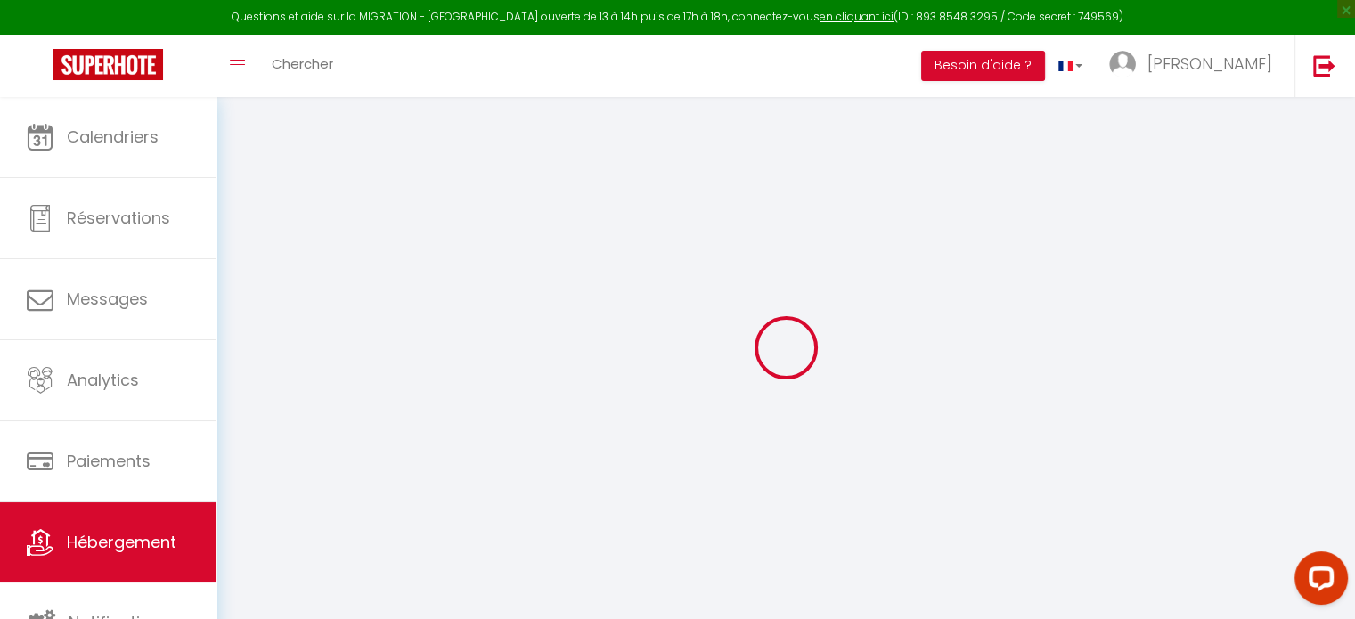
checkbox input "false"
select select "16:00"
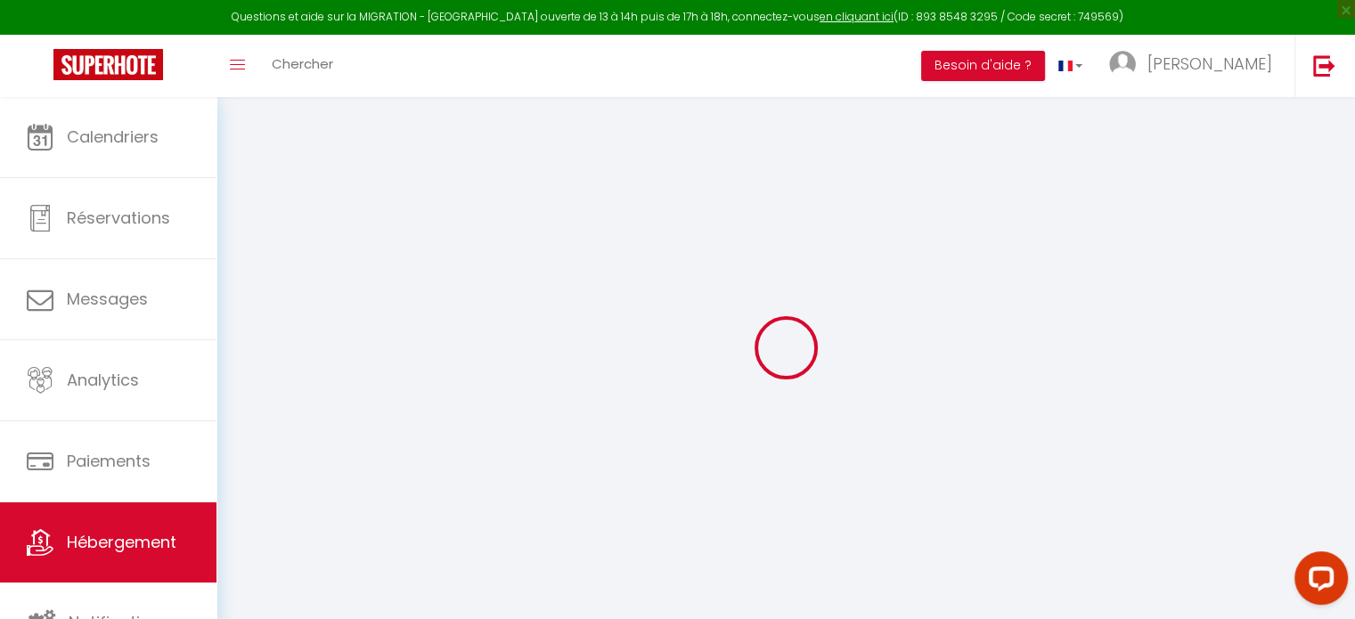
select select
select select "10:00"
select select "30"
select select "120"
select select
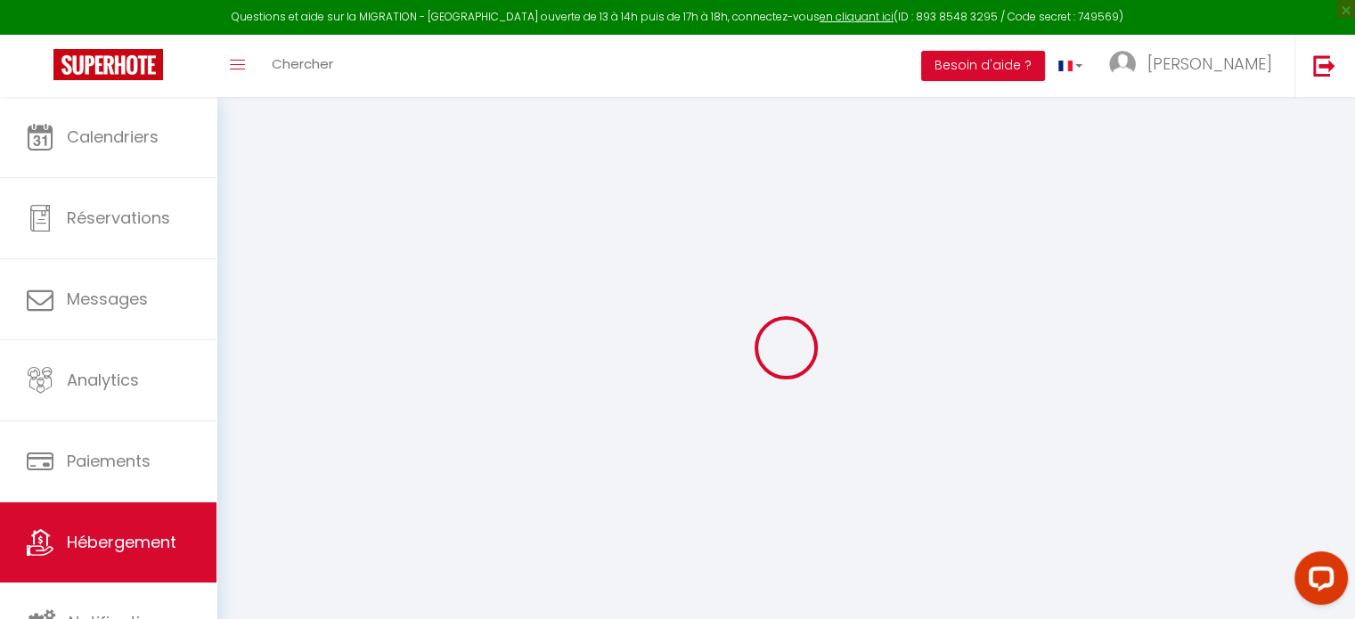
checkbox input "false"
select select
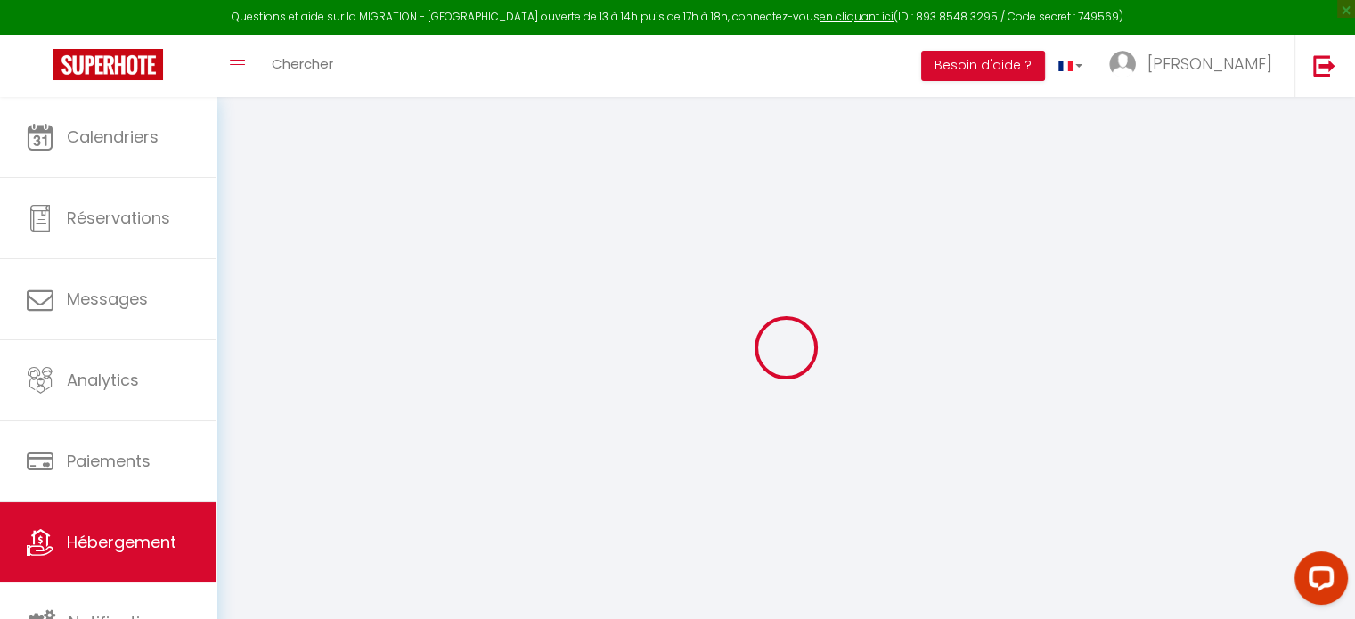
checkbox input "false"
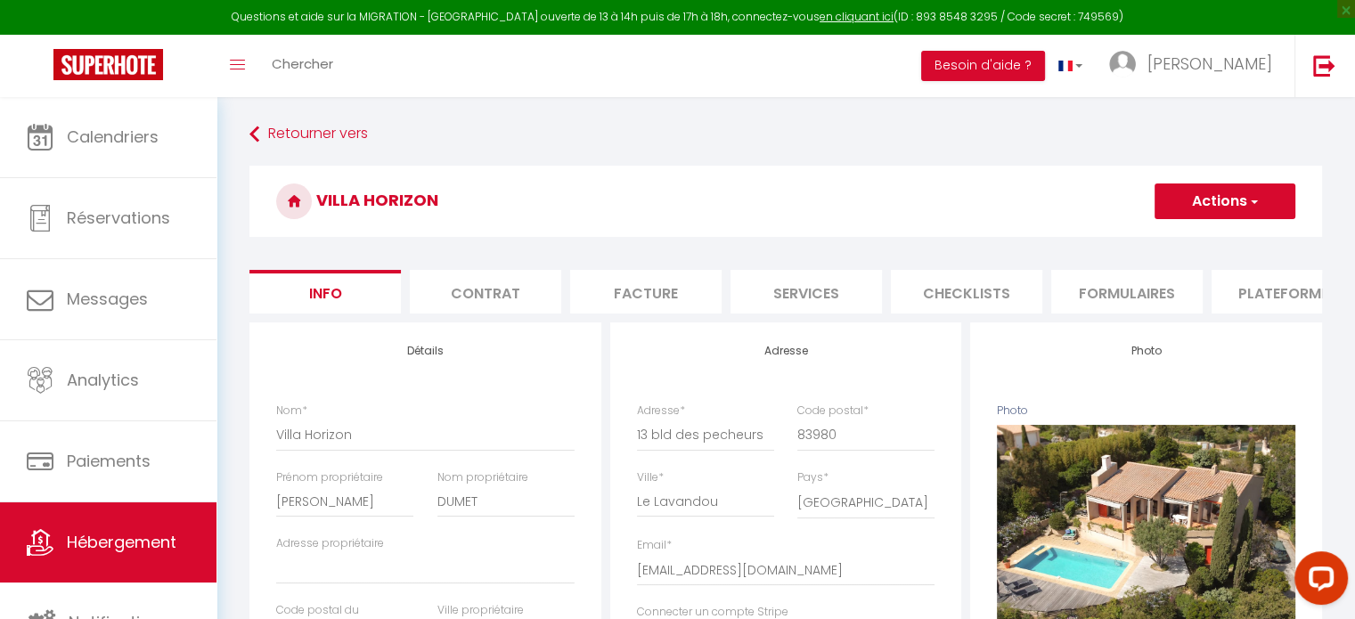
select select
checkbox input "false"
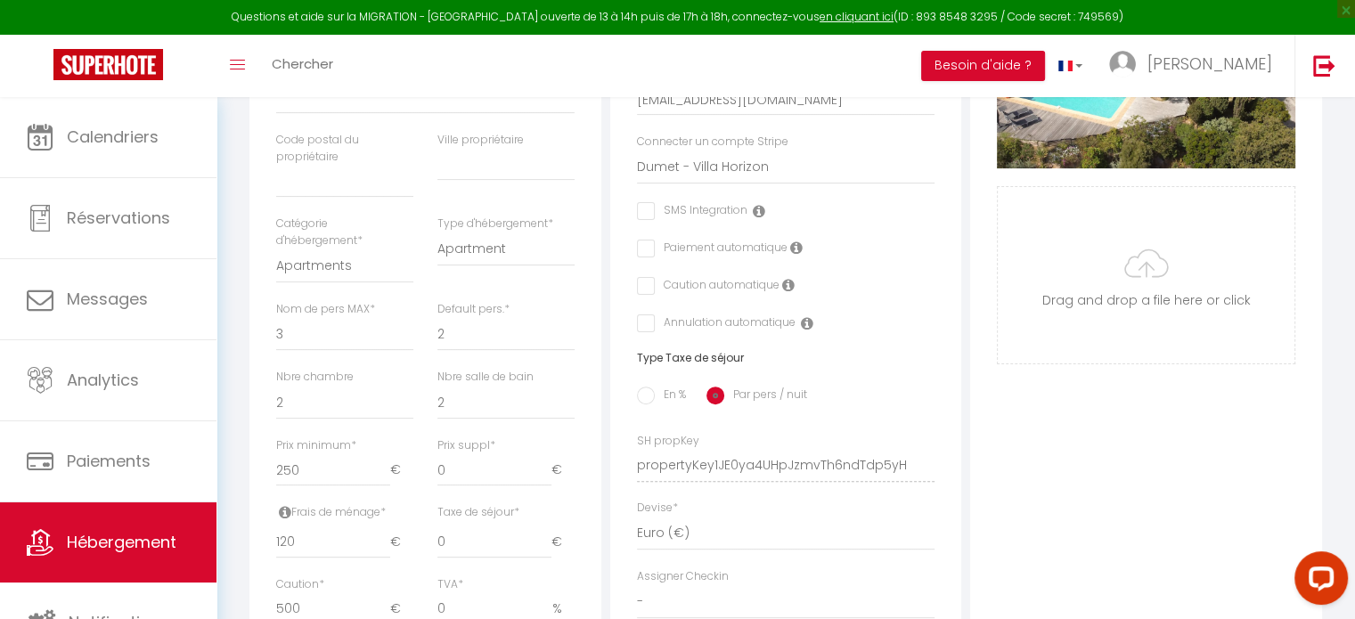
scroll to position [475, 0]
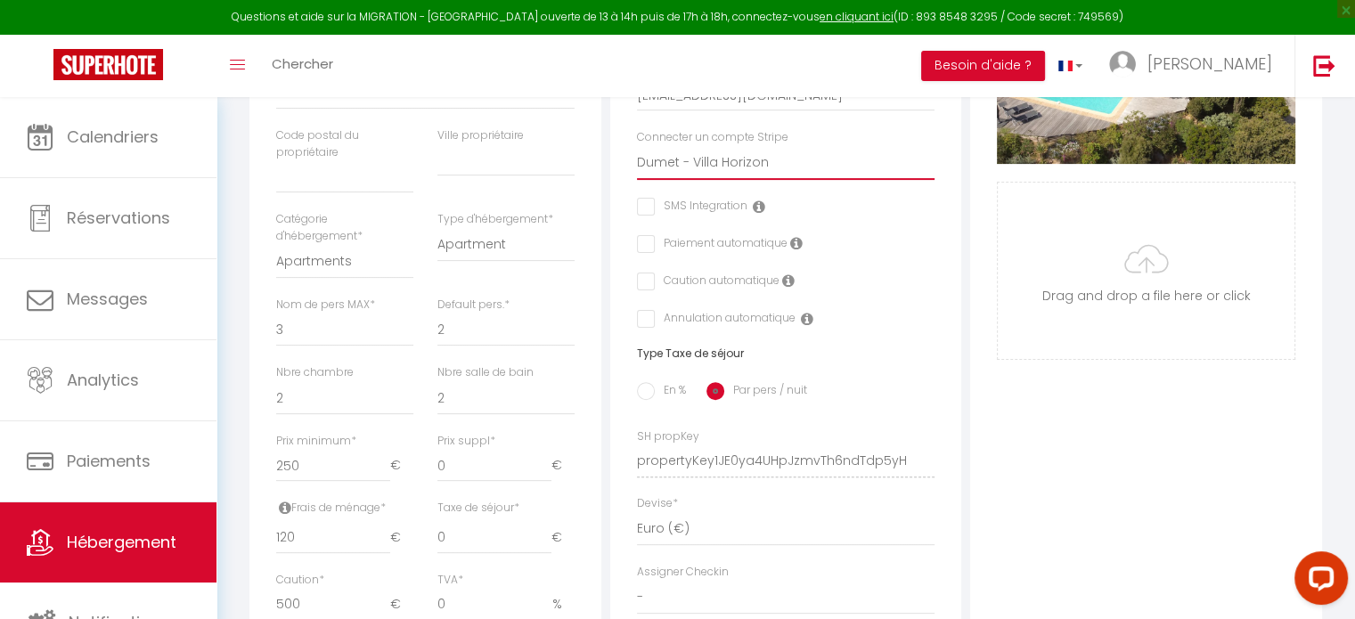
click at [755, 170] on select "Depots de Garentie Dumet - Villa Horizon" at bounding box center [786, 163] width 298 height 34
select select "15485"
click at [637, 159] on select "Depots de Garentie Dumet - Villa Horizon" at bounding box center [786, 163] width 298 height 34
select select
checkbox input "false"
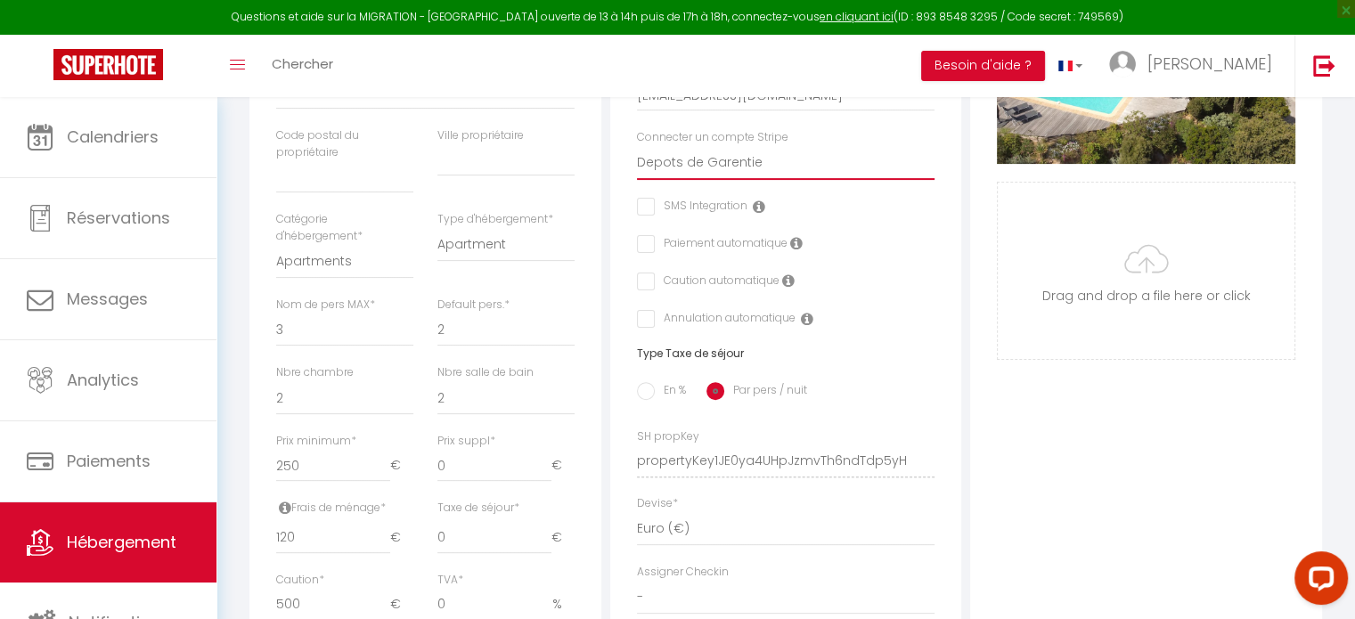
checkbox input "false"
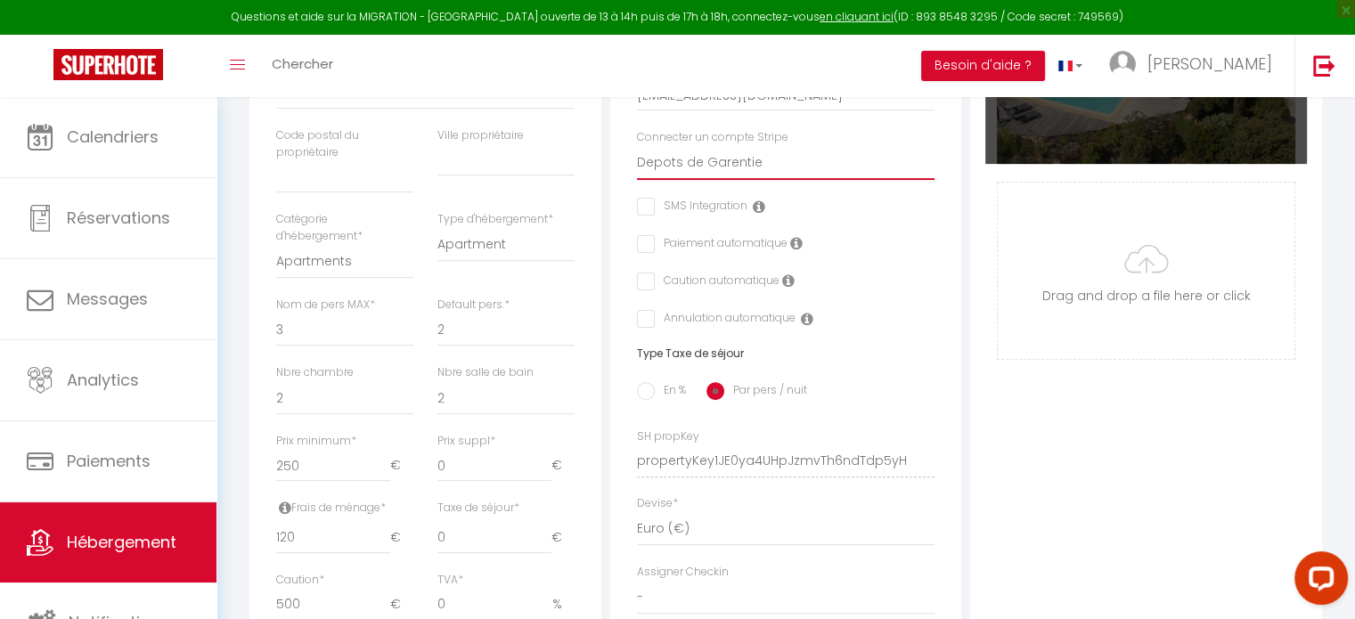
scroll to position [0, 0]
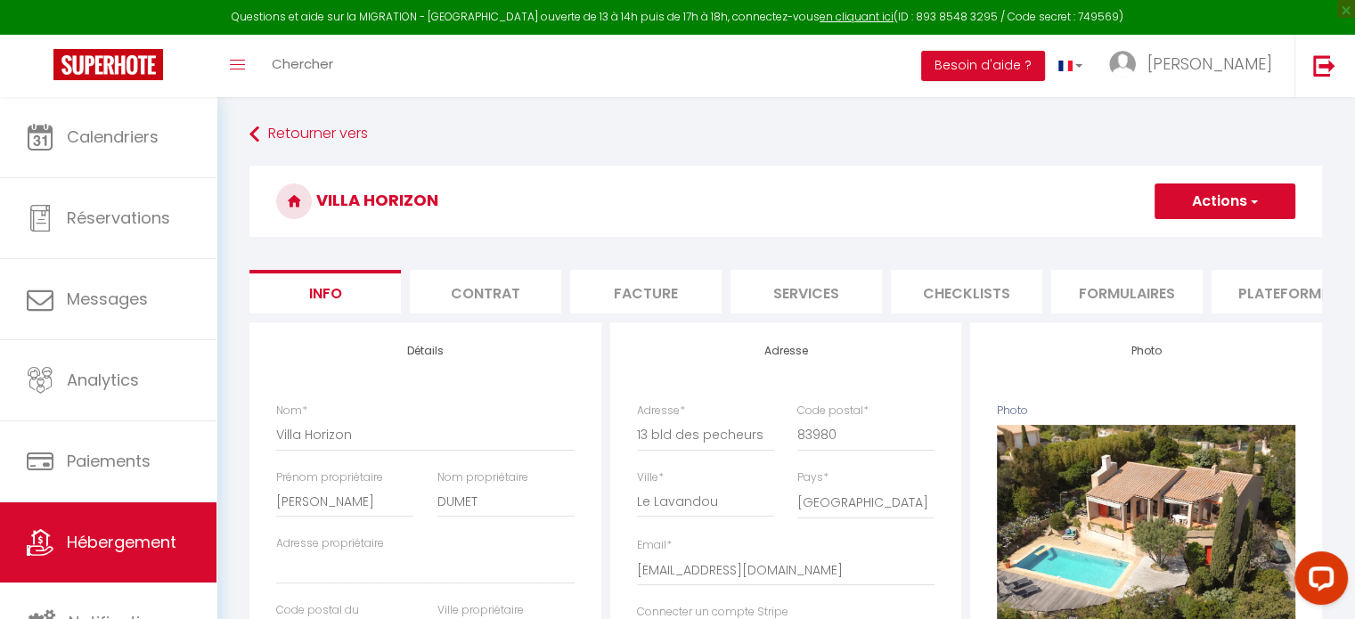
click at [1223, 187] on button "Actions" at bounding box center [1225, 202] width 141 height 36
click at [1197, 241] on link "Enregistrer" at bounding box center [1199, 240] width 191 height 23
click at [1174, 206] on button "Actions" at bounding box center [1225, 202] width 141 height 36
click at [1151, 244] on input "Enregistrer" at bounding box center [1155, 241] width 66 height 18
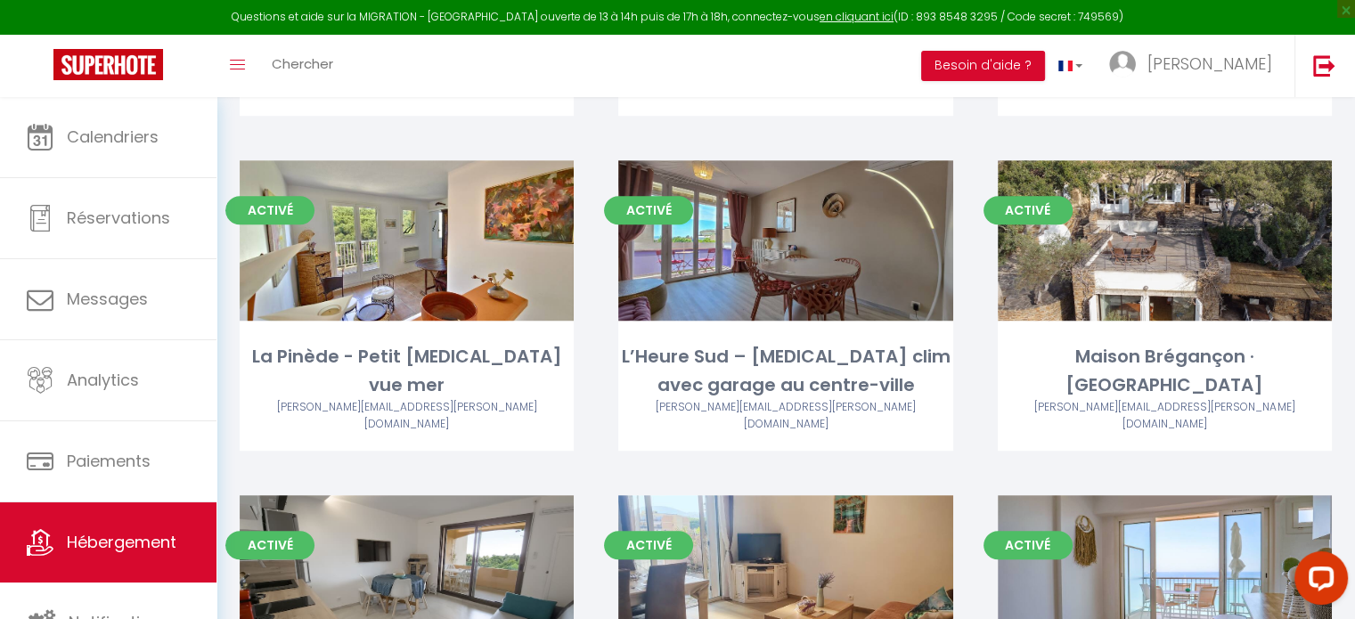
scroll to position [2892, 0]
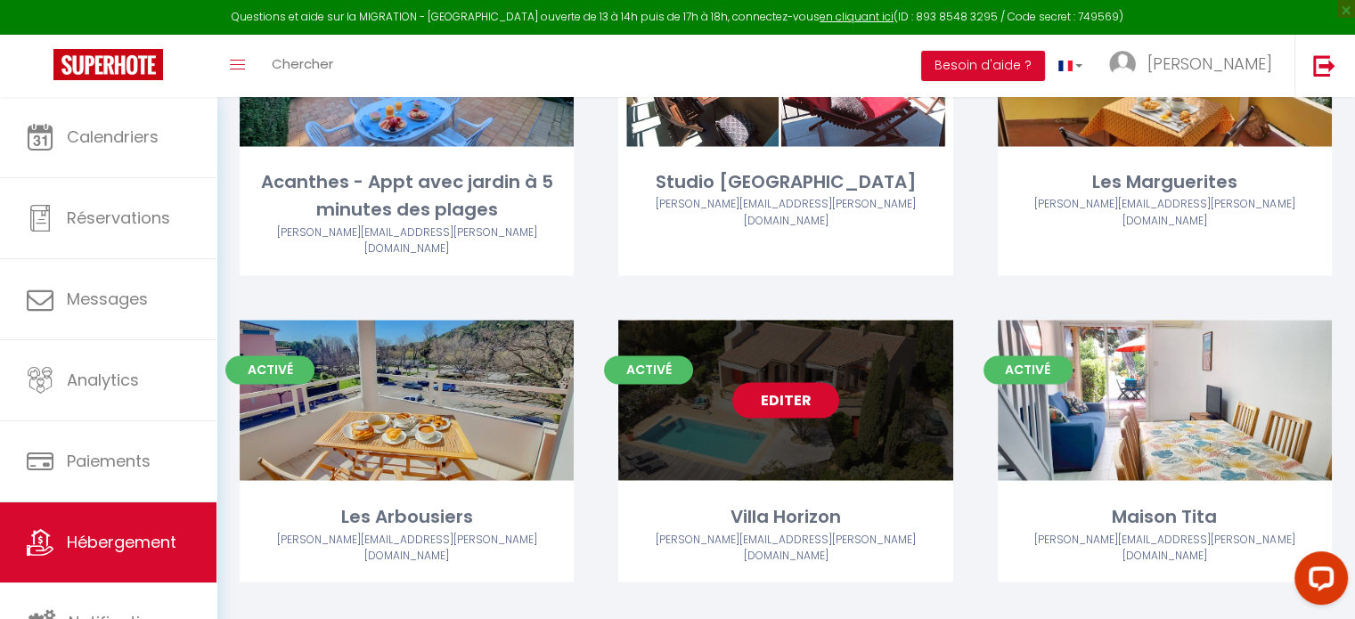
click at [795, 382] on link "Editer" at bounding box center [785, 400] width 107 height 36
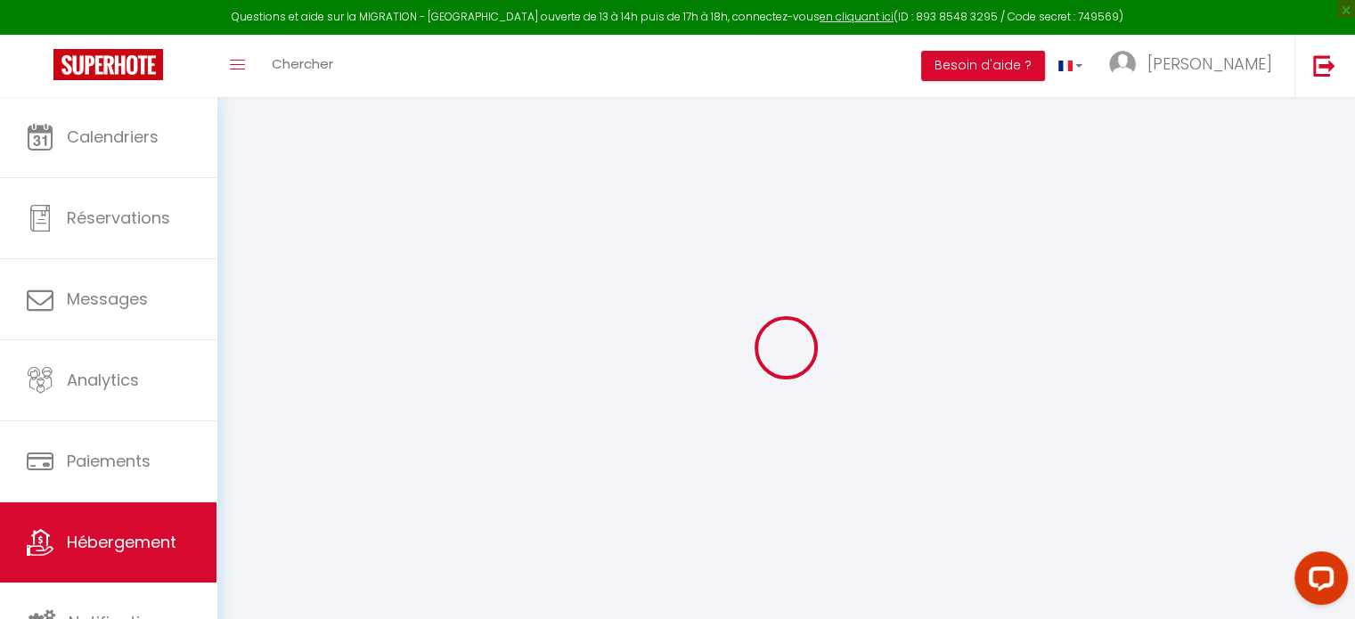
type input "Villa Horizon"
type input "Frederic"
type input "DUMET"
select select "2"
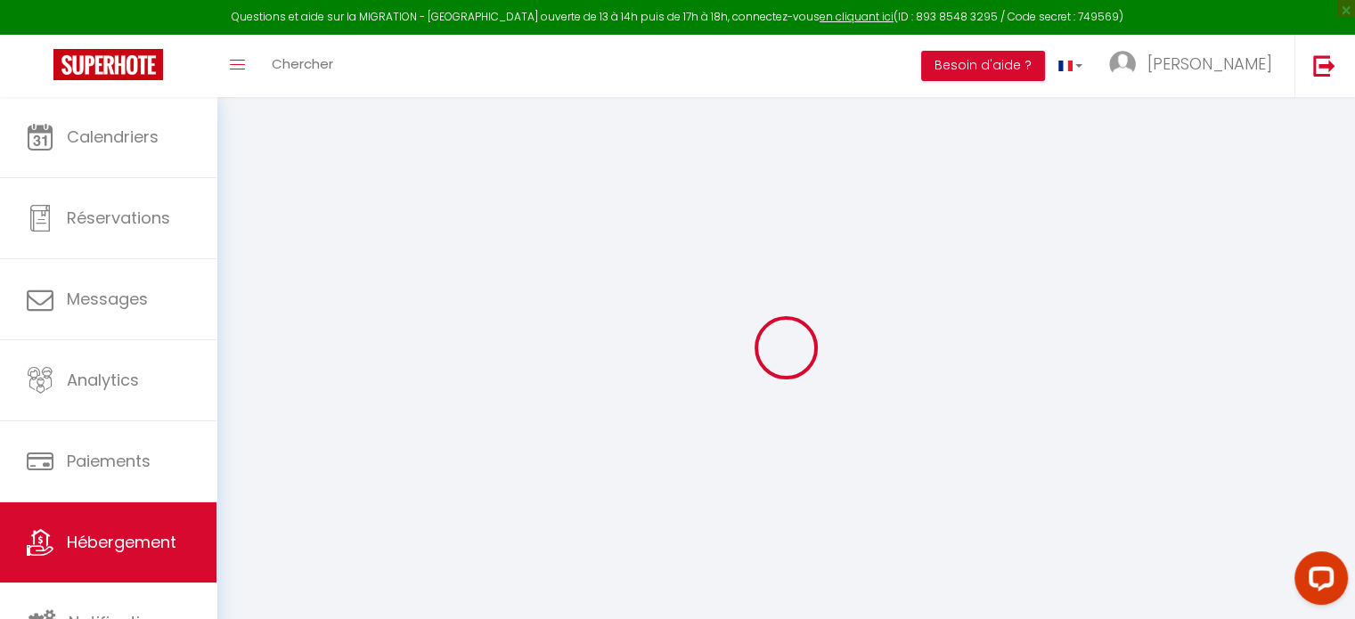
type input "250"
type input "120"
type input "500"
select select
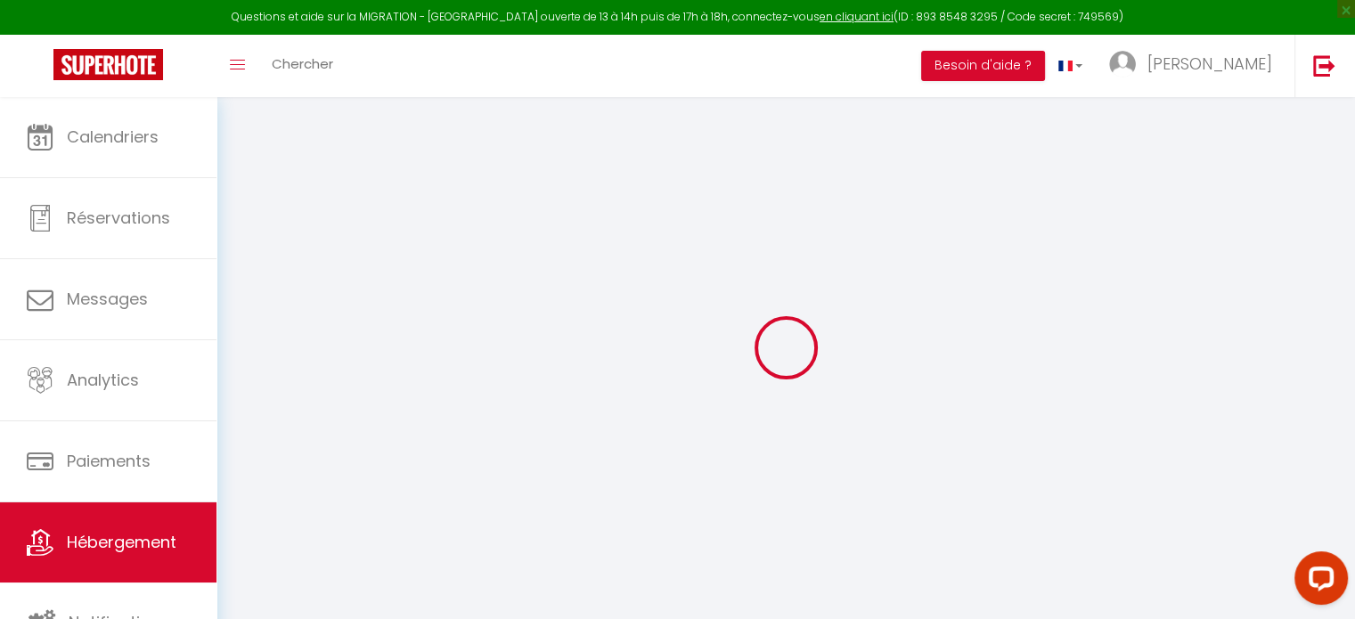
select select
type input "13 bld des pecheurs"
type input "83980"
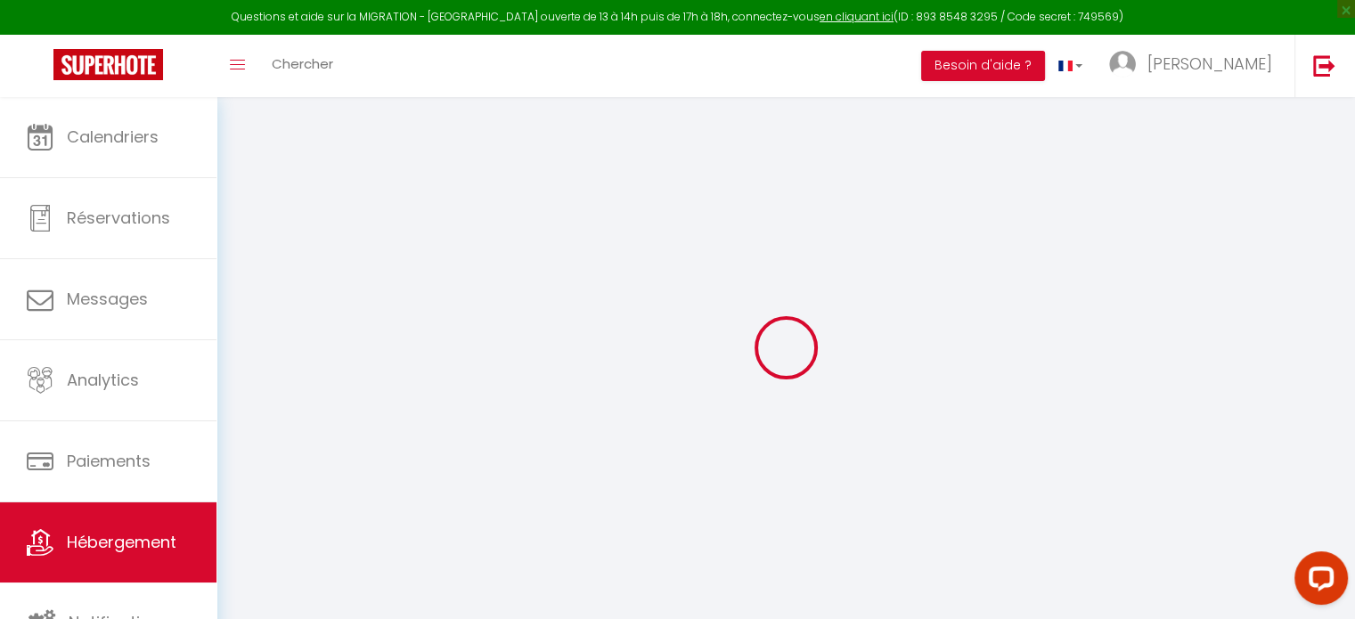
type input "Le Lavandou"
type input "[EMAIL_ADDRESS][DOMAIN_NAME]"
select select "15485"
checkbox input "false"
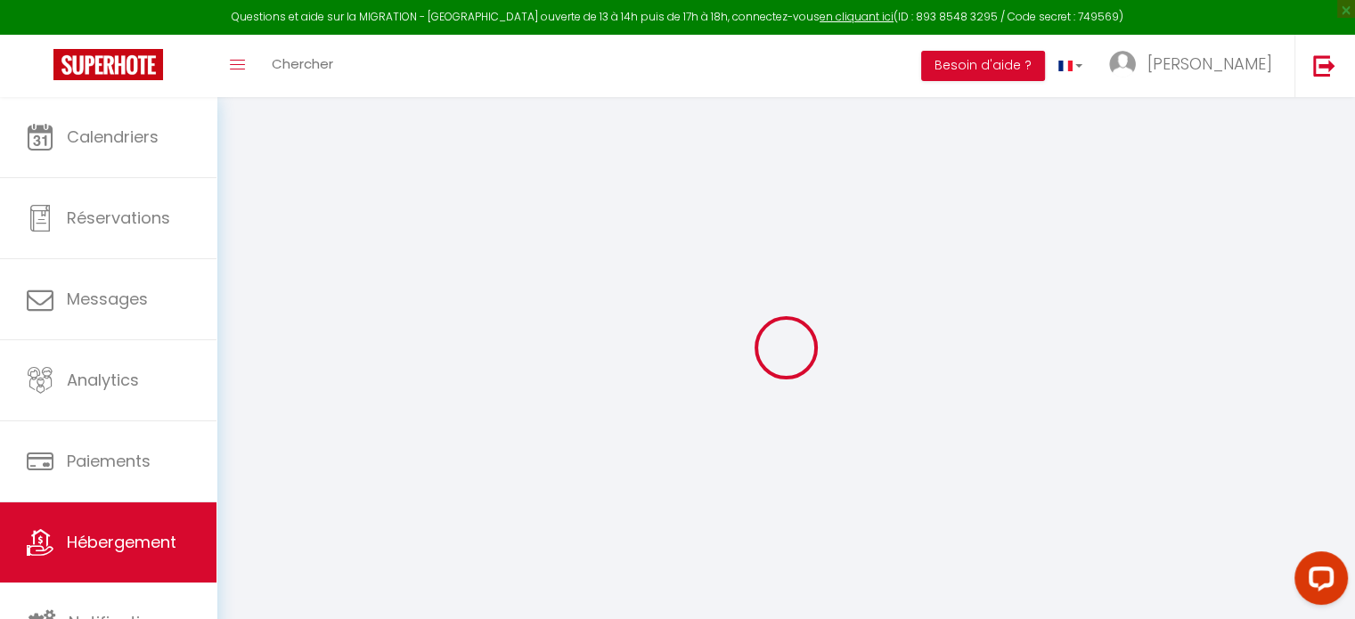
checkbox input "false"
type input "120"
type input "0"
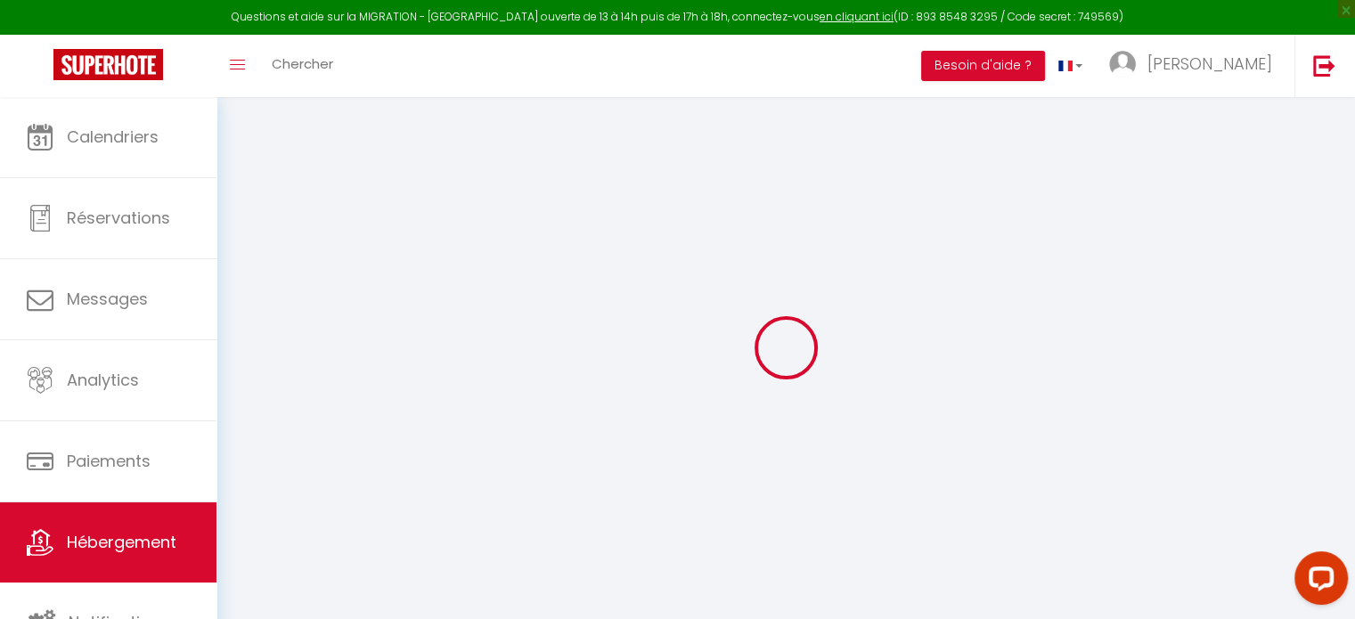
type input "0"
select select
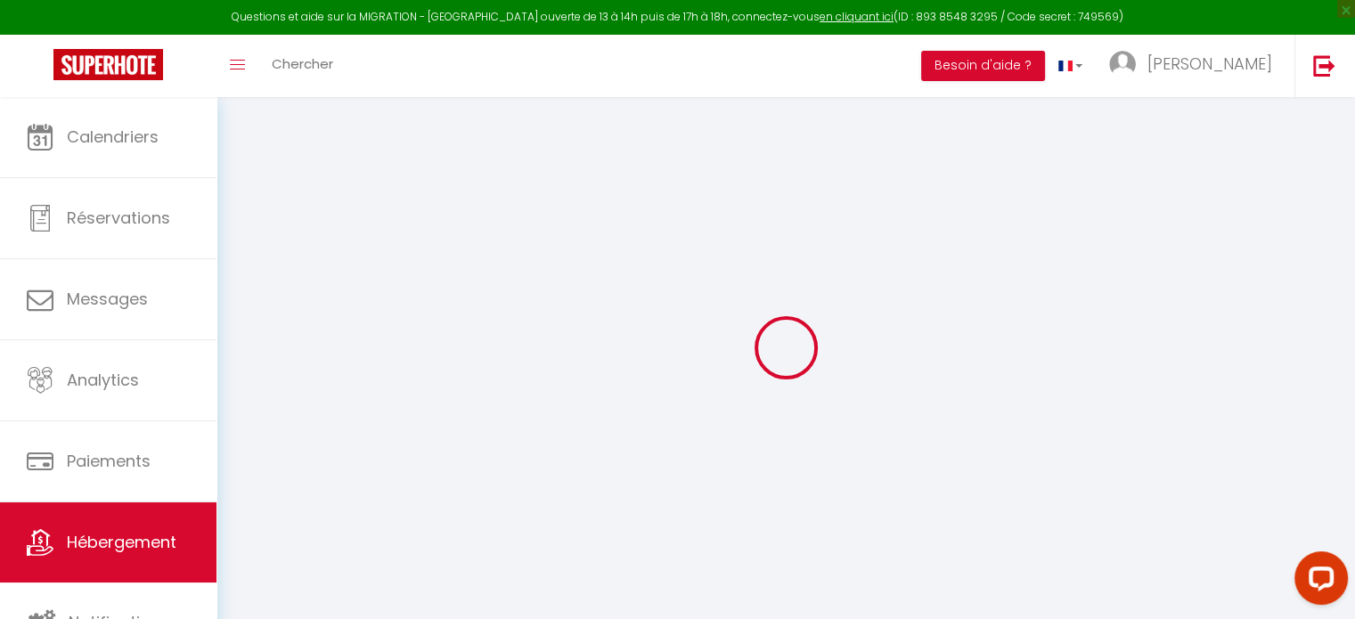
select select
checkbox input "false"
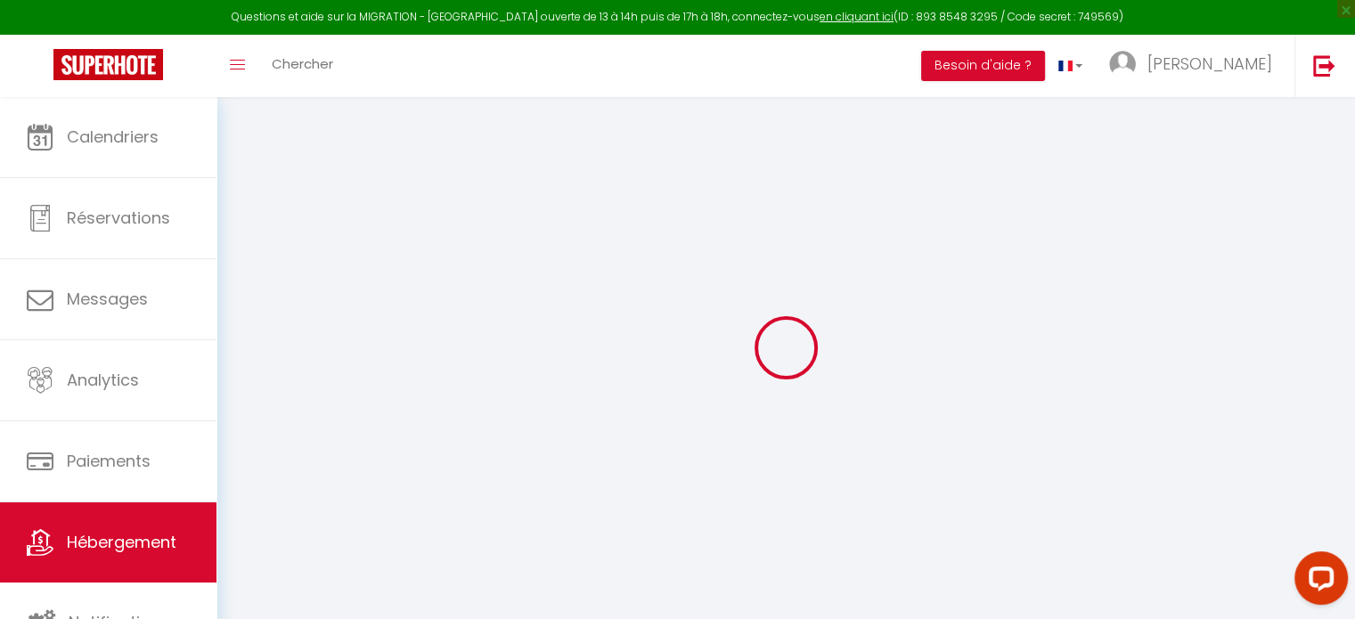
select select
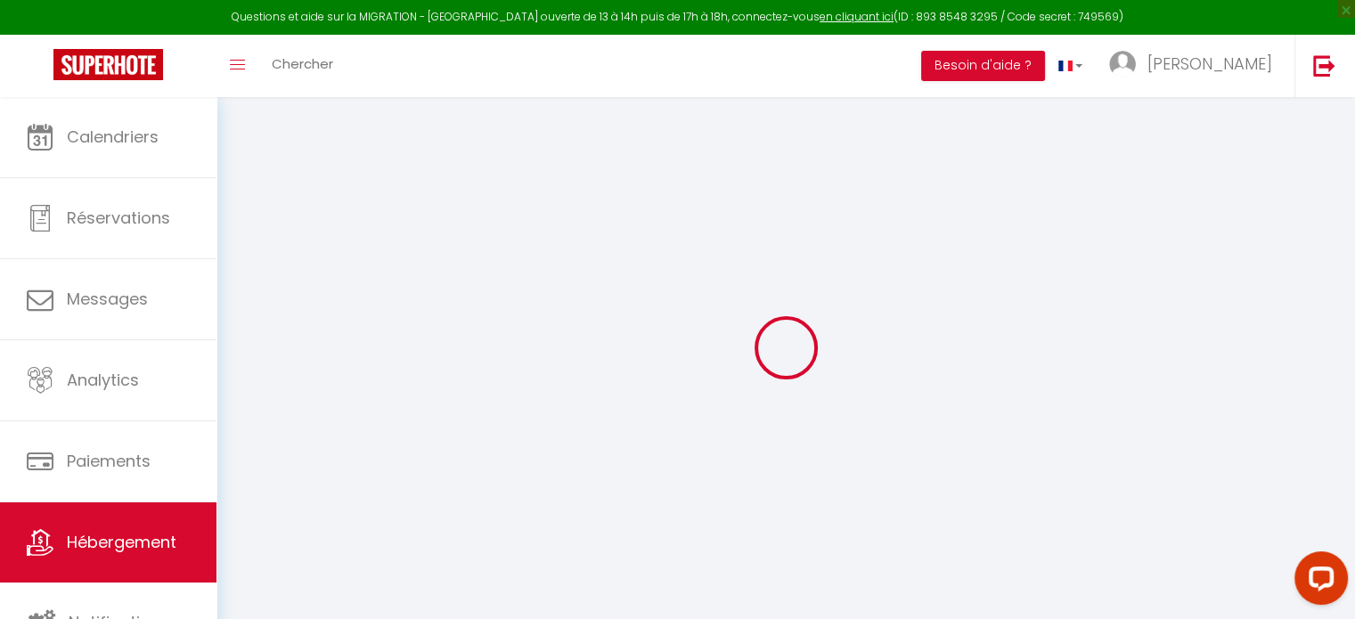
checkbox input "false"
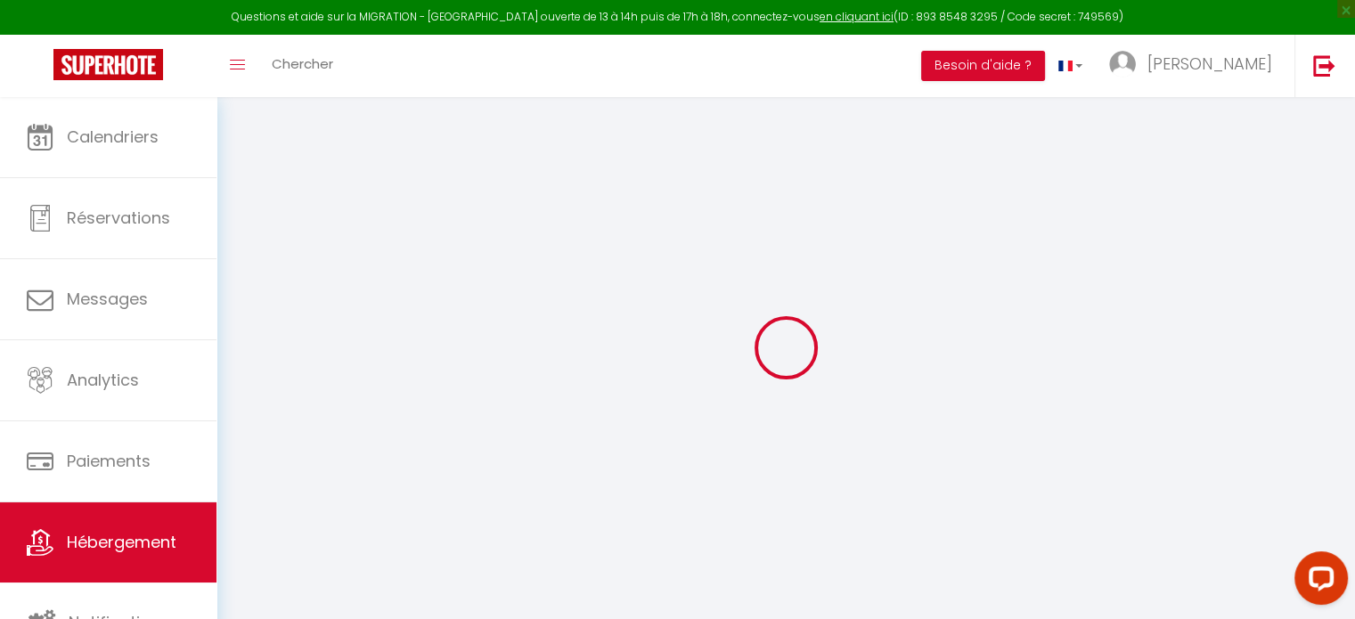
checkbox input "false"
select select "16:00"
select select
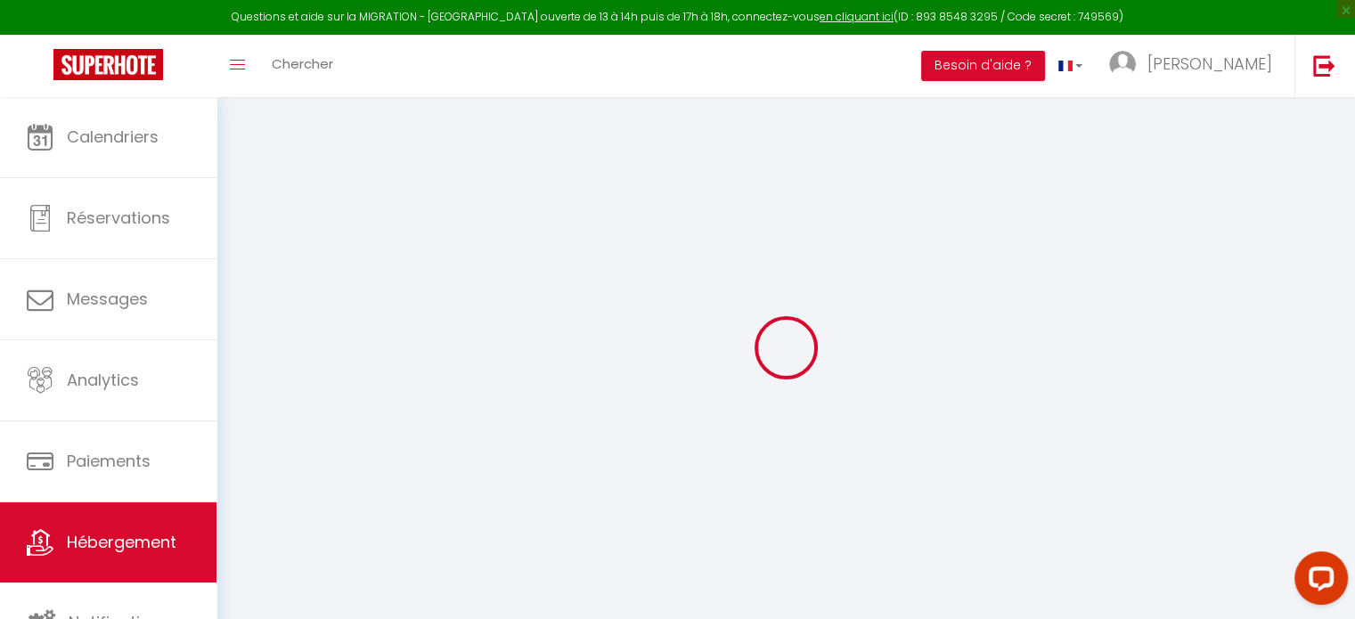
select select "10:00"
select select "30"
select select "120"
select select
checkbox input "false"
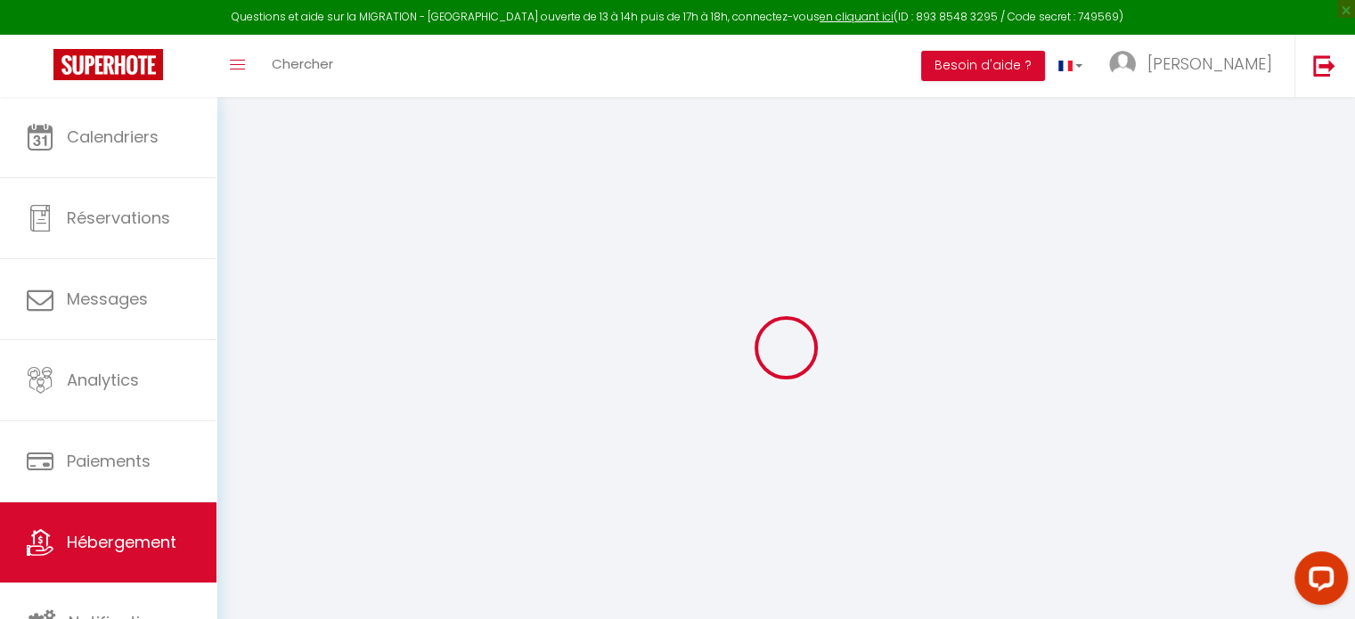
checkbox input "false"
select select
checkbox input "false"
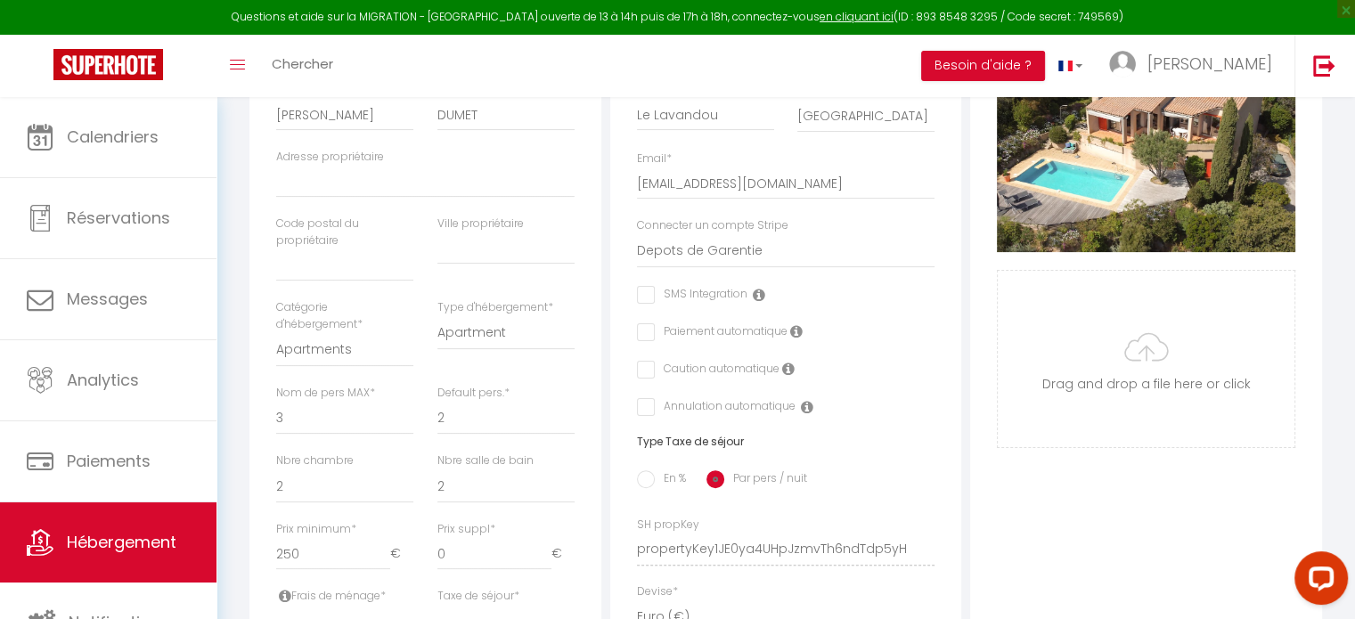
scroll to position [454, 0]
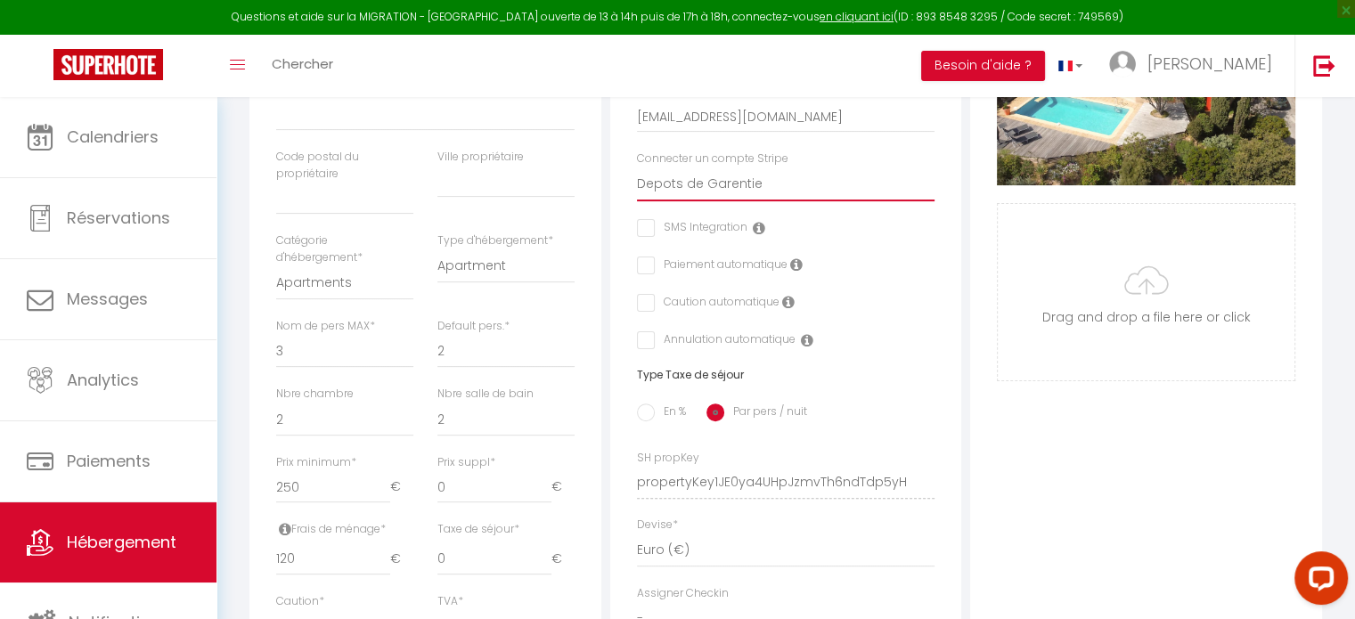
click at [808, 200] on select "Depots de Garentie Dumet - Villa Horizon" at bounding box center [786, 185] width 298 height 34
click at [637, 180] on select "Depots de Garentie Dumet - Villa Horizon" at bounding box center [786, 185] width 298 height 34
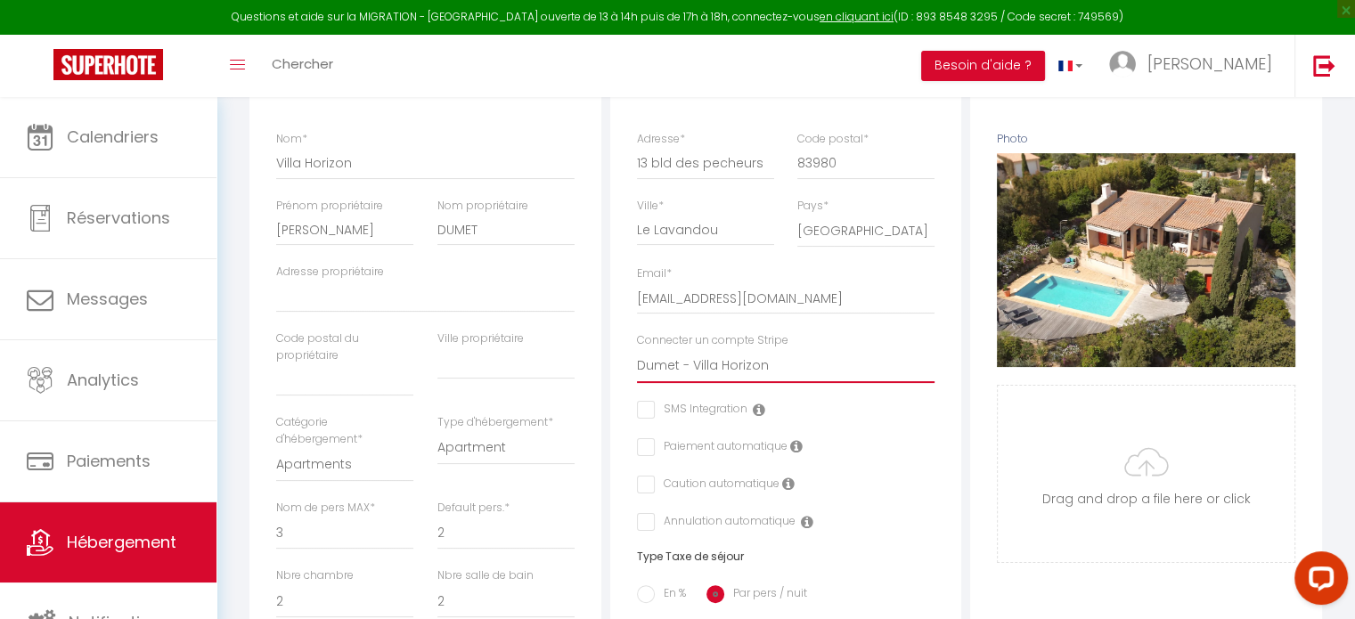
scroll to position [114, 0]
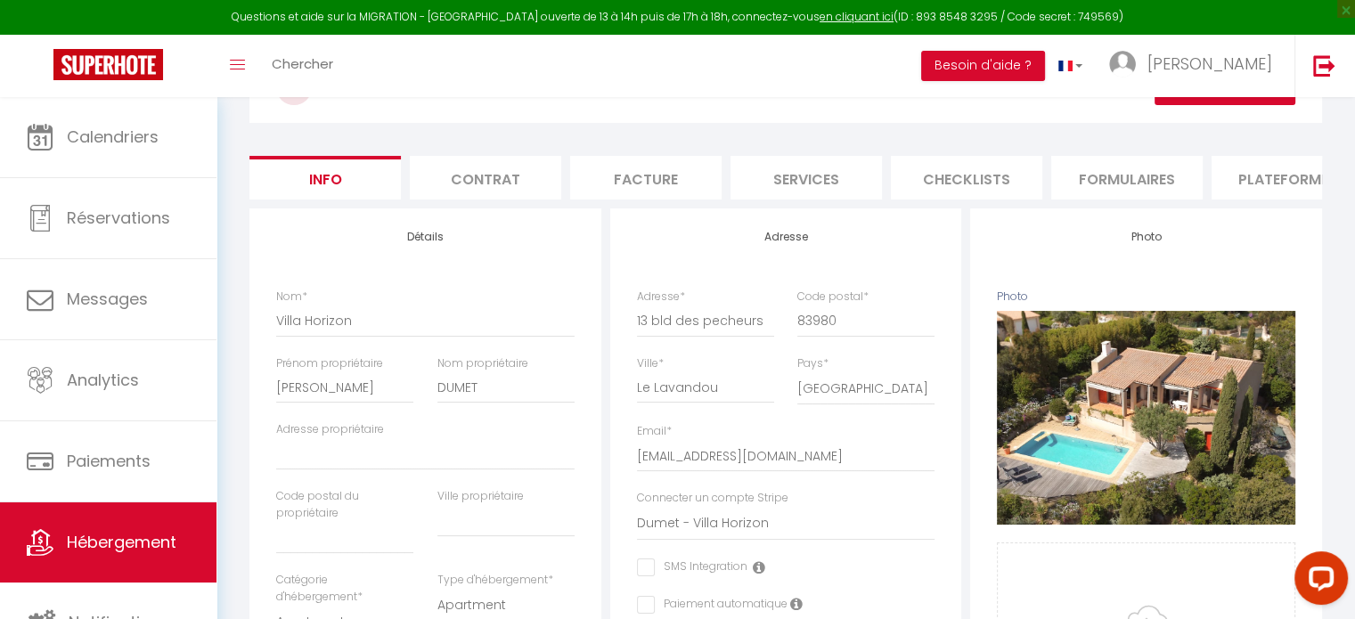
click at [1187, 105] on h3 "Villa Horizon" at bounding box center [785, 87] width 1073 height 71
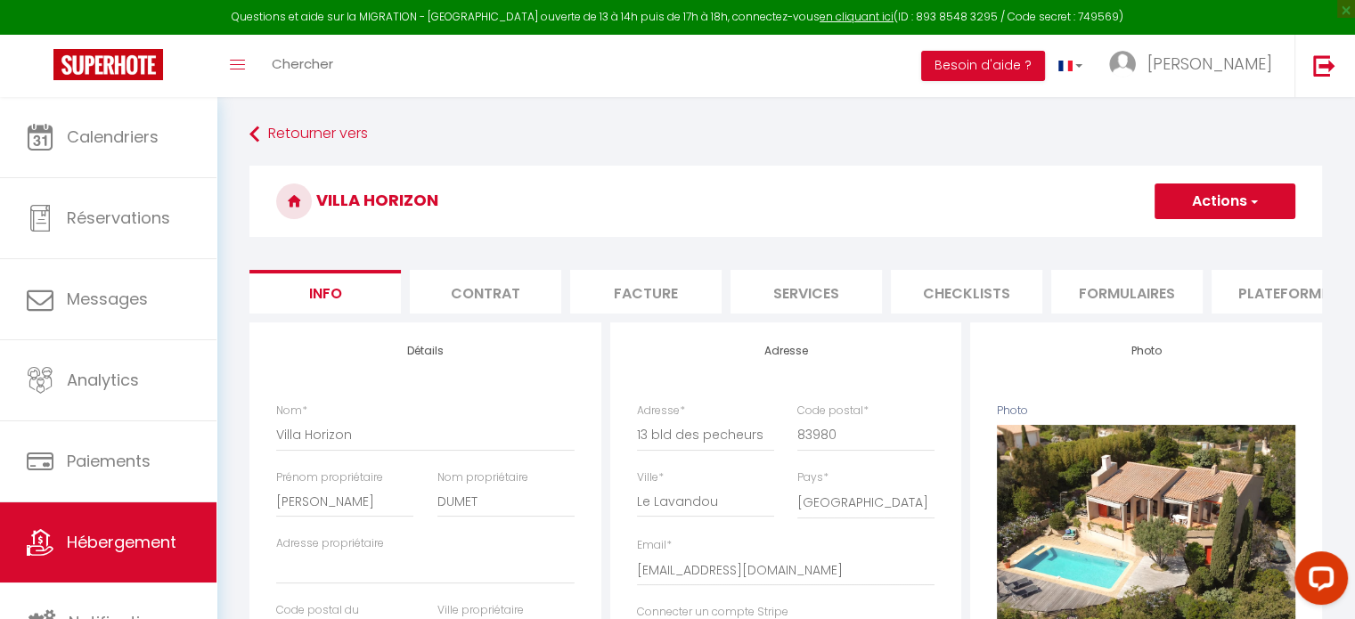
click at [1220, 207] on button "Actions" at bounding box center [1225, 202] width 141 height 36
click at [1147, 240] on input "Enregistrer" at bounding box center [1155, 241] width 66 height 18
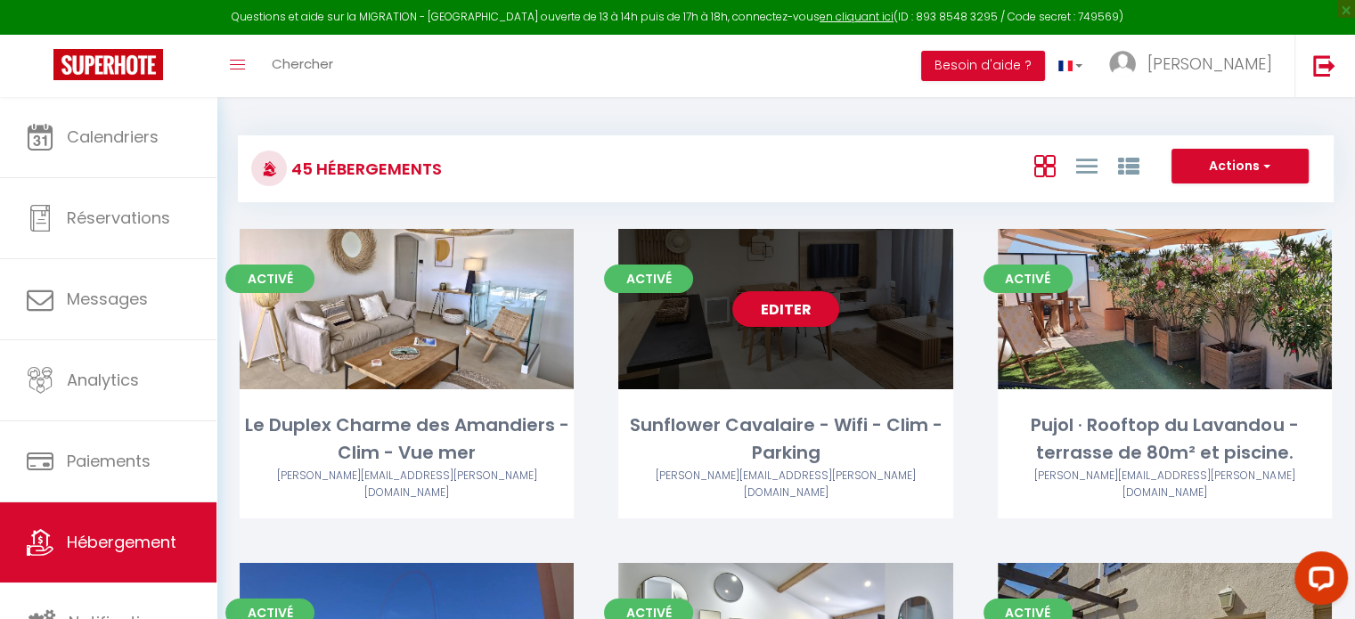
scroll to position [564, 0]
